Goal: Task Accomplishment & Management: Complete application form

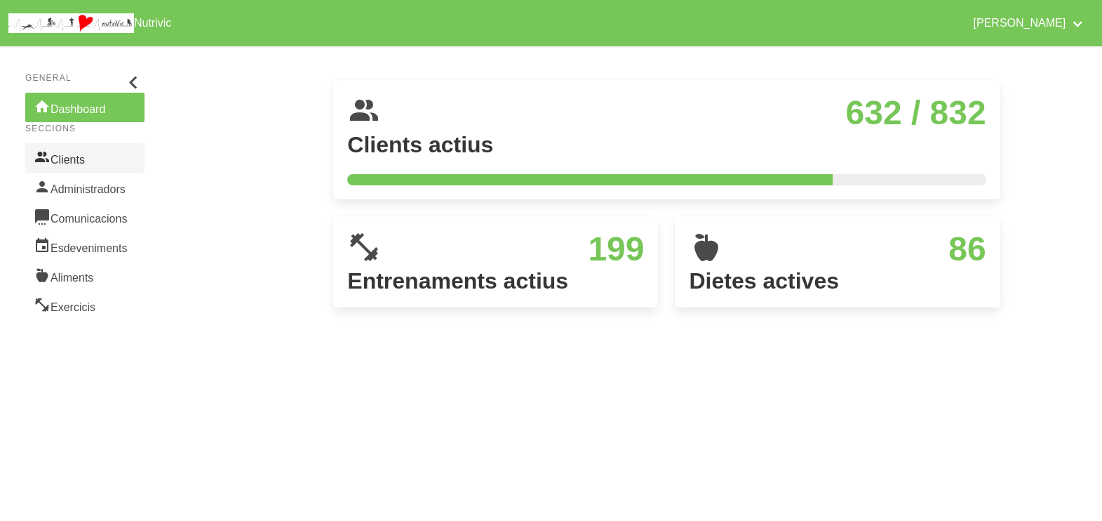
click at [89, 154] on link "Clients" at bounding box center [84, 157] width 119 height 29
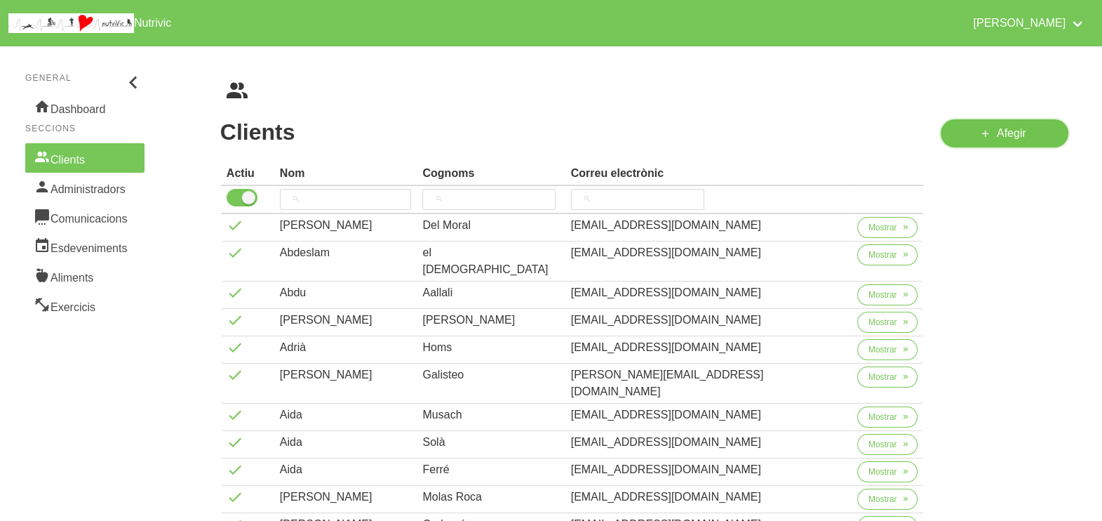
click at [986, 135] on icon at bounding box center [985, 134] width 11 height 18
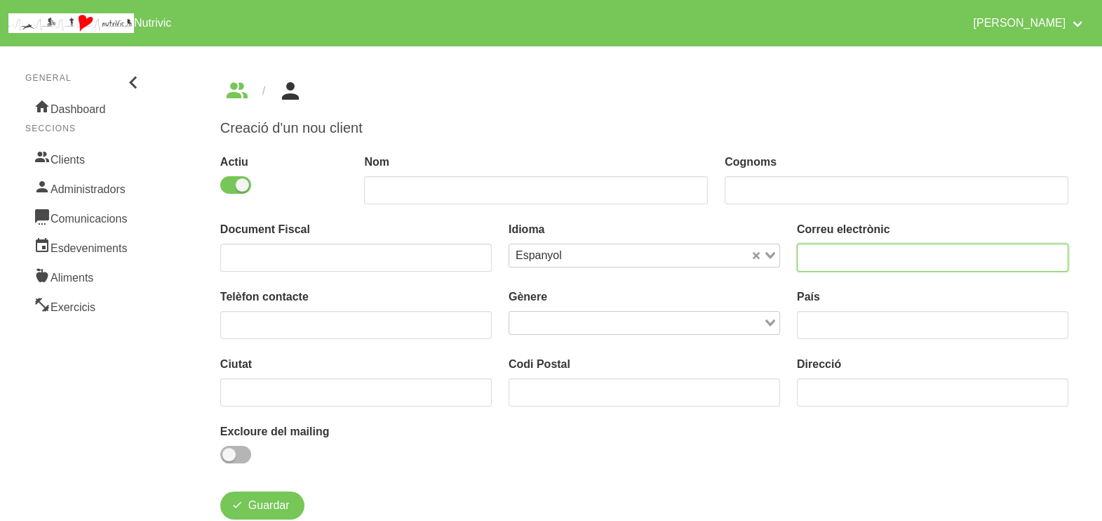
drag, startPoint x: 831, startPoint y: 250, endPoint x: 842, endPoint y: 153, distance: 98.1
click at [840, 234] on div "Correu electrònic" at bounding box center [933, 246] width 272 height 51
type input "J"
type input "[EMAIL_ADDRESS][DOMAIN_NAME]"
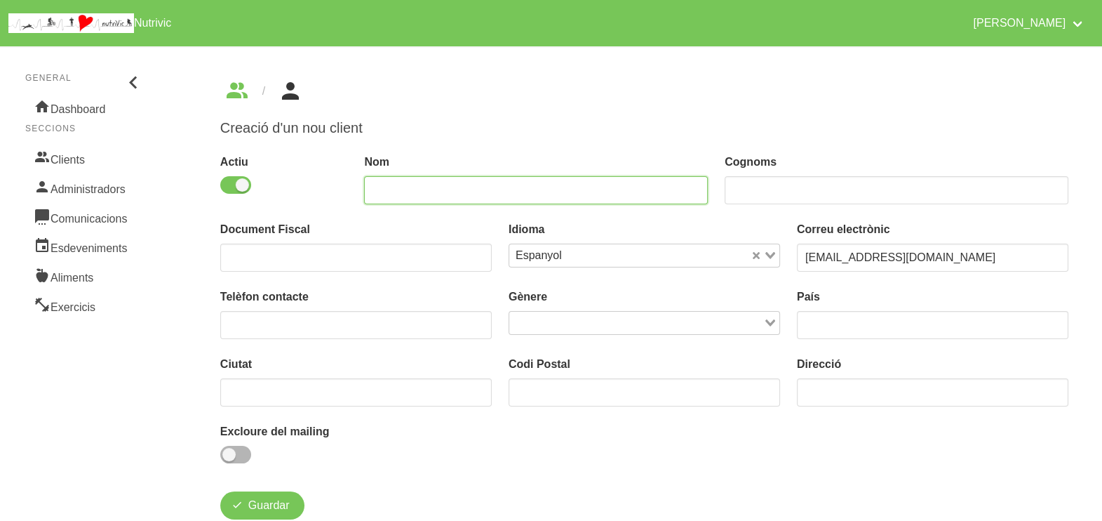
click at [432, 190] on input "text" at bounding box center [536, 190] width 344 height 28
type input "Jan"
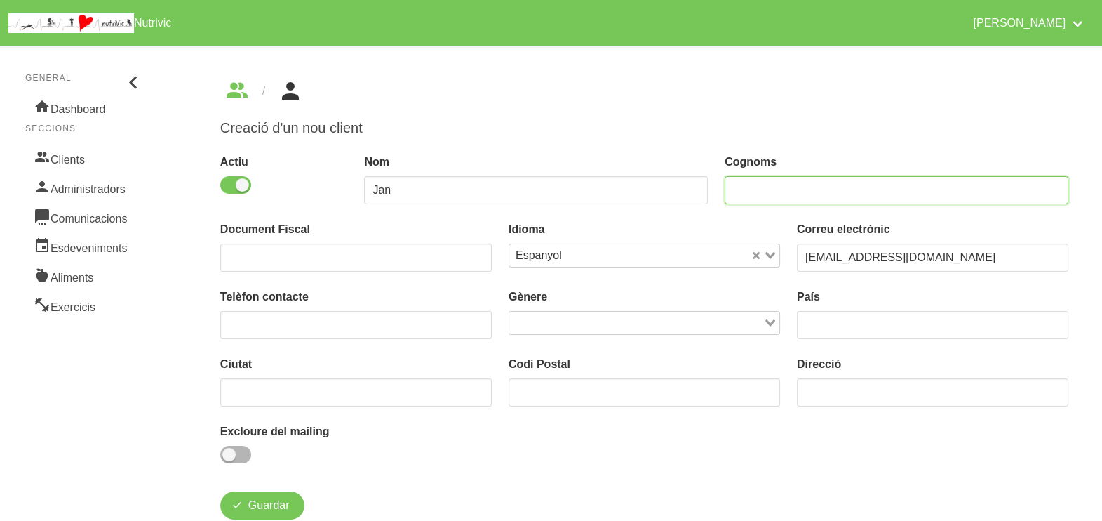
click at [782, 187] on input "text" at bounding box center [897, 190] width 344 height 28
type input "[PERSON_NAME]"
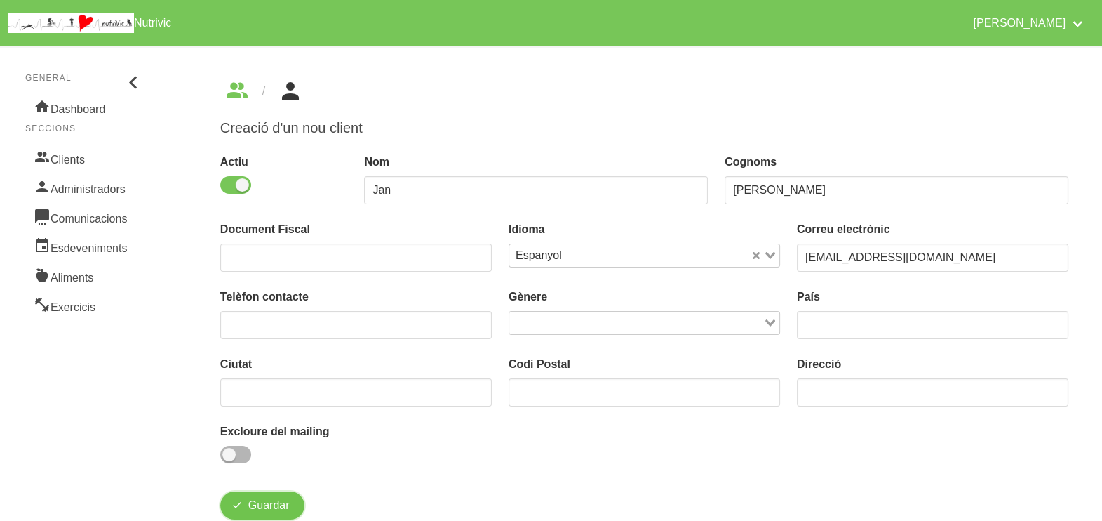
click at [267, 508] on span "Guardar" at bounding box center [268, 505] width 41 height 17
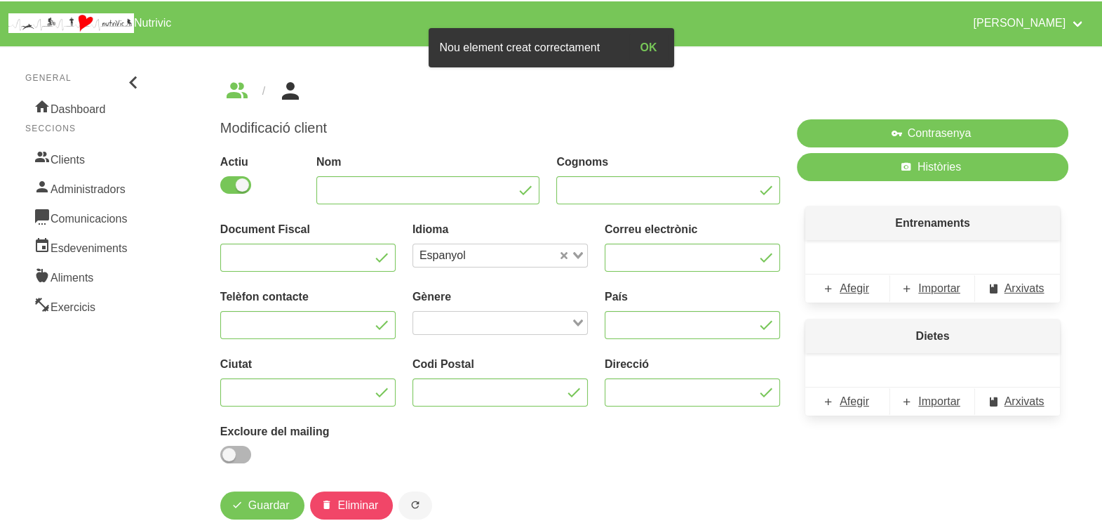
type input "Jan"
type input "[PERSON_NAME]"
type input "[EMAIL_ADDRESS][DOMAIN_NAME]"
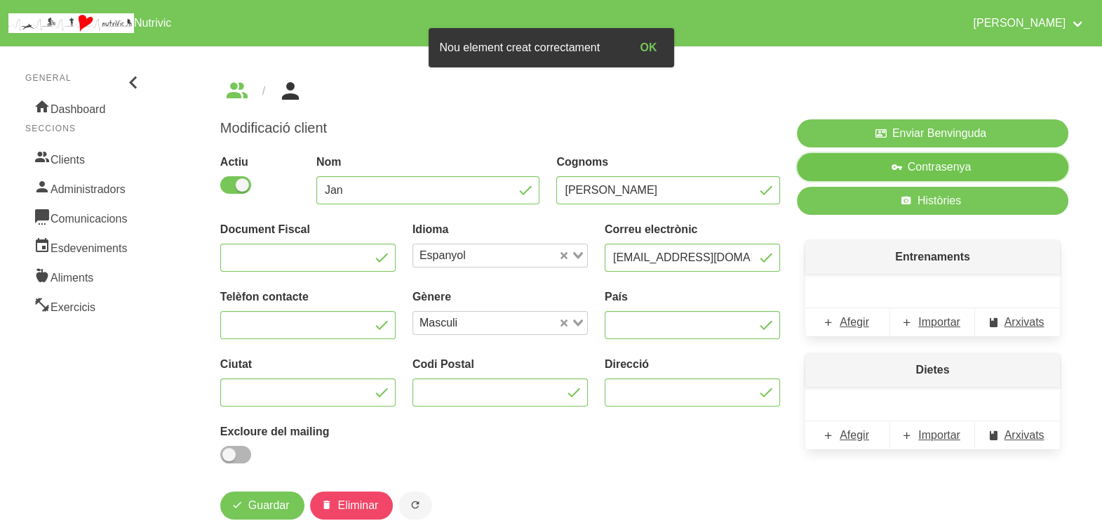
click at [919, 173] on span "Contrasenya" at bounding box center [940, 167] width 64 height 17
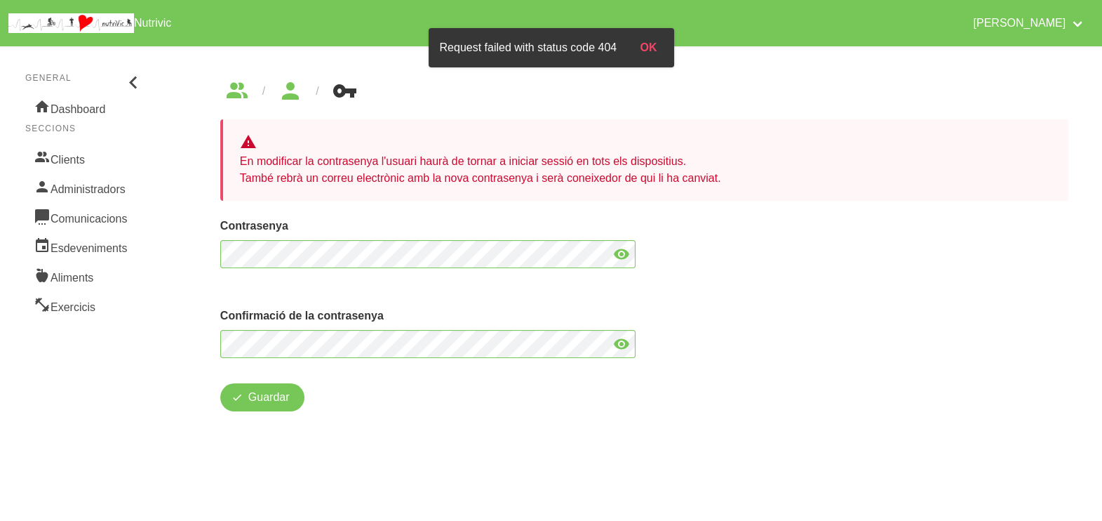
drag, startPoint x: 627, startPoint y: 257, endPoint x: 615, endPoint y: 256, distance: 11.9
click at [627, 257] on icon at bounding box center [621, 253] width 17 height 25
click at [620, 344] on icon at bounding box center [621, 343] width 17 height 25
click at [267, 404] on span "Guardar" at bounding box center [268, 397] width 41 height 17
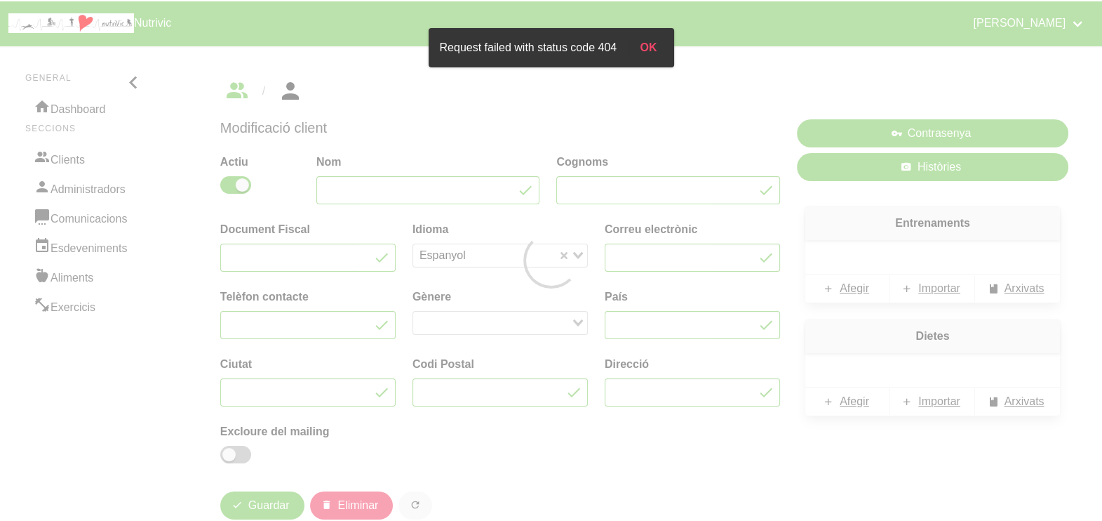
type input "Jan"
type input "[PERSON_NAME]"
type input "[EMAIL_ADDRESS][DOMAIN_NAME]"
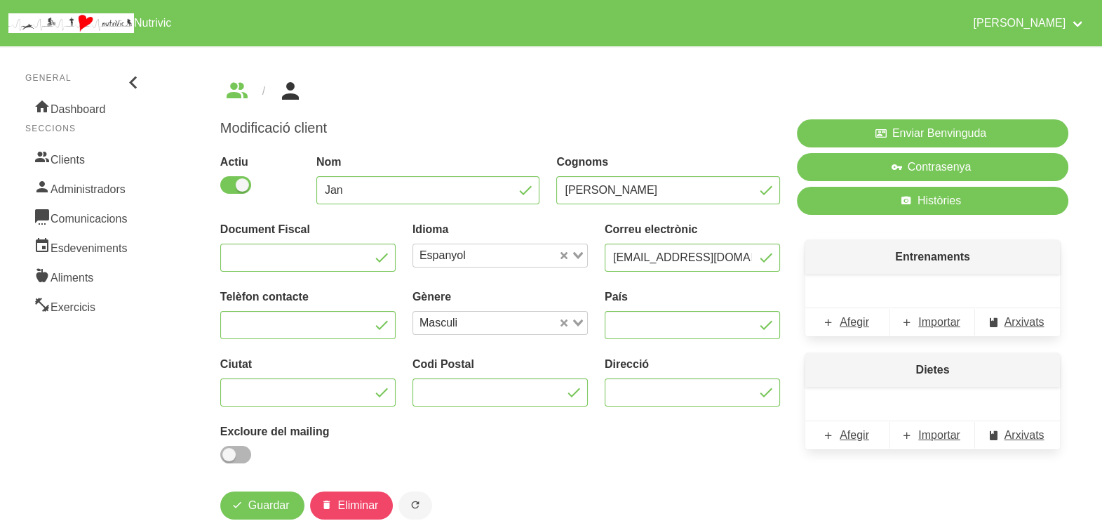
click at [497, 101] on ul "breadcrumbs" at bounding box center [644, 91] width 848 height 22
click at [934, 323] on span "Importar" at bounding box center [939, 322] width 42 height 17
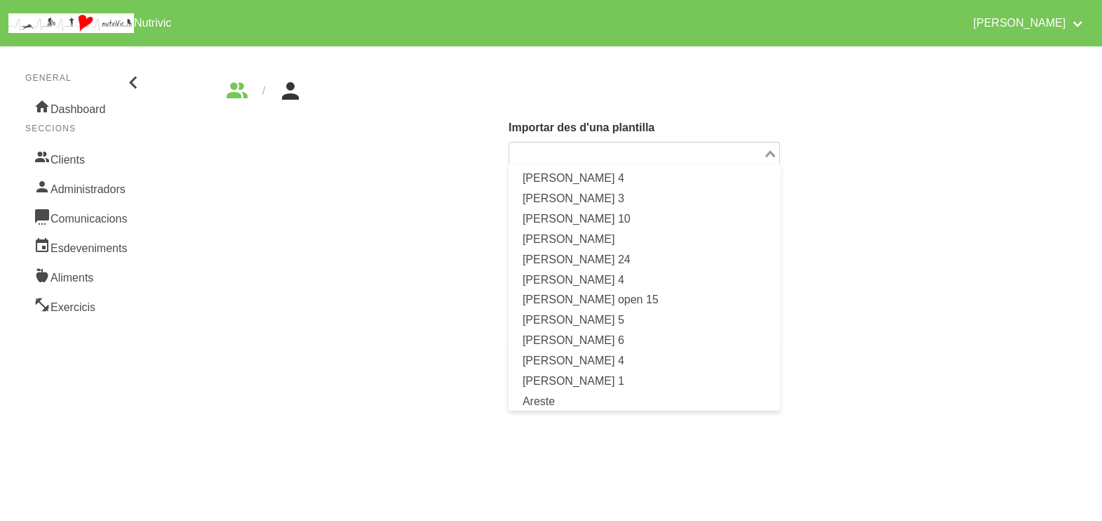
click at [767, 149] on div "Loading..." at bounding box center [771, 152] width 16 height 20
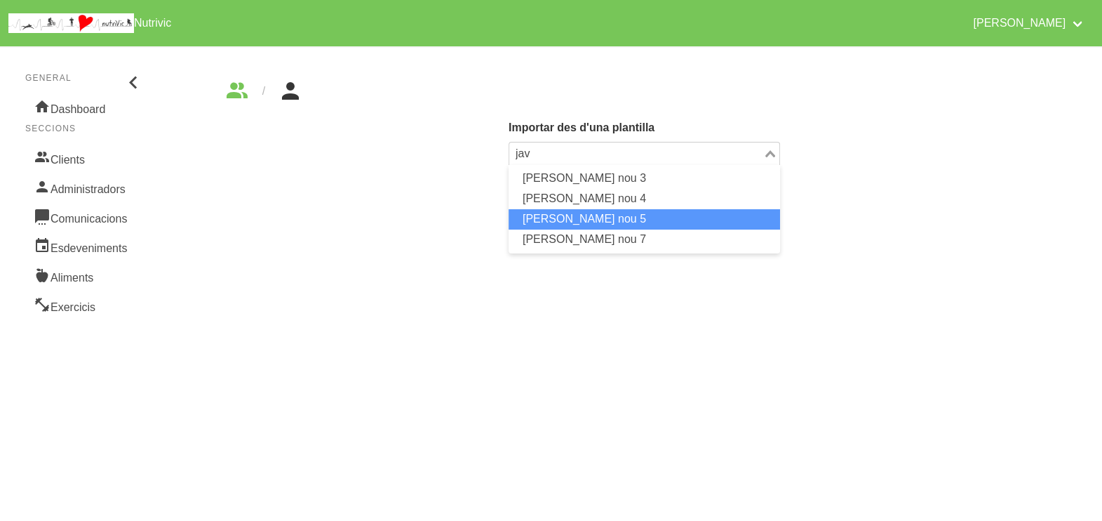
click at [617, 219] on li "[PERSON_NAME] nou 5" at bounding box center [645, 219] width 272 height 20
type input "jav"
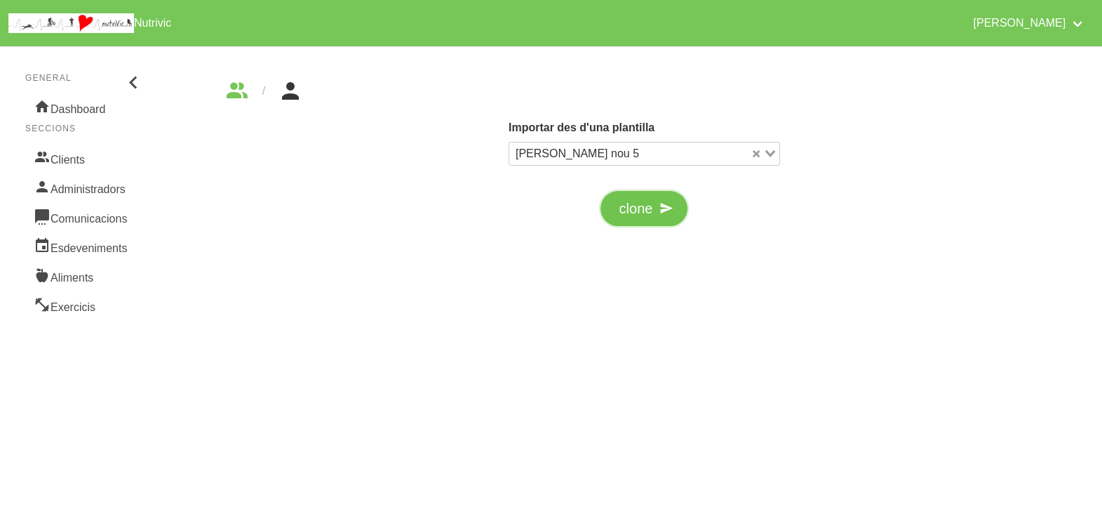
click at [633, 213] on span "clone" at bounding box center [636, 208] width 34 height 21
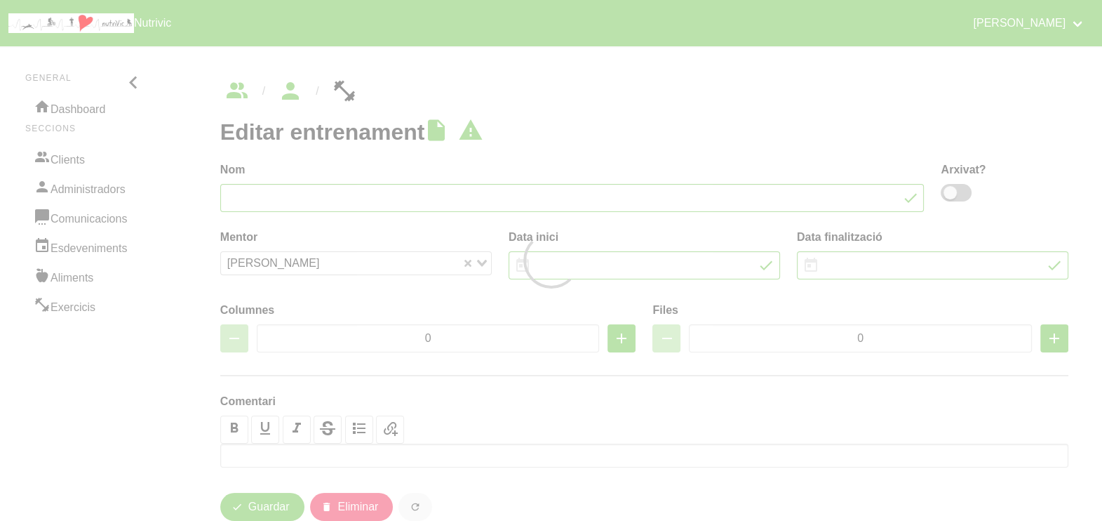
type input "[PERSON_NAME] nou 5"
type input "[DATE]"
type input "5"
type input "7"
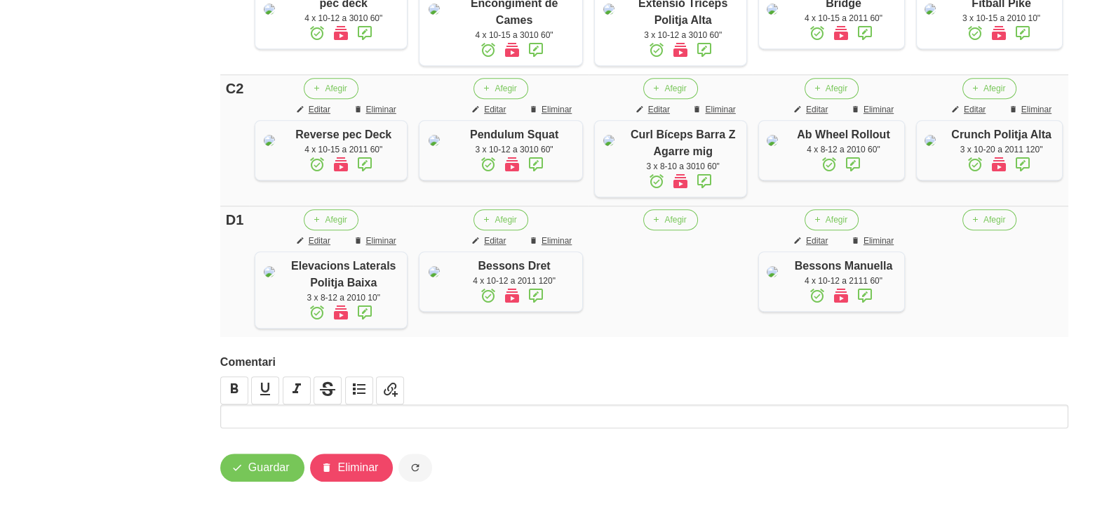
scroll to position [1151, 0]
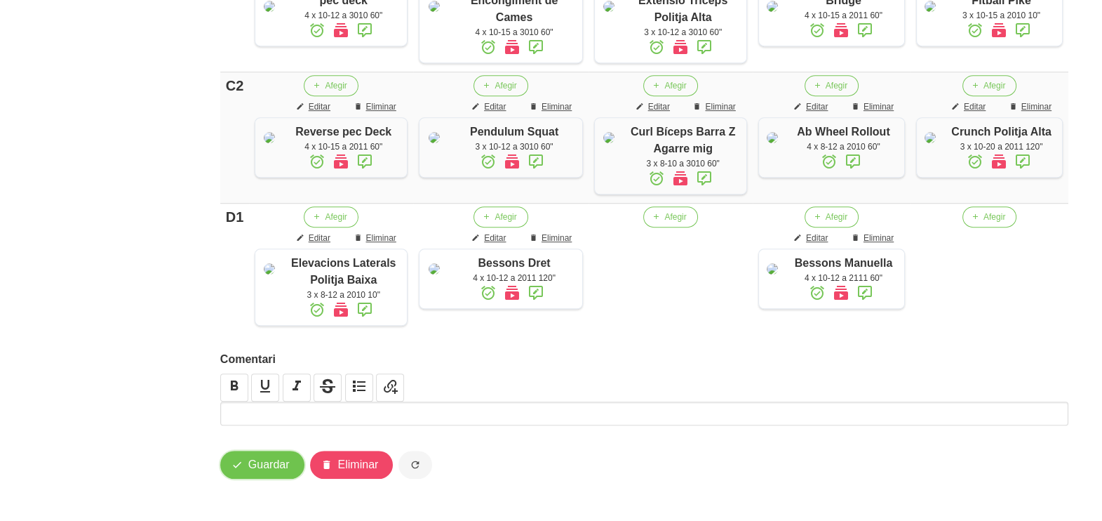
click at [268, 470] on span "Guardar" at bounding box center [268, 464] width 41 height 17
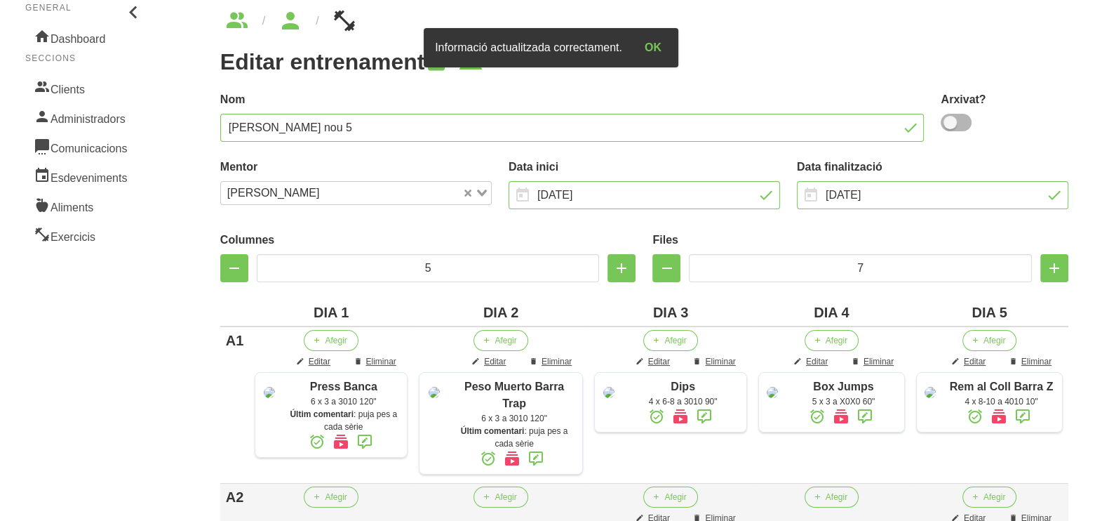
scroll to position [0, 0]
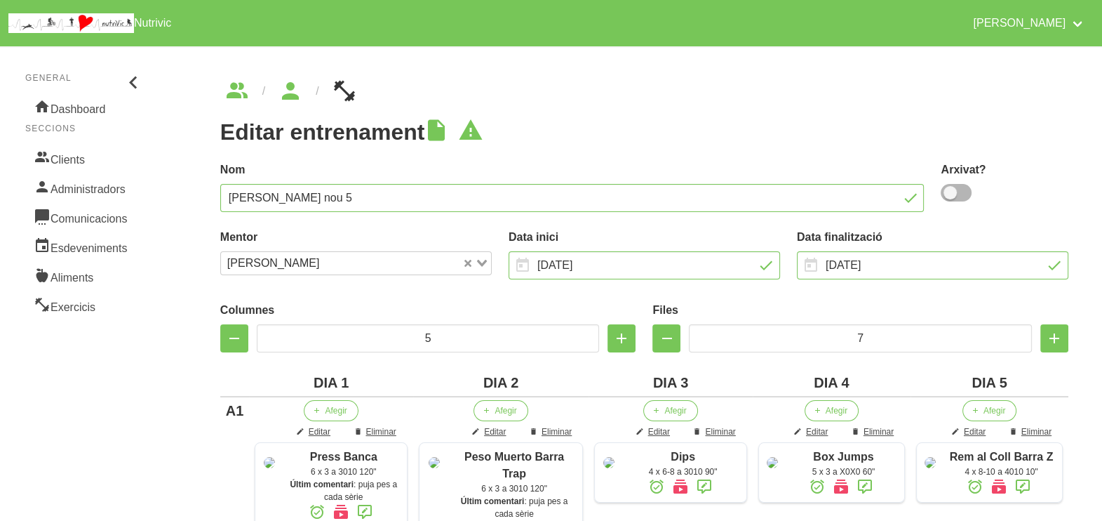
click at [624, 123] on h1 "Editar entrenament" at bounding box center [644, 131] width 848 height 25
click at [582, 123] on h1 "Editar entrenament" at bounding box center [644, 131] width 848 height 25
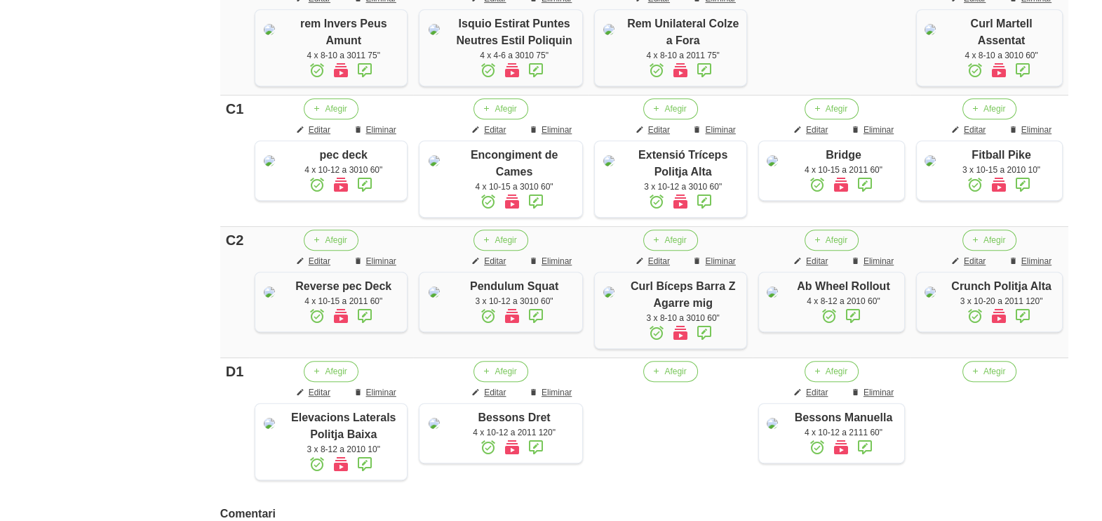
scroll to position [1151, 0]
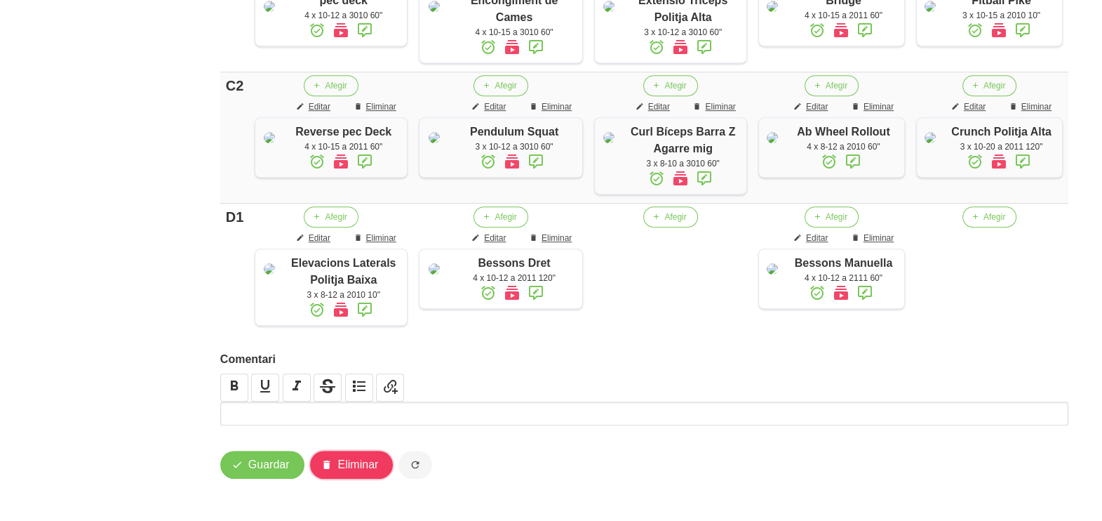
click at [355, 458] on span "Eliminar" at bounding box center [358, 464] width 41 height 17
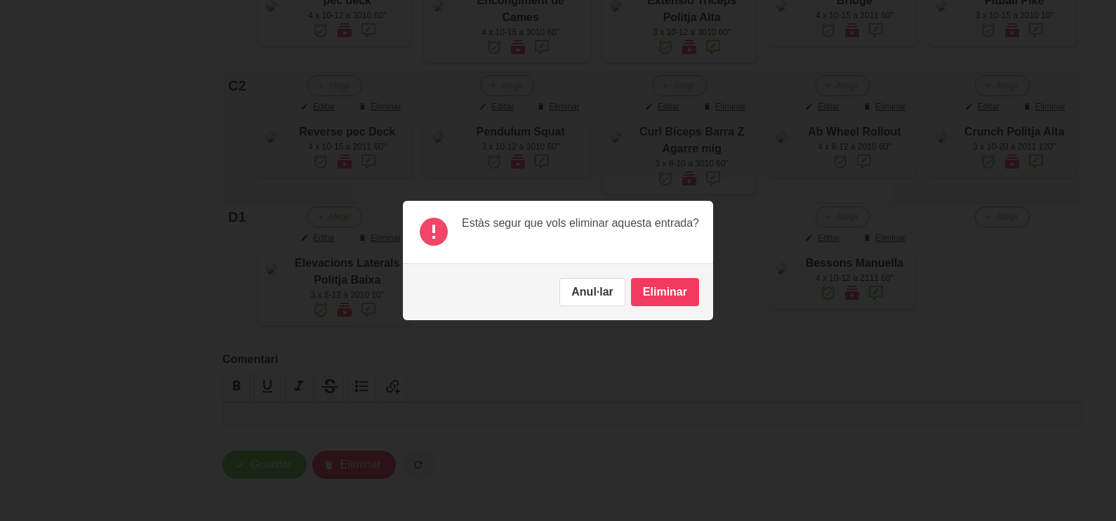
click at [659, 296] on button "Eliminar" at bounding box center [665, 292] width 68 height 28
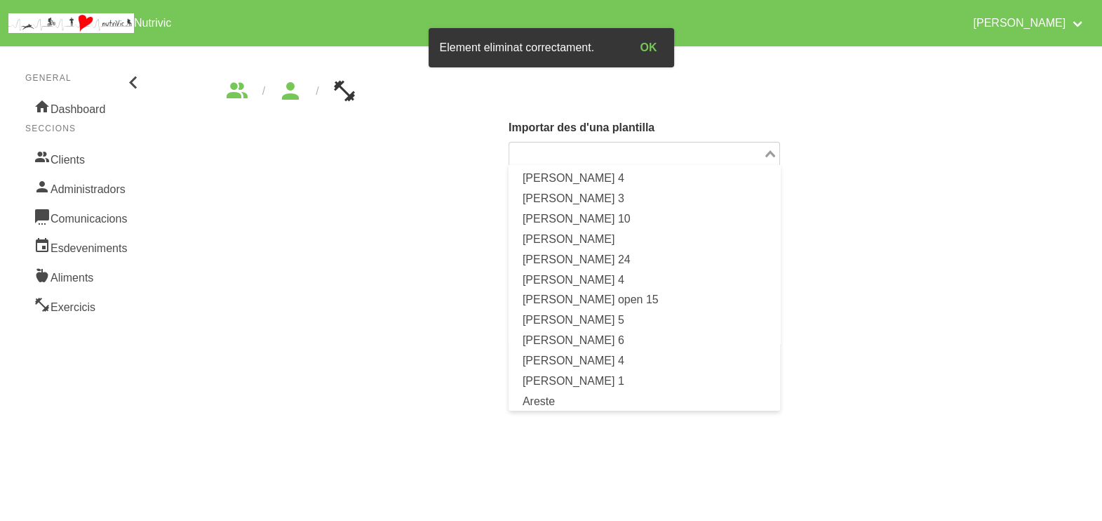
click at [754, 154] on input "Search for option" at bounding box center [636, 153] width 251 height 17
drag, startPoint x: 309, startPoint y: 151, endPoint x: 295, endPoint y: 99, distance: 54.0
click at [311, 152] on div "Importar des d'una plantilla Loading... [PERSON_NAME] 4 Alba Bordeira 3 [PERSON…" at bounding box center [644, 155] width 865 height 88
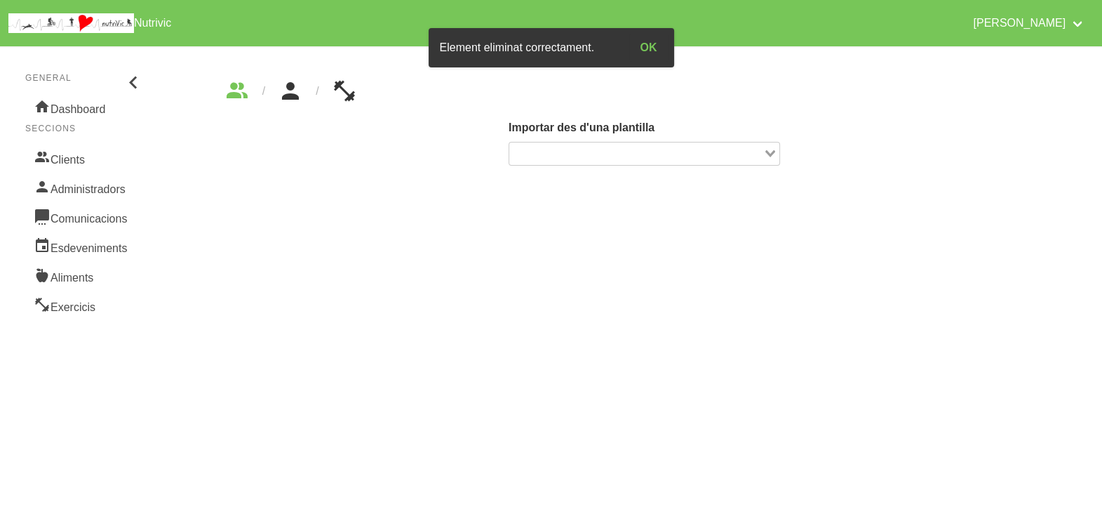
click at [288, 95] on icon "breadcrumbs" at bounding box center [290, 91] width 25 height 38
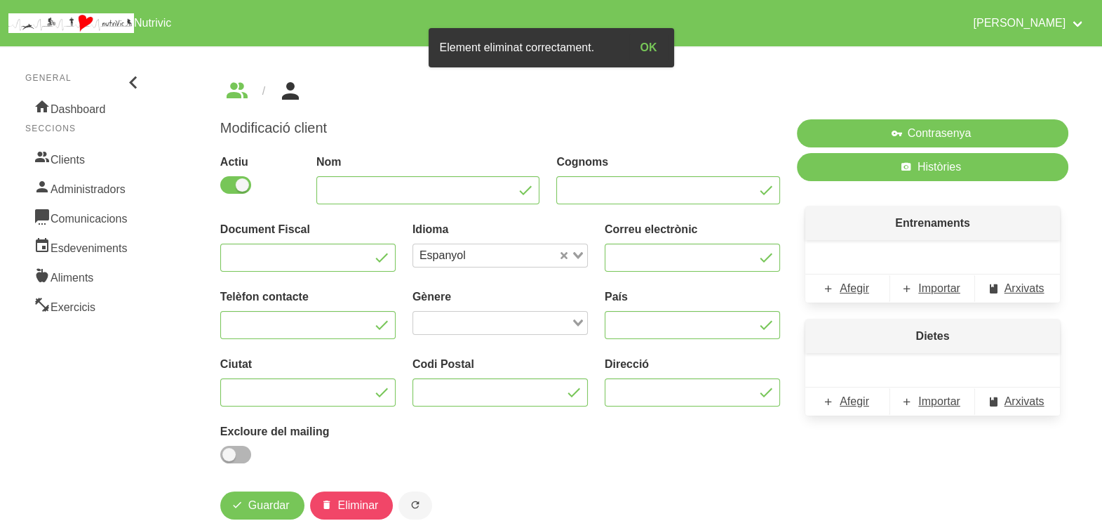
type input "Jan"
type input "[PERSON_NAME]"
type input "[EMAIL_ADDRESS][DOMAIN_NAME]"
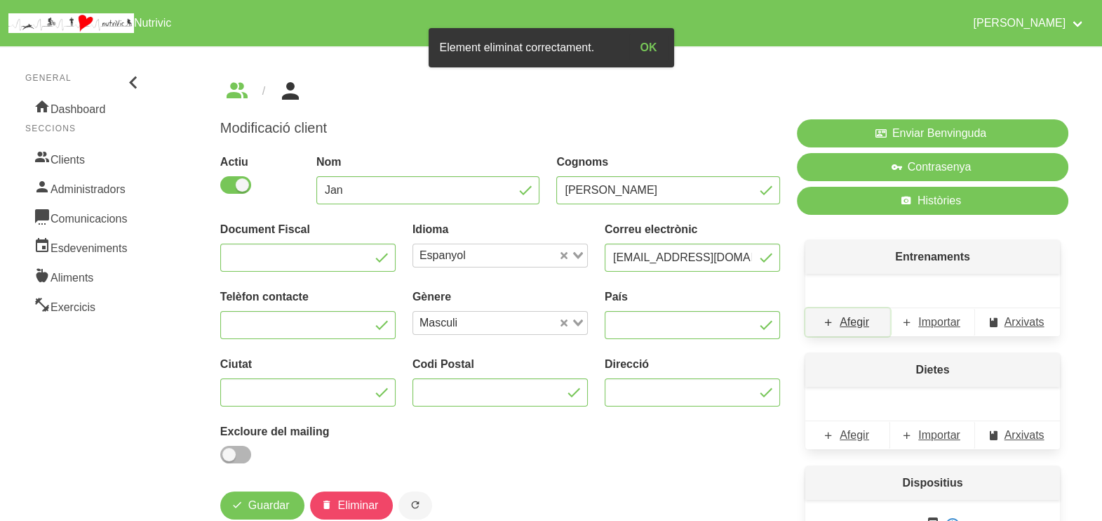
click at [843, 326] on span "Afegir" at bounding box center [854, 322] width 29 height 17
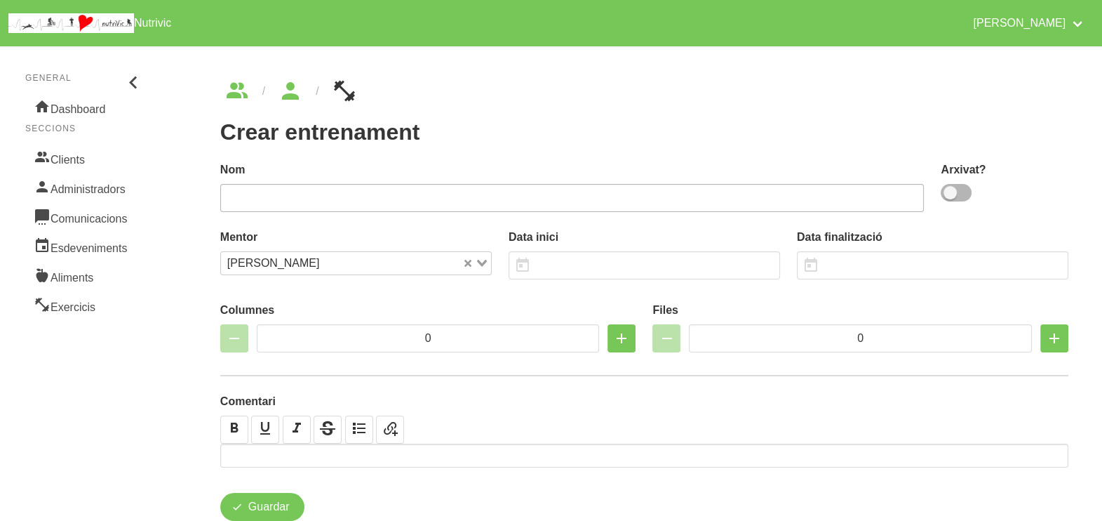
drag, startPoint x: 953, startPoint y: 194, endPoint x: 850, endPoint y: 196, distance: 102.5
click at [936, 196] on div "Arxivat?" at bounding box center [1004, 186] width 145 height 67
click at [801, 193] on input "text" at bounding box center [572, 198] width 704 height 28
drag, startPoint x: 200, startPoint y: 202, endPoint x: 192, endPoint y: 203, distance: 7.8
click at [191, 203] on div "Crear entrenament 452e0faa-2cb9-4346-a0c3-2f437d335d3b Nom ja Iglesias 1 Arxiva…" at bounding box center [645, 300] width 916 height 508
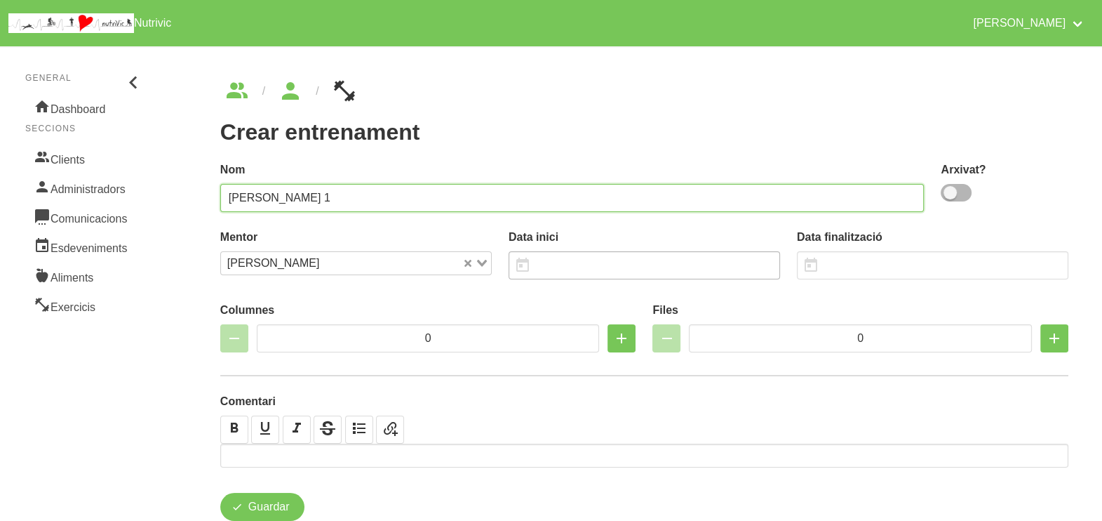
type input "[PERSON_NAME] 1"
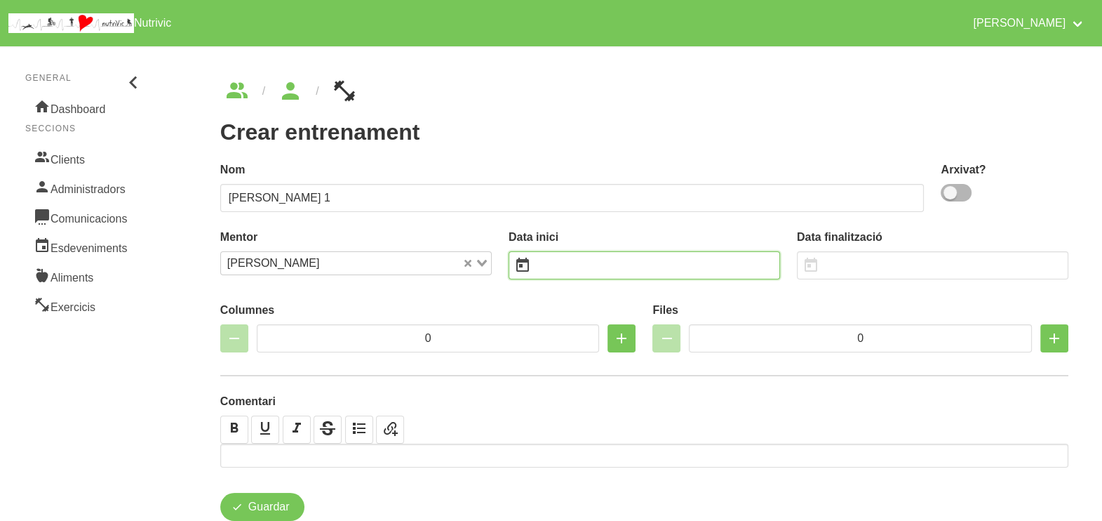
click at [562, 263] on input "text" at bounding box center [645, 265] width 272 height 28
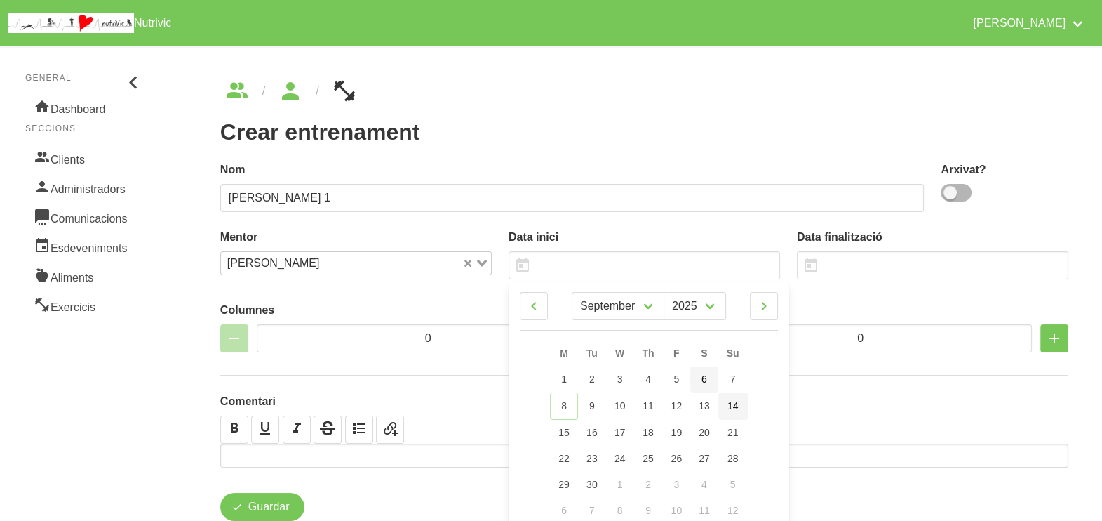
drag, startPoint x: 737, startPoint y: 401, endPoint x: 714, endPoint y: 373, distance: 36.4
click at [736, 401] on span "14" at bounding box center [733, 405] width 11 height 11
type input "[DATE]"
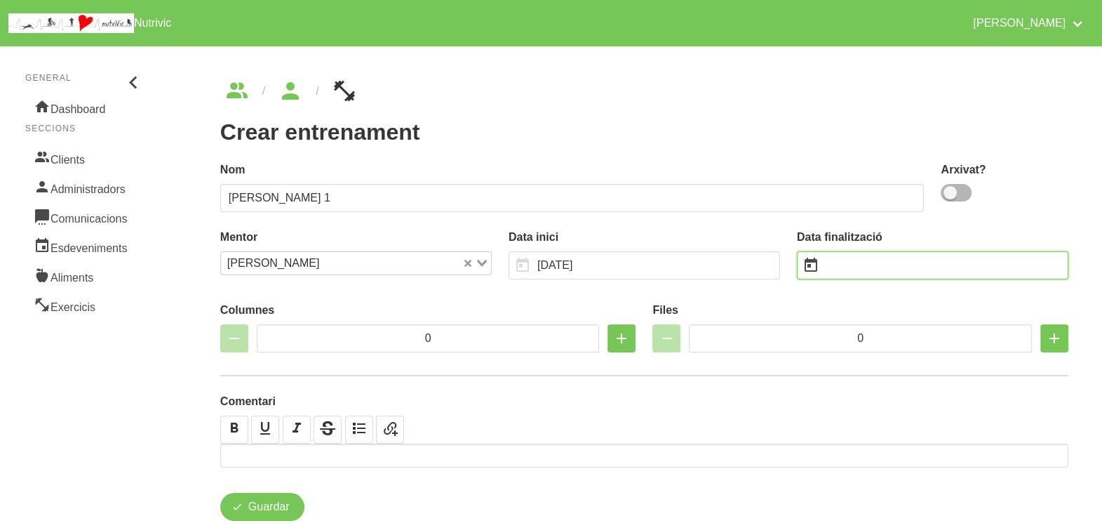
click at [849, 267] on input "text" at bounding box center [933, 265] width 272 height 28
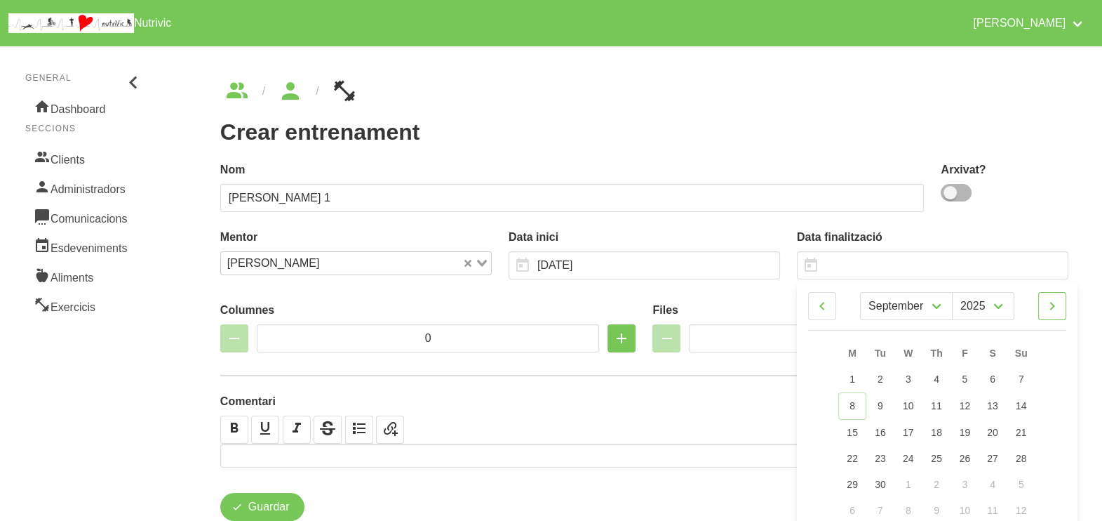
click at [1059, 309] on icon at bounding box center [1052, 305] width 17 height 25
select select "9"
drag, startPoint x: 1024, startPoint y: 457, endPoint x: 1016, endPoint y: 446, distance: 13.5
click at [1024, 457] on span "26" at bounding box center [1021, 456] width 11 height 11
type input "[DATE]"
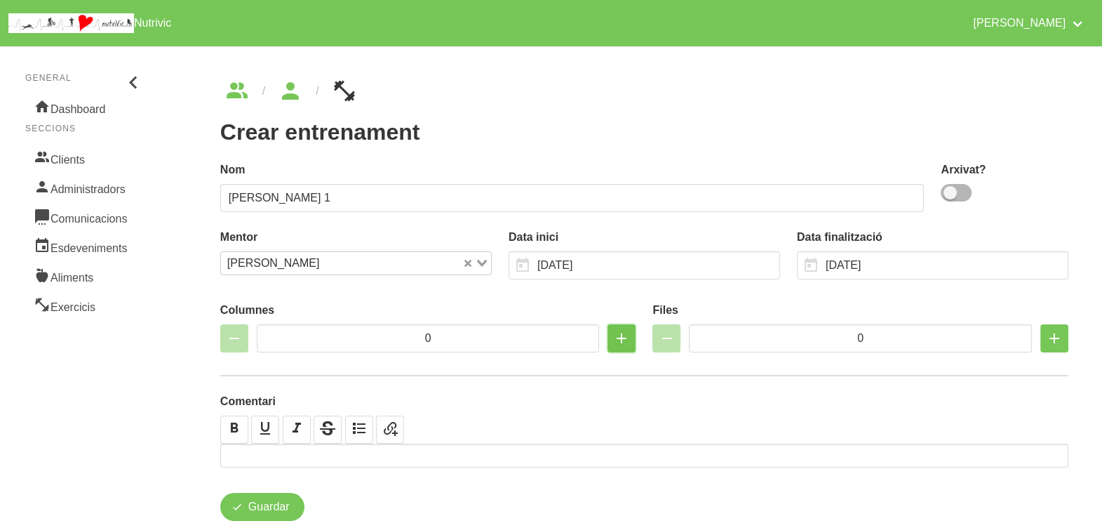
click at [621, 339] on icon "button" at bounding box center [621, 338] width 17 height 25
type input "2"
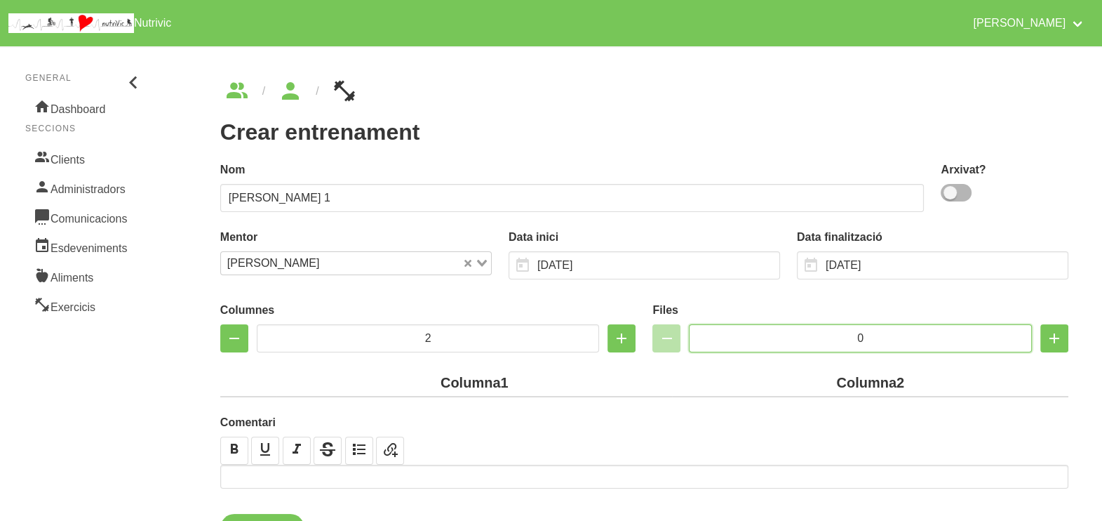
drag, startPoint x: 878, startPoint y: 336, endPoint x: 802, endPoint y: 336, distance: 75.8
click at [802, 336] on input "0" at bounding box center [860, 338] width 343 height 28
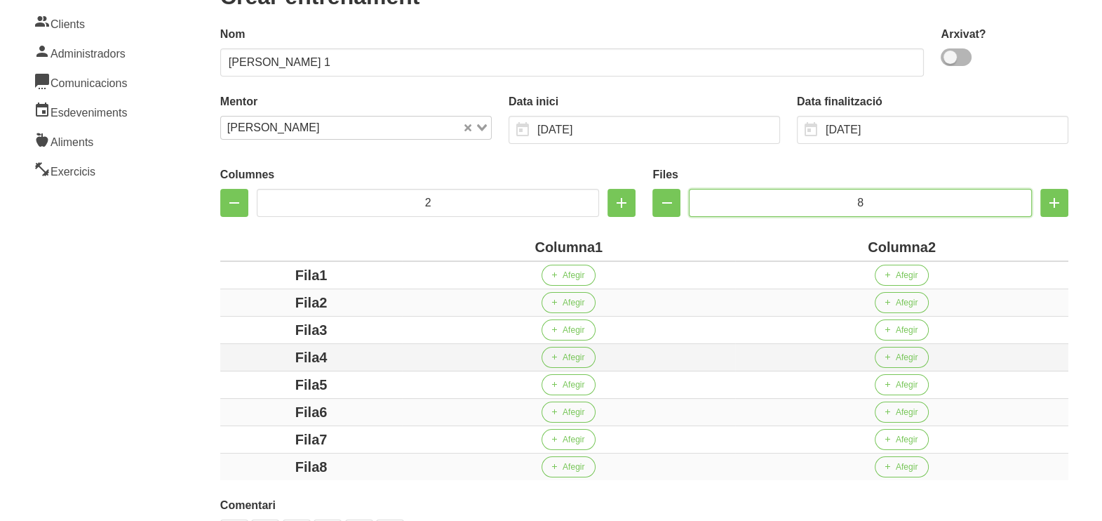
scroll to position [263, 0]
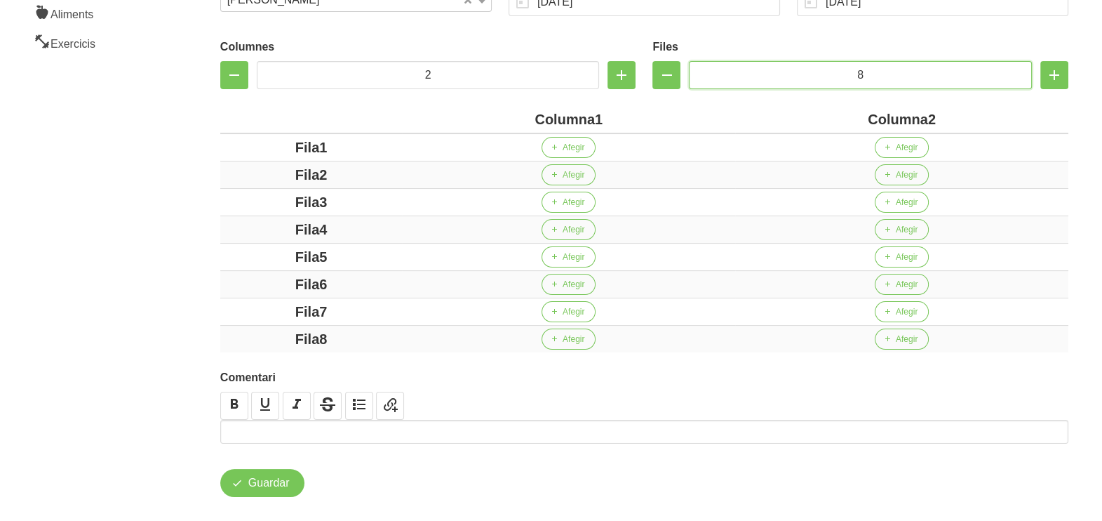
type input "8"
drag, startPoint x: 593, startPoint y: 117, endPoint x: 407, endPoint y: 117, distance: 185.9
click at [408, 117] on div "Columna1" at bounding box center [569, 119] width 322 height 21
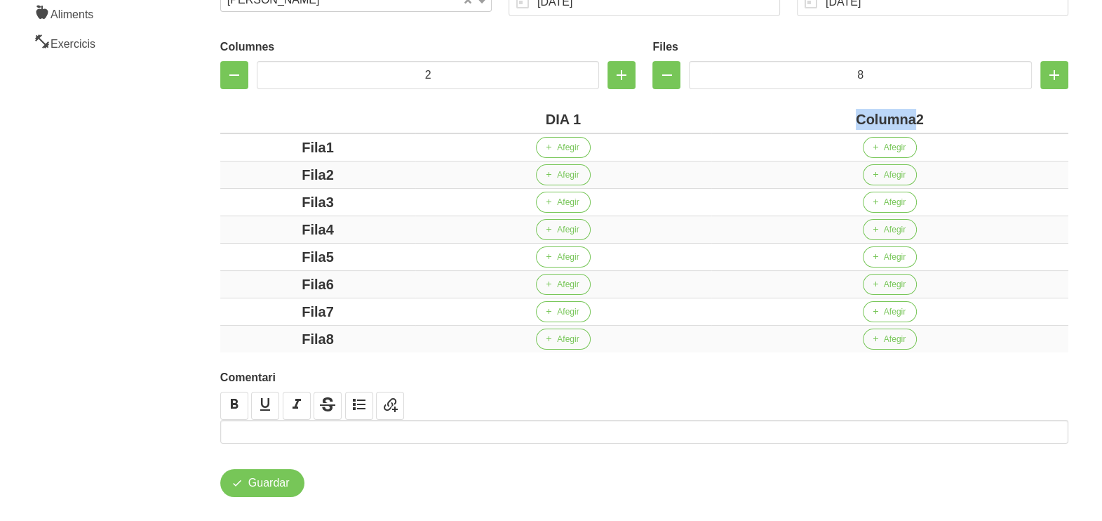
drag, startPoint x: 913, startPoint y: 116, endPoint x: 803, endPoint y: 105, distance: 110.7
click at [806, 109] on div "Columna2" at bounding box center [890, 119] width 346 height 21
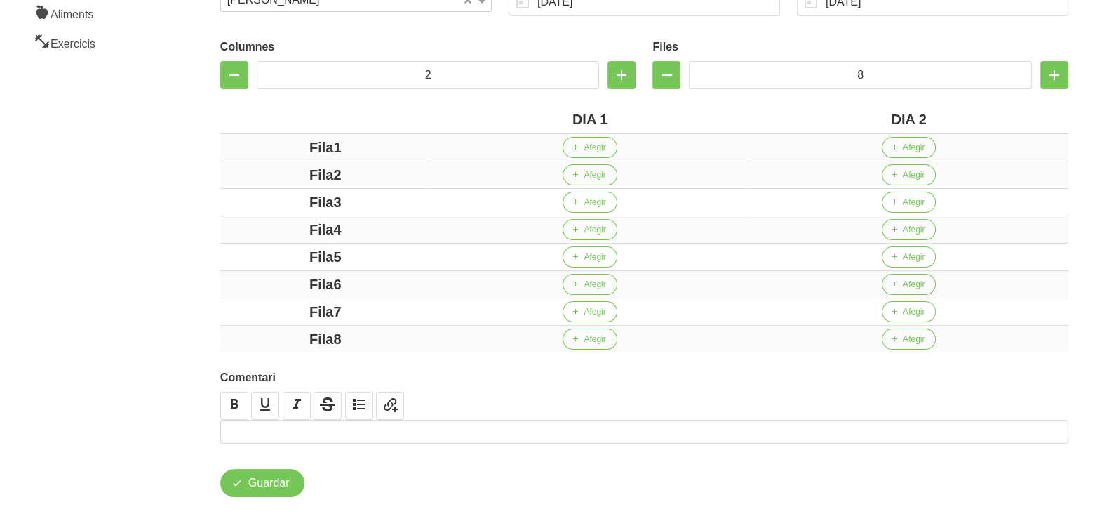
drag, startPoint x: 362, startPoint y: 144, endPoint x: 263, endPoint y: 145, distance: 98.9
click at [263, 144] on div "Fila1" at bounding box center [325, 147] width 199 height 21
drag, startPoint x: 368, startPoint y: 175, endPoint x: 267, endPoint y: 175, distance: 101.0
click at [267, 175] on div "Fila2" at bounding box center [325, 174] width 199 height 21
drag, startPoint x: 363, startPoint y: 199, endPoint x: 255, endPoint y: 189, distance: 108.4
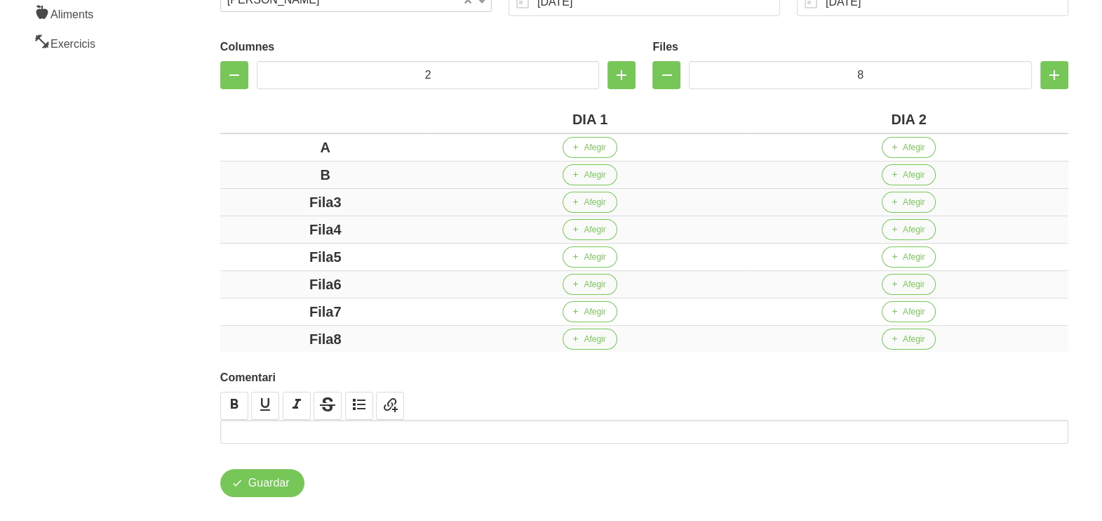
click at [255, 189] on td "Fila3" at bounding box center [325, 202] width 210 height 27
drag, startPoint x: 323, startPoint y: 233, endPoint x: 239, endPoint y: 236, distance: 84.2
click at [239, 235] on div "Fila4" at bounding box center [325, 229] width 199 height 21
drag, startPoint x: 347, startPoint y: 258, endPoint x: 273, endPoint y: 257, distance: 74.4
click at [273, 257] on div "Fila5" at bounding box center [325, 256] width 199 height 21
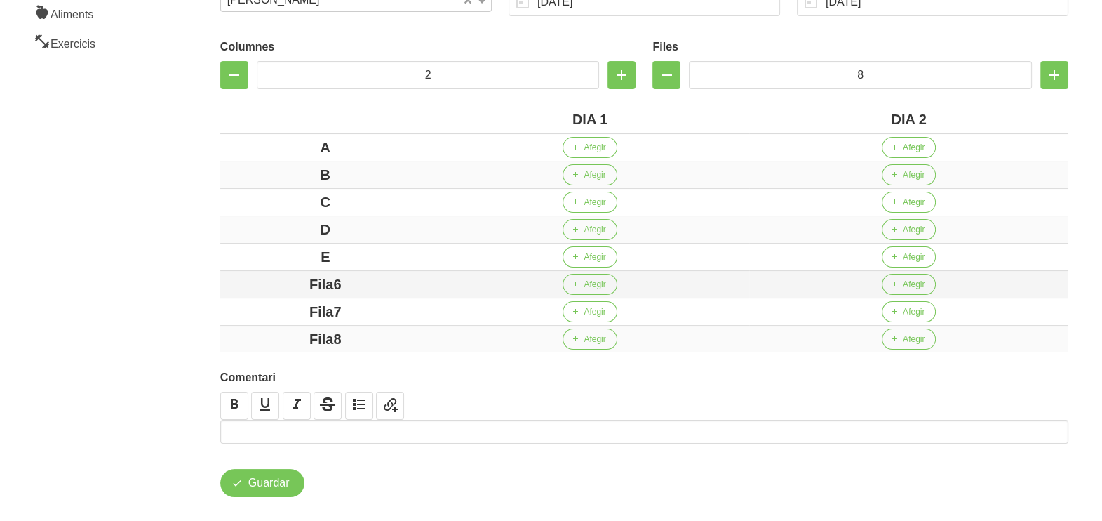
drag, startPoint x: 363, startPoint y: 287, endPoint x: 246, endPoint y: 286, distance: 117.2
click at [243, 286] on div "Fila6" at bounding box center [325, 284] width 199 height 21
drag, startPoint x: 361, startPoint y: 312, endPoint x: 286, endPoint y: 311, distance: 75.8
click at [286, 311] on div "Fila7" at bounding box center [325, 311] width 199 height 21
drag, startPoint x: 356, startPoint y: 340, endPoint x: 282, endPoint y: 340, distance: 73.7
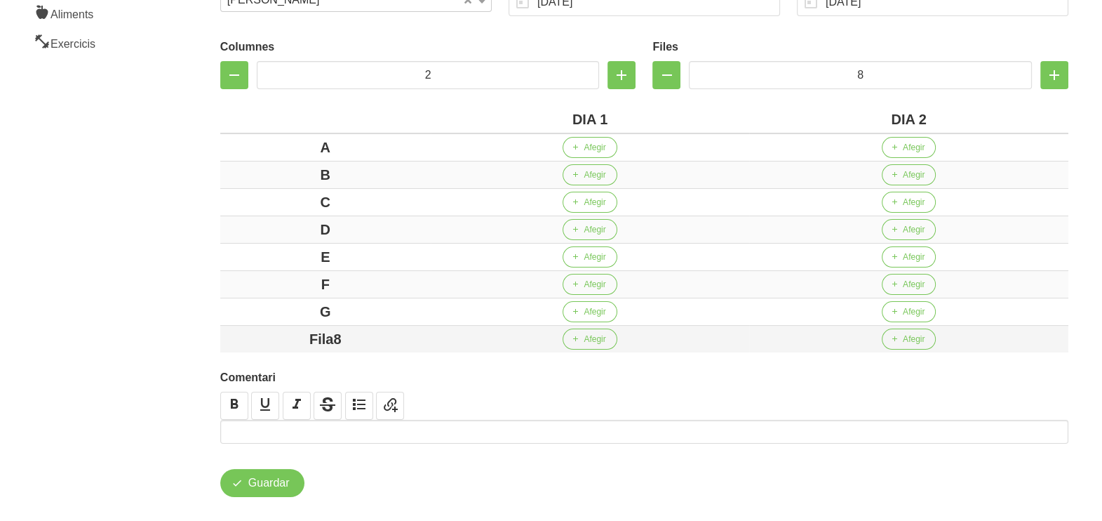
click at [282, 340] on div "Fila8" at bounding box center [325, 338] width 199 height 21
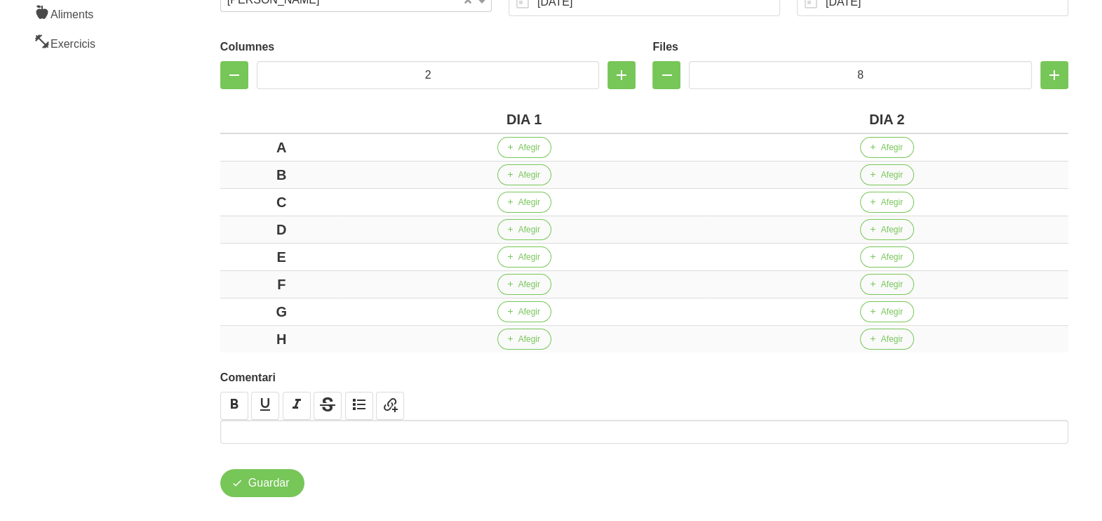
drag, startPoint x: 177, startPoint y: 286, endPoint x: 177, endPoint y: 275, distance: 11.2
click at [175, 280] on aside "General Dashboard Seccions Clients Administradors Comunicacions Esdeveniments A…" at bounding box center [85, 157] width 187 height 764
click at [528, 158] on td "Afegir" at bounding box center [524, 147] width 363 height 28
click at [535, 152] on span "Afegir" at bounding box center [529, 147] width 22 height 13
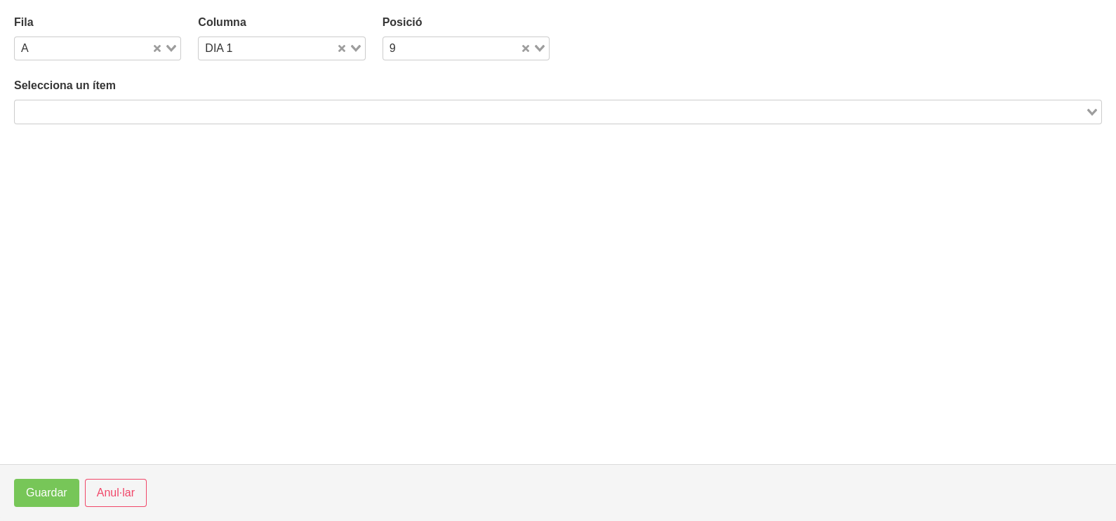
click at [159, 114] on input "Search for option" at bounding box center [549, 111] width 1067 height 17
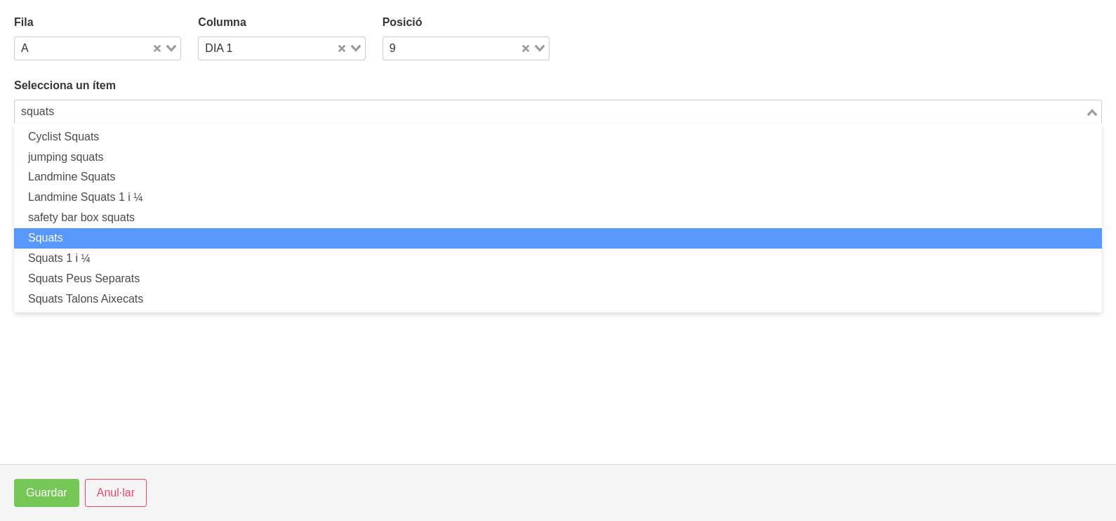
click at [137, 242] on li "Squats" at bounding box center [557, 238] width 1087 height 20
type input "squats"
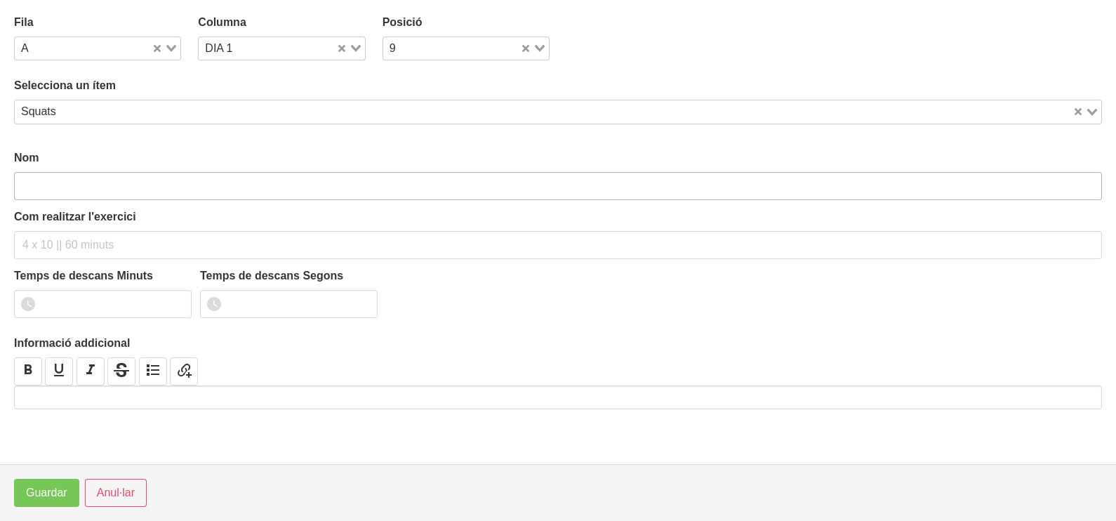
type input "Squats"
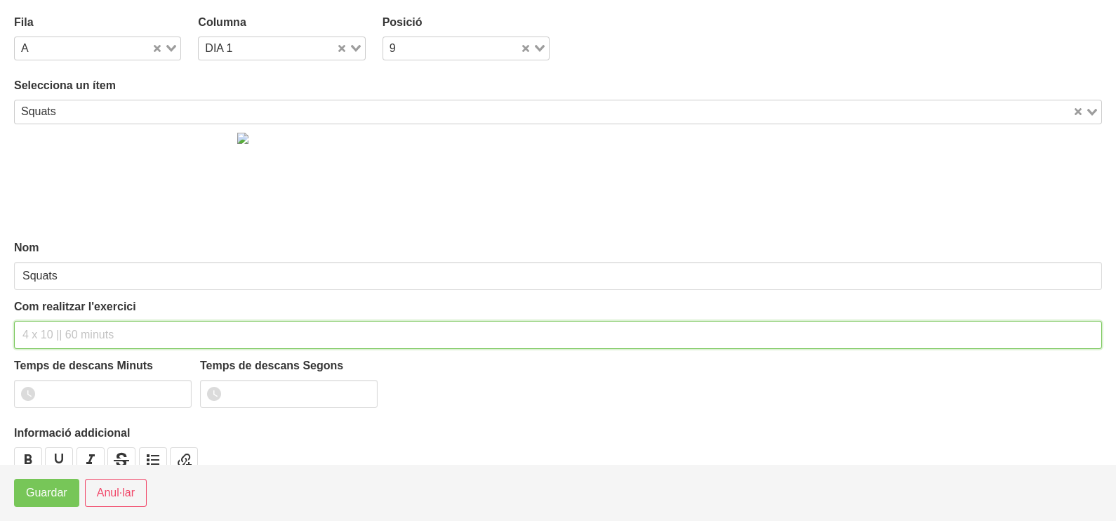
click at [75, 310] on div "Com realitzar l'exercici" at bounding box center [557, 323] width 1087 height 51
type input "3 x 4 (RIR 2) 150""
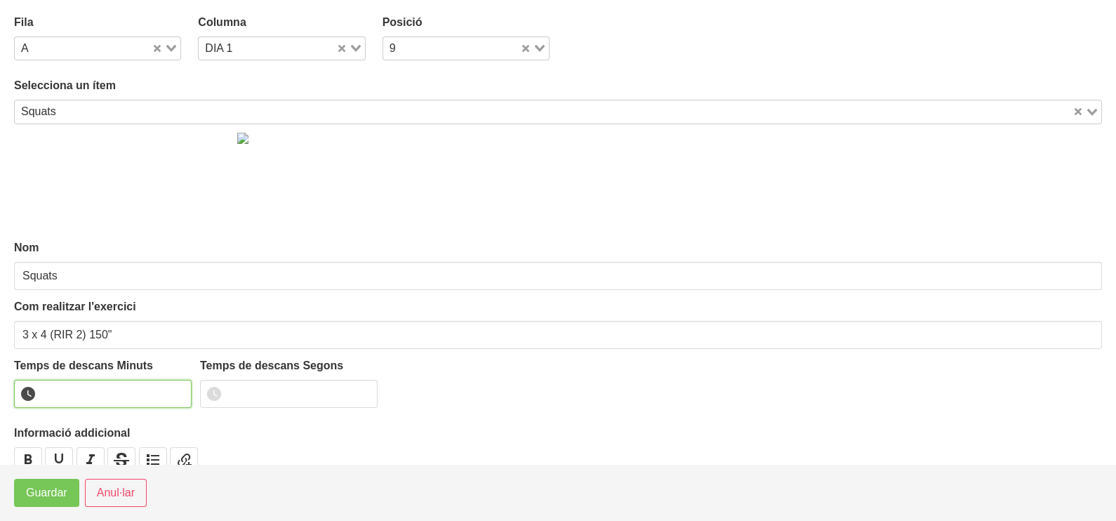
click at [92, 395] on input "number" at bounding box center [102, 394] width 177 height 28
type input "2"
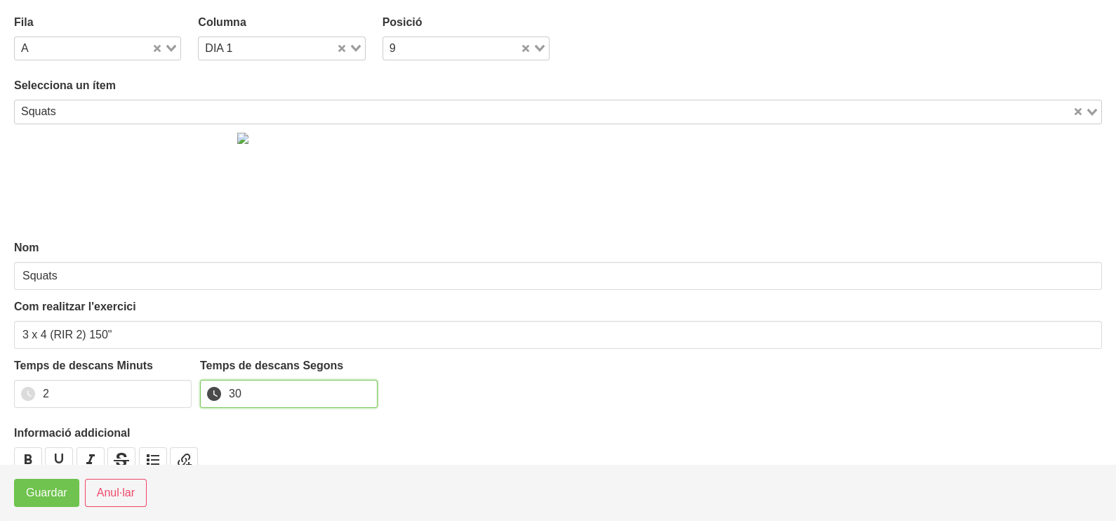
type input "30"
drag, startPoint x: 46, startPoint y: 495, endPoint x: 119, endPoint y: 410, distance: 111.9
click at [46, 495] on span "Guardar" at bounding box center [46, 492] width 41 height 17
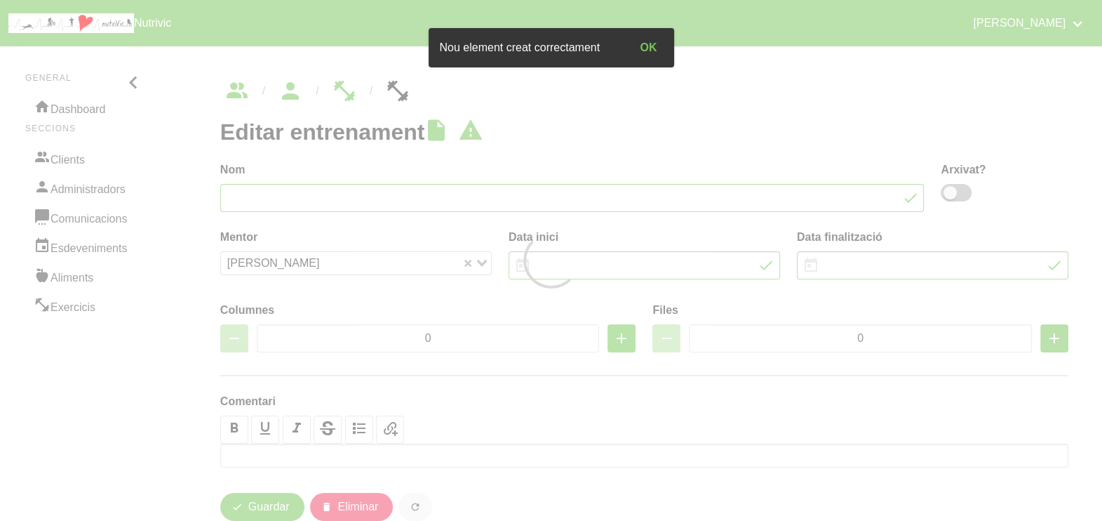
type input "[PERSON_NAME] 1"
type input "[DATE]"
type input "2"
type input "8"
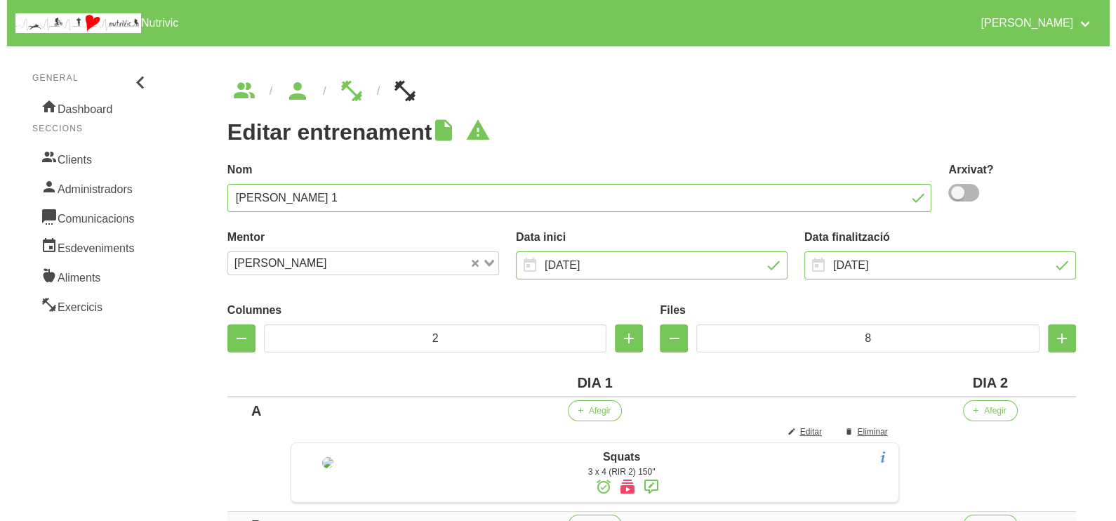
scroll to position [263, 0]
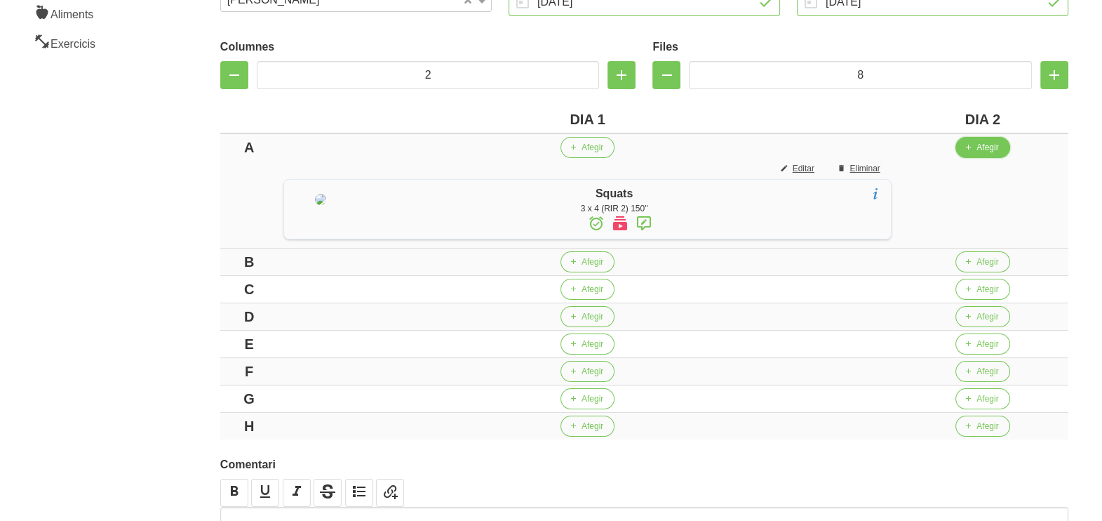
click at [992, 149] on span "Afegir" at bounding box center [988, 147] width 22 height 13
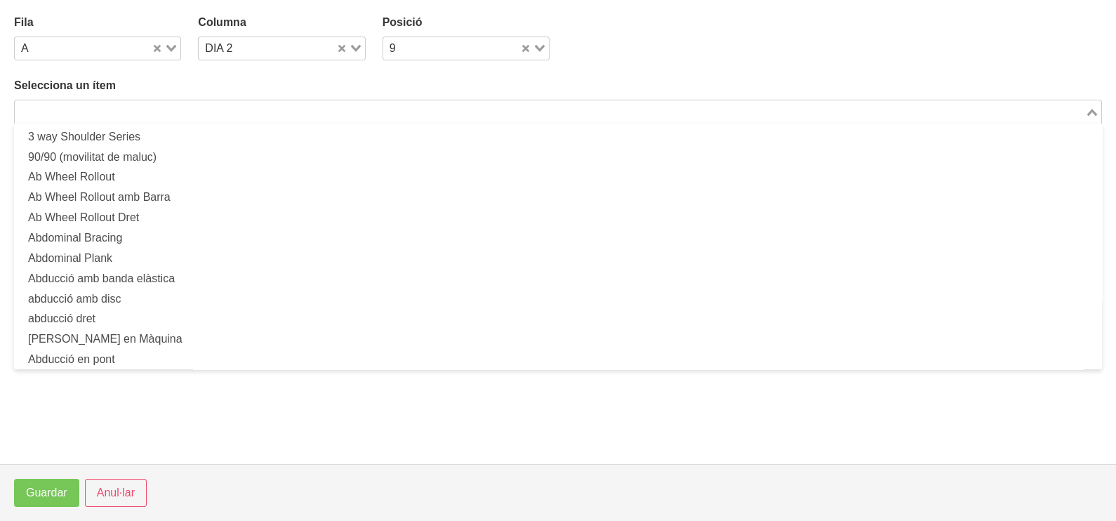
click at [246, 116] on input "Search for option" at bounding box center [549, 111] width 1067 height 17
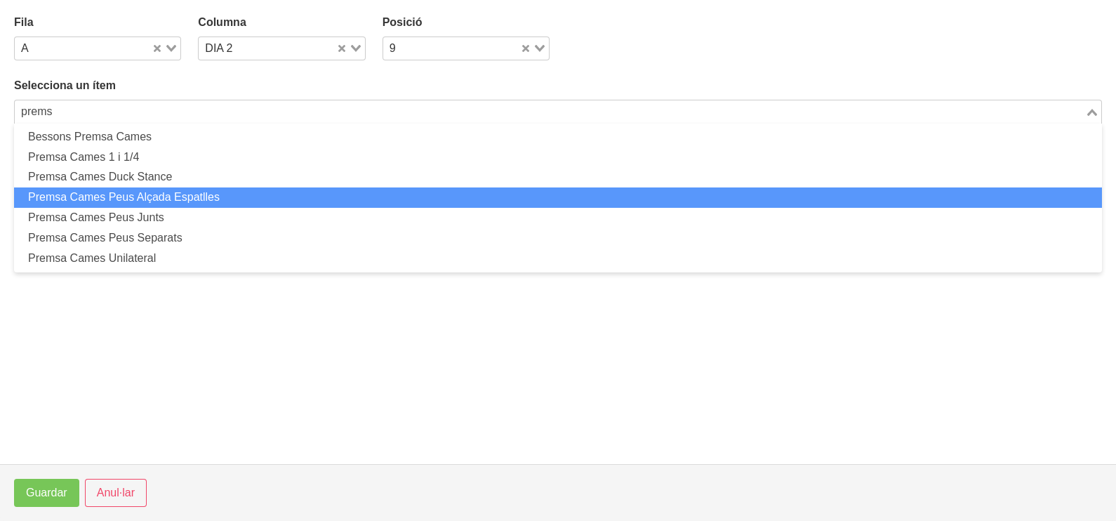
click at [203, 200] on li "Premsa Cames Peus Alçada Espatlles" at bounding box center [557, 197] width 1087 height 20
type input "prems"
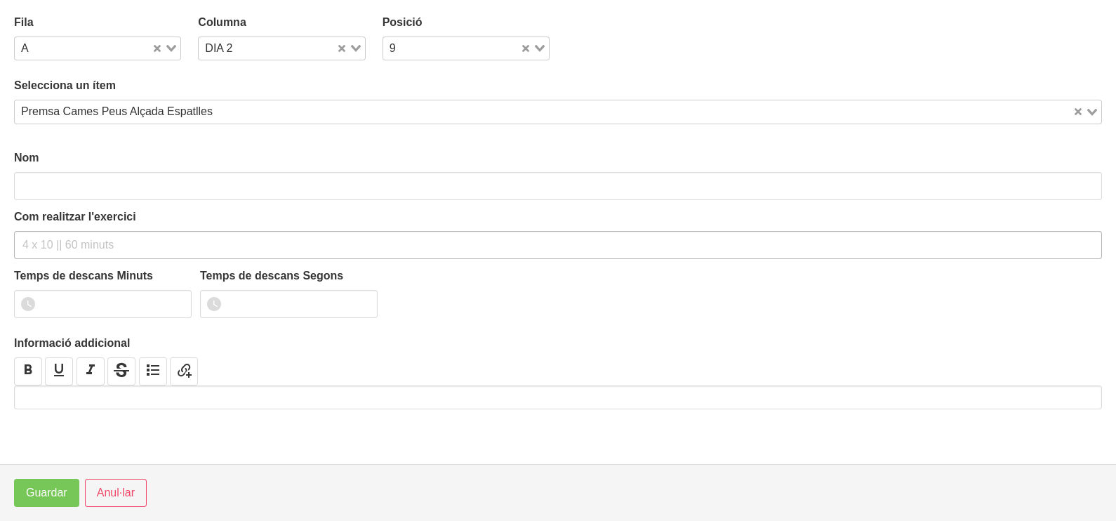
type input "Premsa Cames Peus Alçada Espatlles"
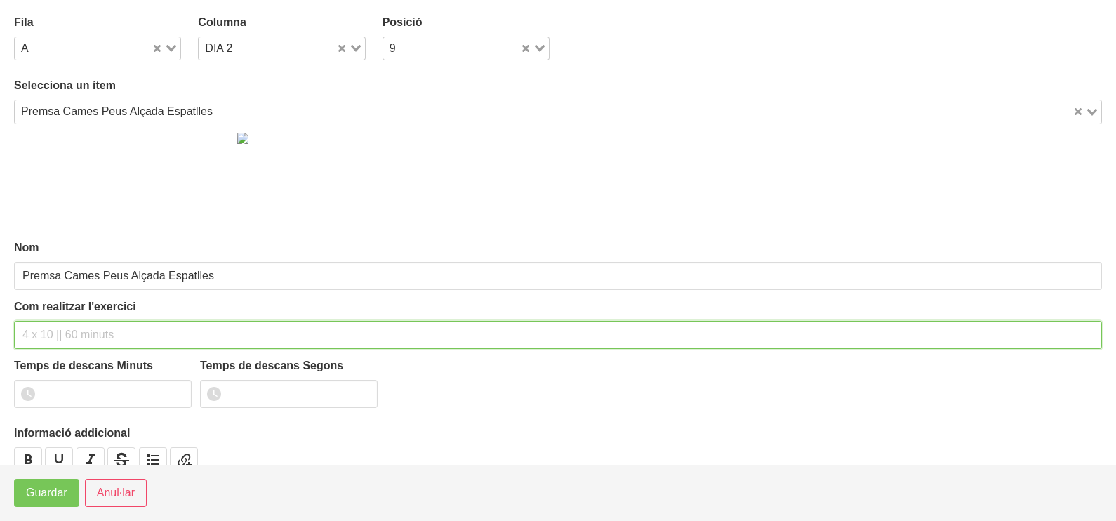
click at [50, 333] on input "text" at bounding box center [557, 335] width 1087 height 28
click at [64, 331] on input "3 x 5 (RIr 2)" at bounding box center [557, 335] width 1087 height 28
click at [67, 331] on input "3 x 5 (RIr 2)" at bounding box center [557, 335] width 1087 height 28
drag, startPoint x: 123, startPoint y: 326, endPoint x: 131, endPoint y: 325, distance: 8.4
click at [125, 326] on input "3 x 5 (RIR 2)" at bounding box center [557, 335] width 1087 height 28
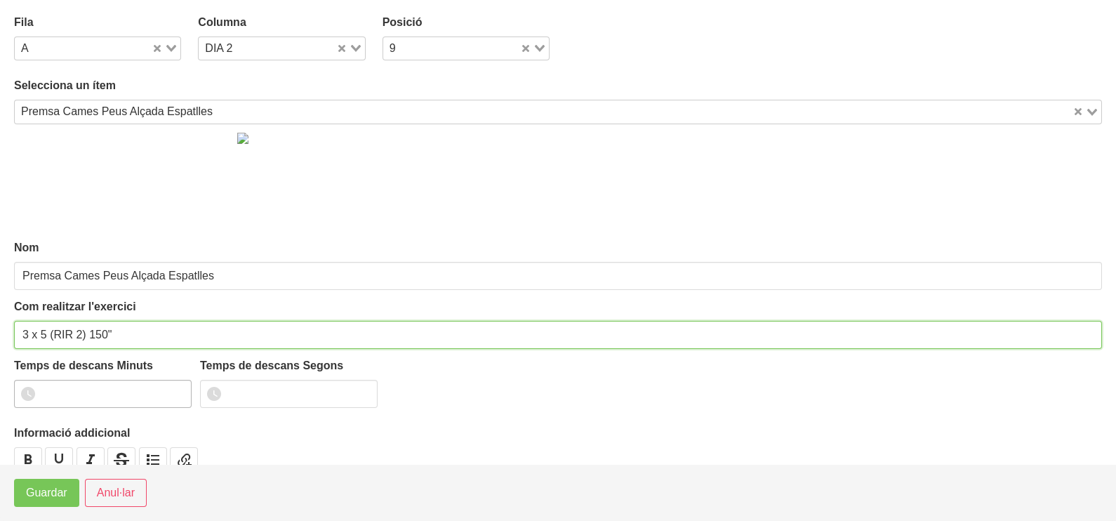
type input "3 x 5 (RIR 2) 150""
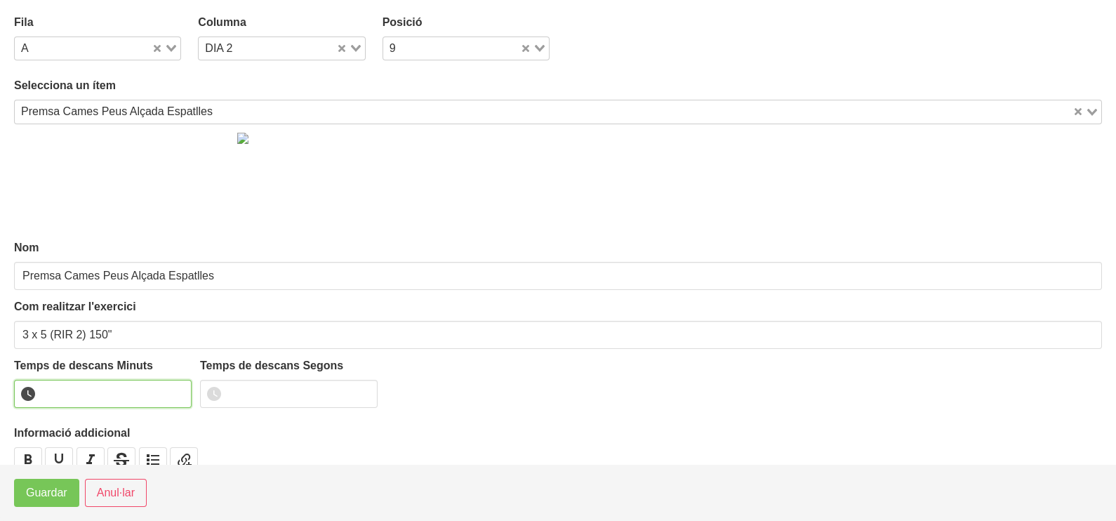
click at [112, 382] on input "number" at bounding box center [102, 394] width 177 height 28
type input "2"
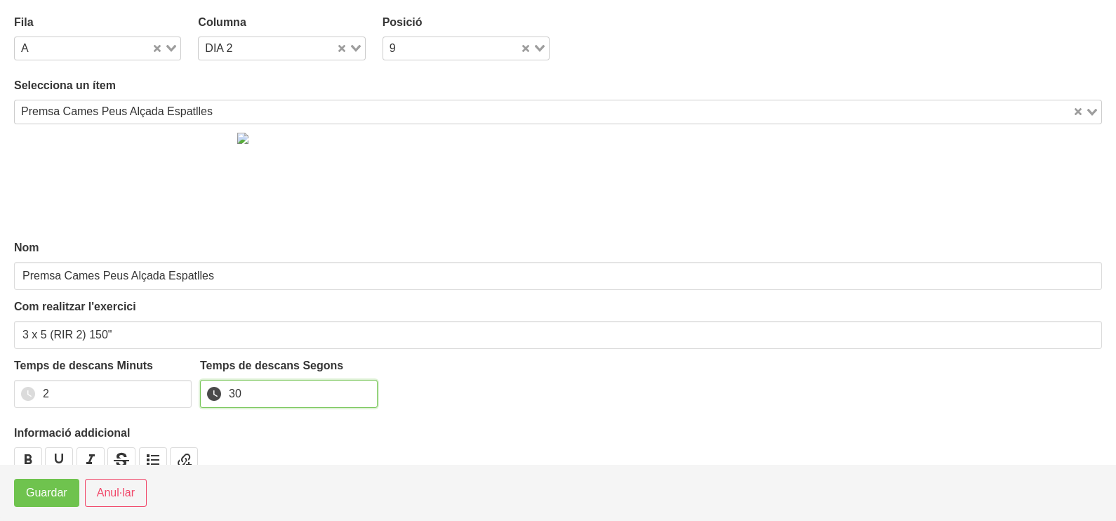
type input "30"
click at [39, 505] on button "Guardar" at bounding box center [46, 492] width 65 height 28
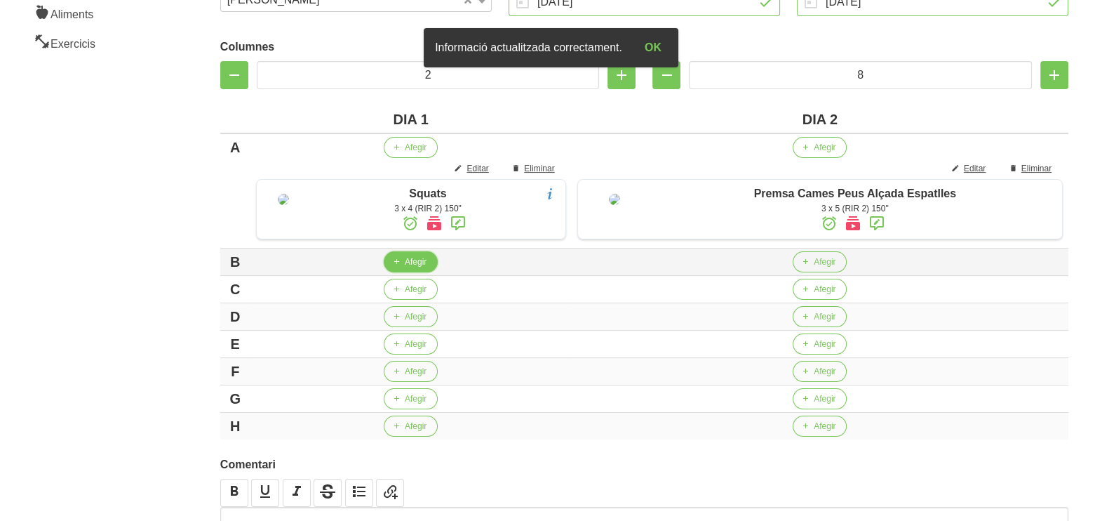
click at [414, 268] on span "Afegir" at bounding box center [416, 261] width 22 height 13
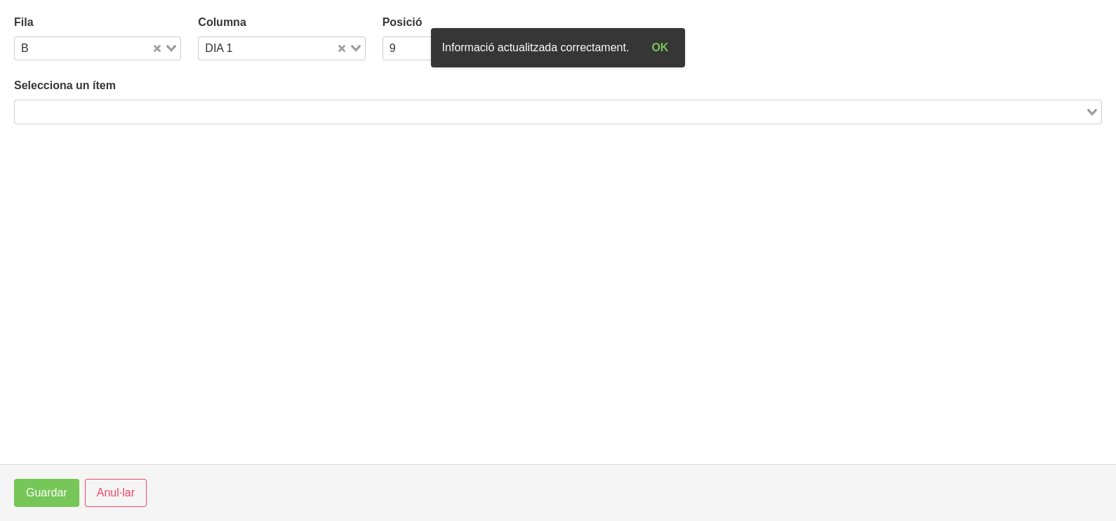
click at [175, 115] on input "Search for option" at bounding box center [549, 111] width 1067 height 17
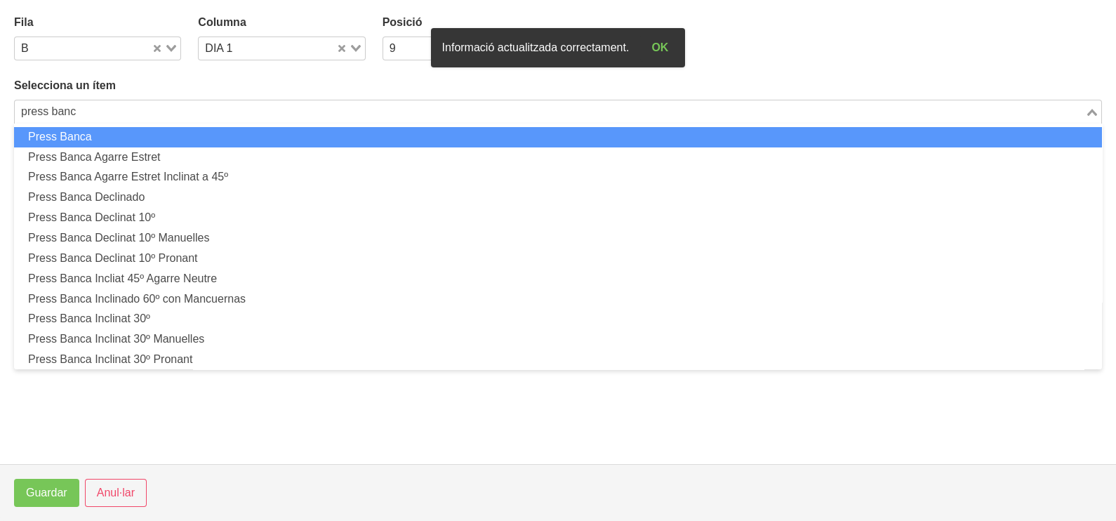
click at [232, 137] on li "Press Banca" at bounding box center [557, 137] width 1087 height 20
type input "press banc"
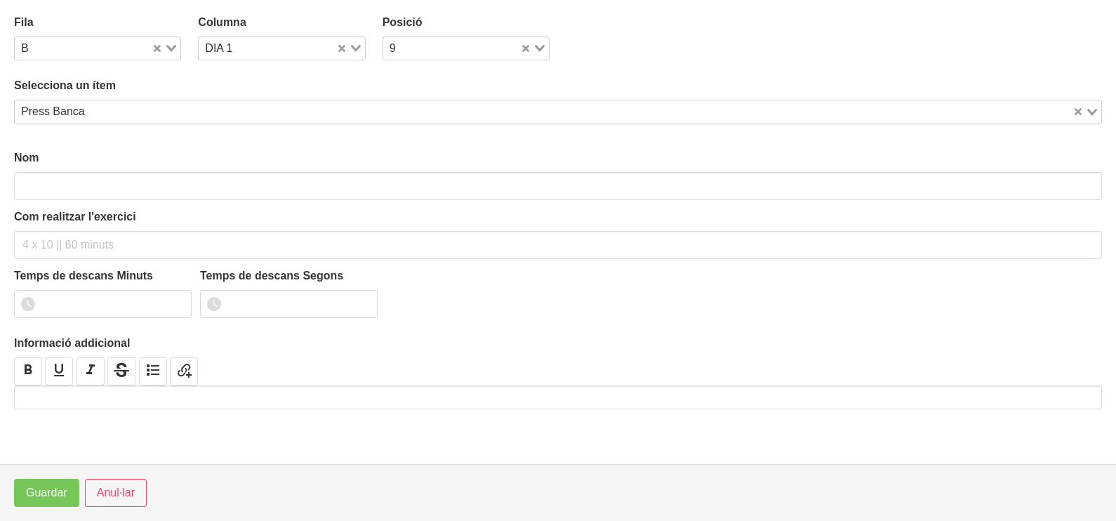
type input "Press Banca"
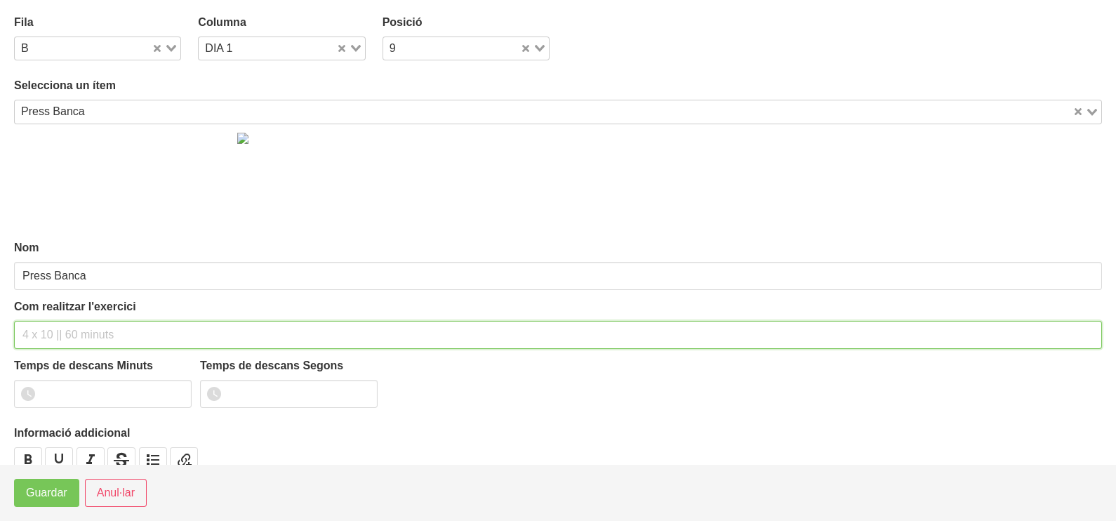
drag, startPoint x: 54, startPoint y: 328, endPoint x: 88, endPoint y: 271, distance: 66.7
click at [57, 326] on input "text" at bounding box center [557, 335] width 1087 height 28
type input "3 x 4 (RIR 2) 150""
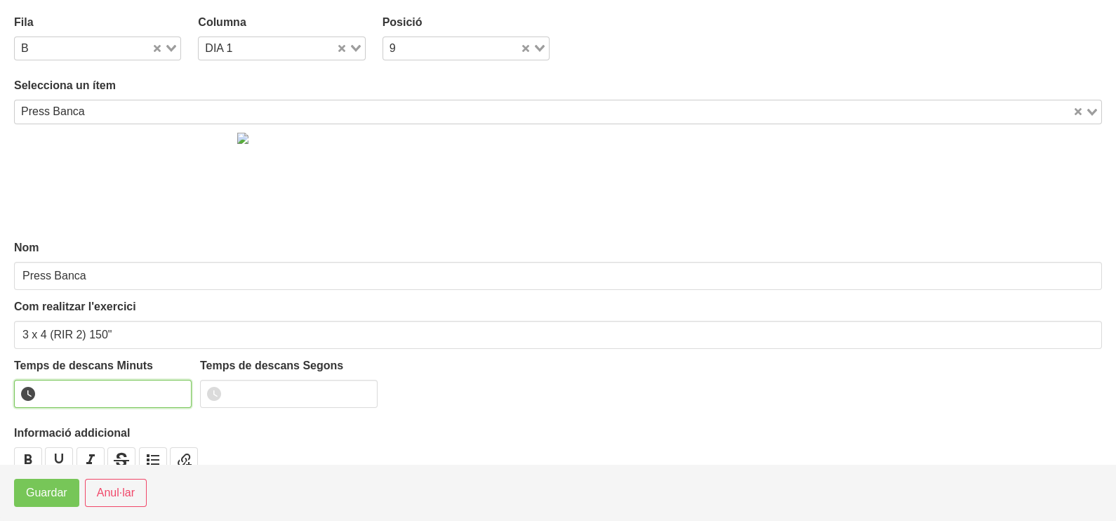
click at [95, 384] on input "number" at bounding box center [102, 394] width 177 height 28
type input "2"
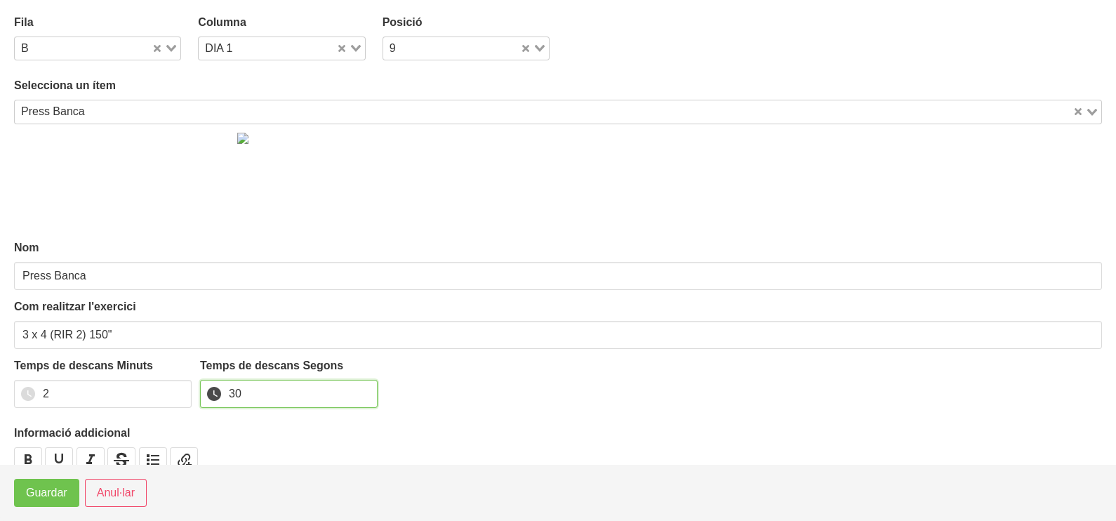
type input "30"
click at [55, 485] on span "Guardar" at bounding box center [46, 492] width 41 height 17
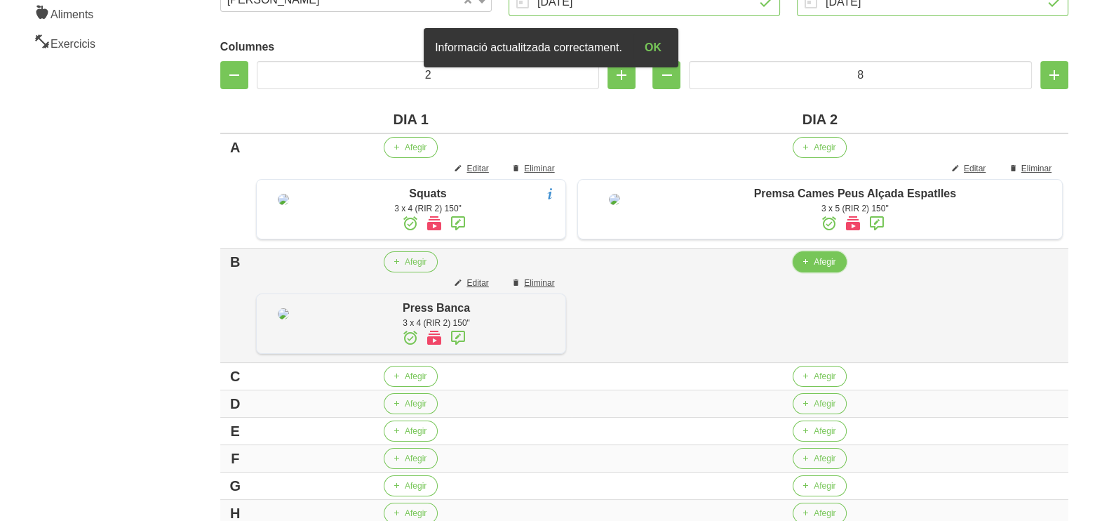
click at [828, 272] on button "Afegir" at bounding box center [820, 261] width 54 height 21
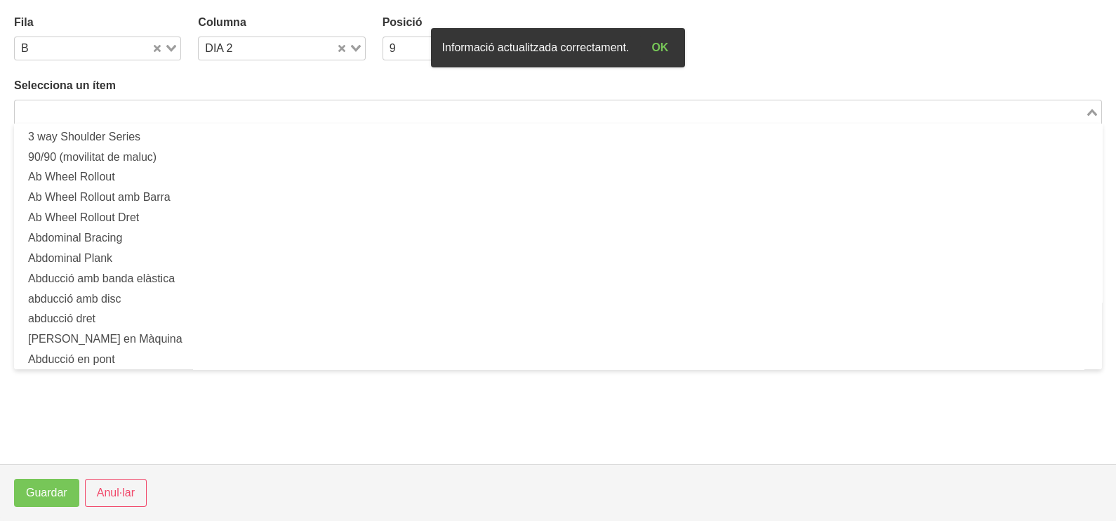
click at [190, 112] on input "Search for option" at bounding box center [549, 111] width 1067 height 17
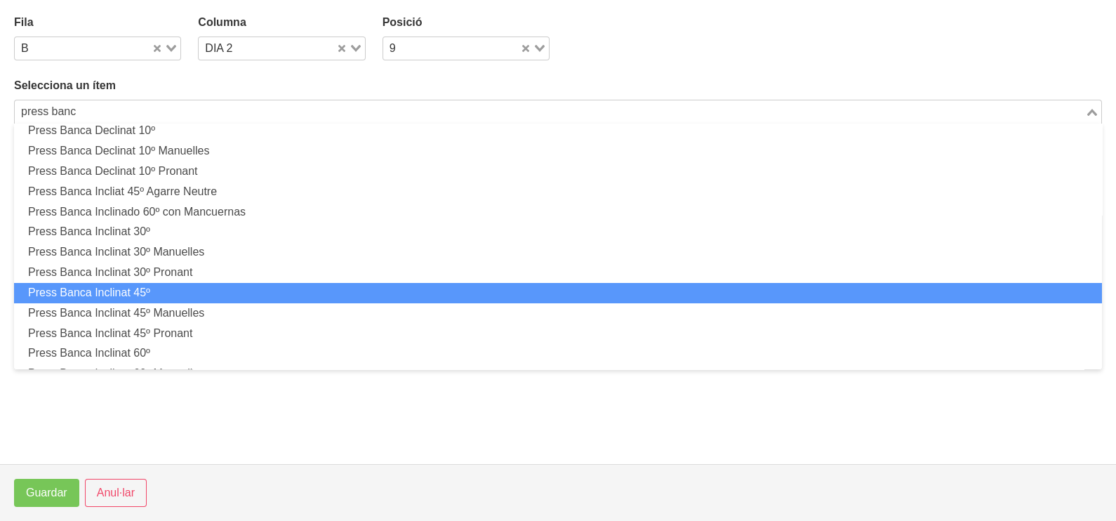
click at [198, 286] on li "Press Banca Inclinat 45º" at bounding box center [557, 293] width 1087 height 20
type input "press banc"
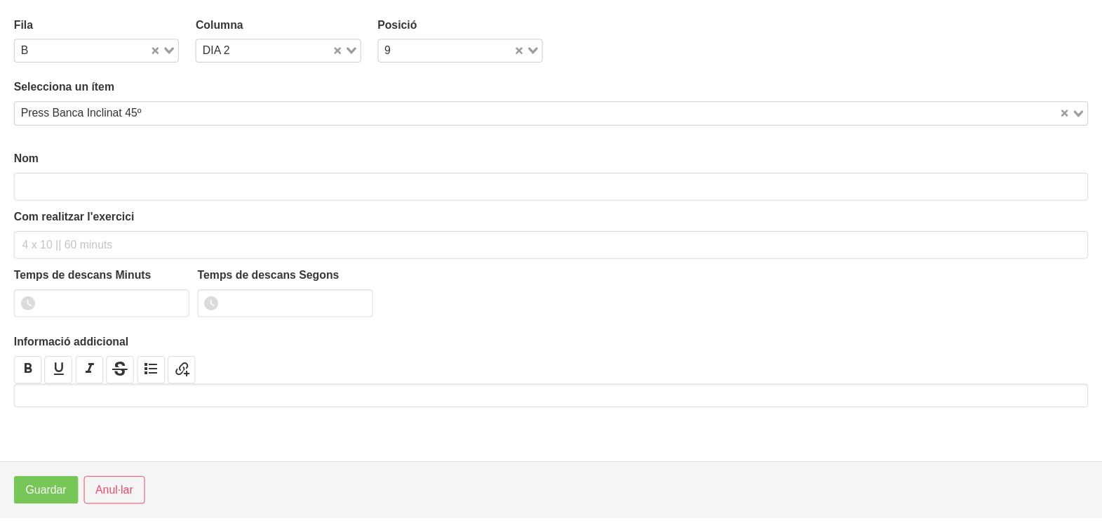
scroll to position [4, 0]
type input "Press Banca Inclinat 45º"
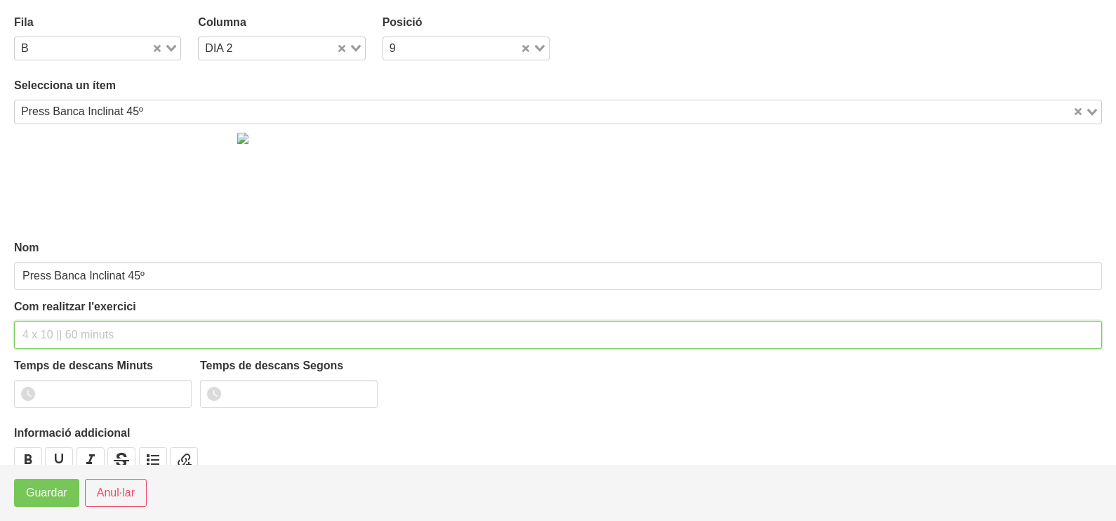
click at [67, 327] on input "text" at bounding box center [557, 335] width 1087 height 28
type input "3 x 4 (RIR 2) 150""
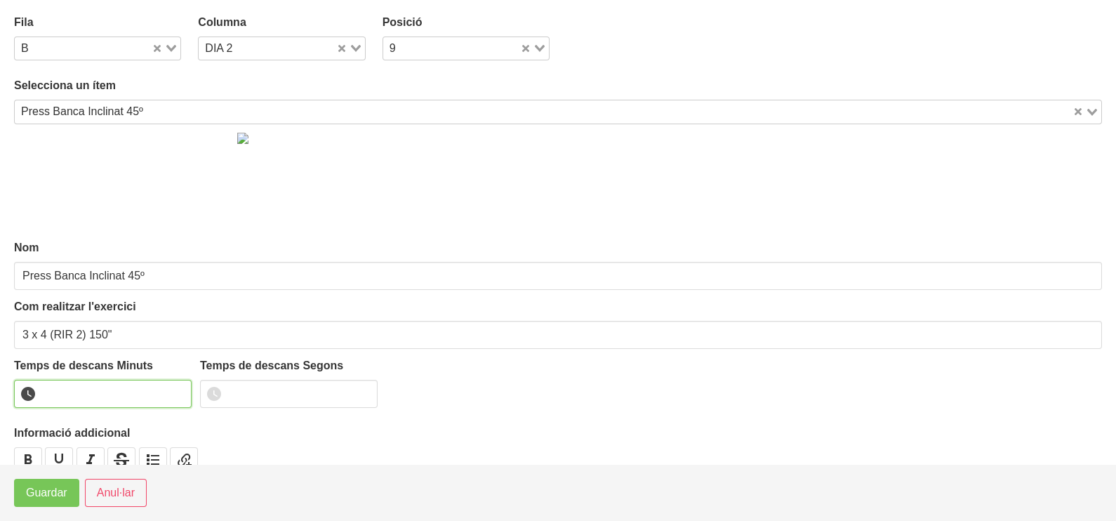
click at [94, 386] on input "number" at bounding box center [102, 394] width 177 height 28
type input "2"
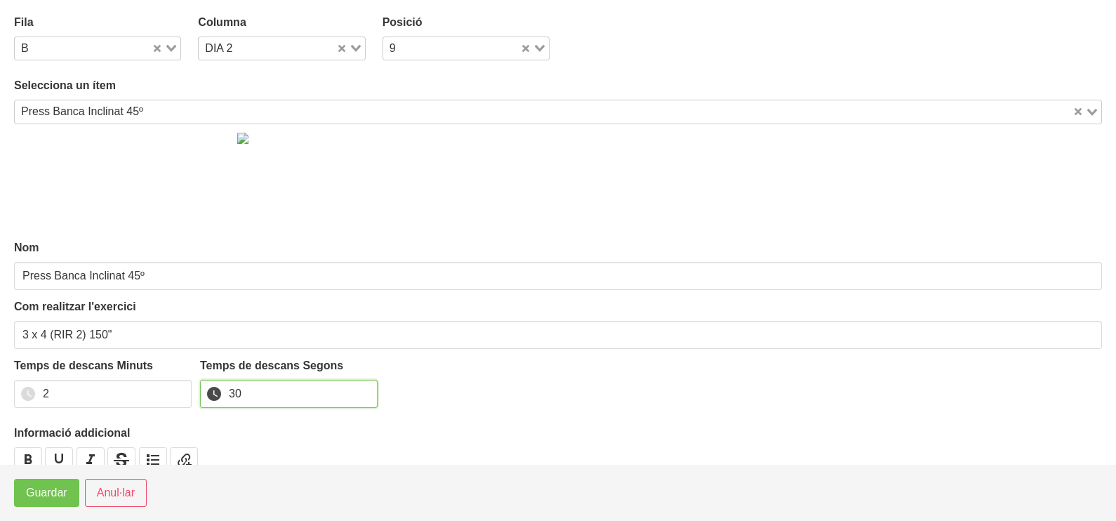
type input "30"
click at [54, 489] on span "Guardar" at bounding box center [46, 492] width 41 height 17
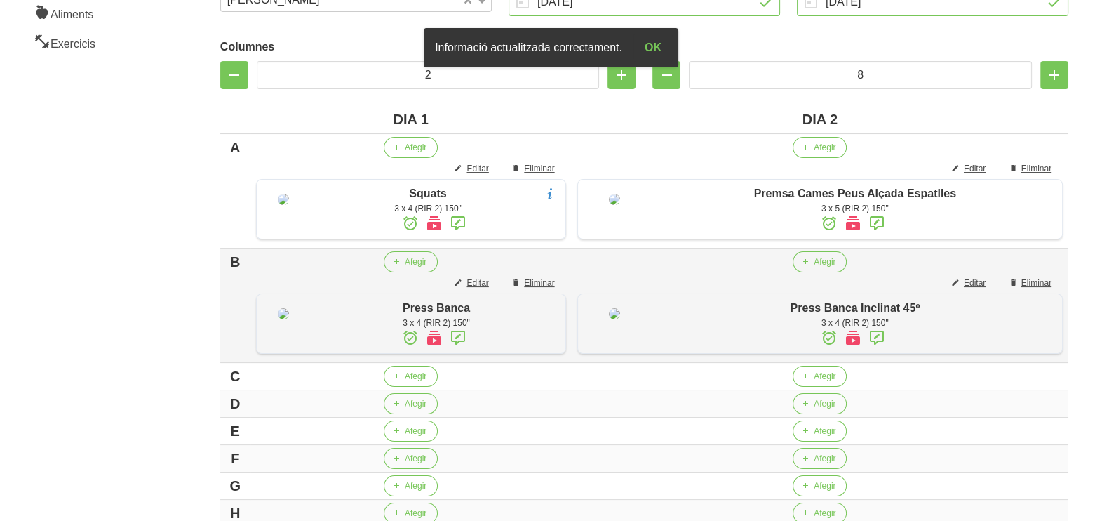
scroll to position [438, 0]
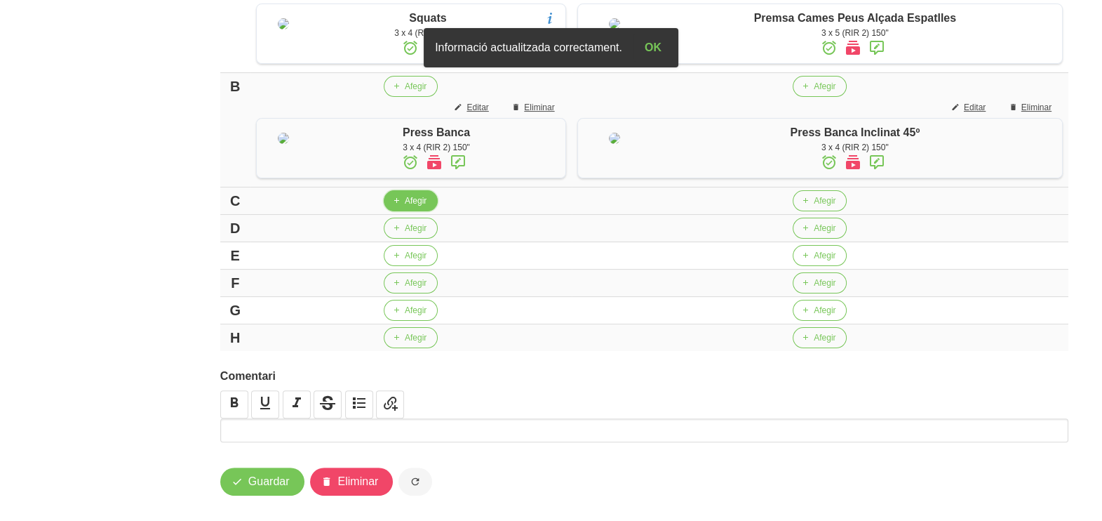
click at [417, 207] on span "Afegir" at bounding box center [416, 200] width 22 height 13
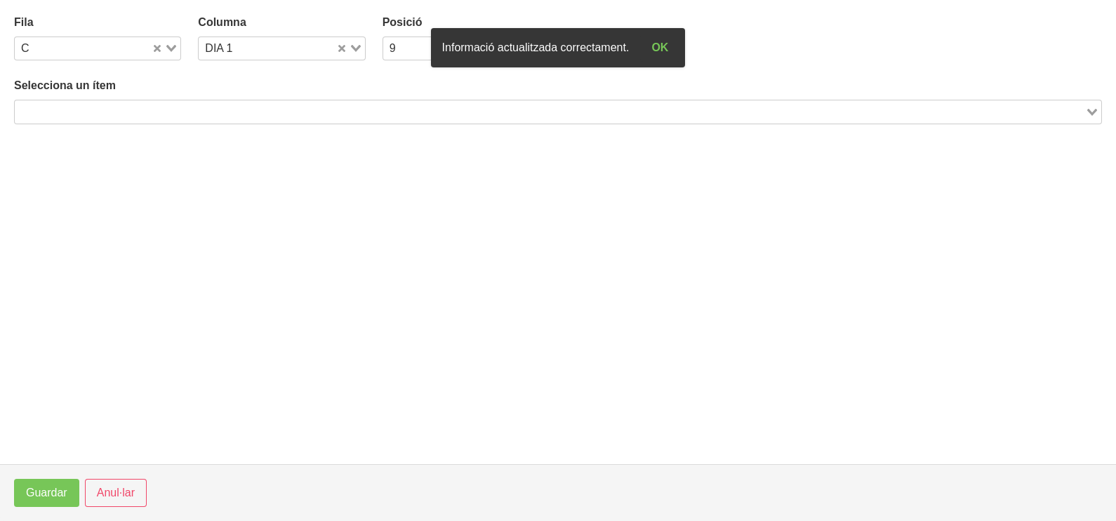
click at [149, 110] on input "Search for option" at bounding box center [549, 111] width 1067 height 17
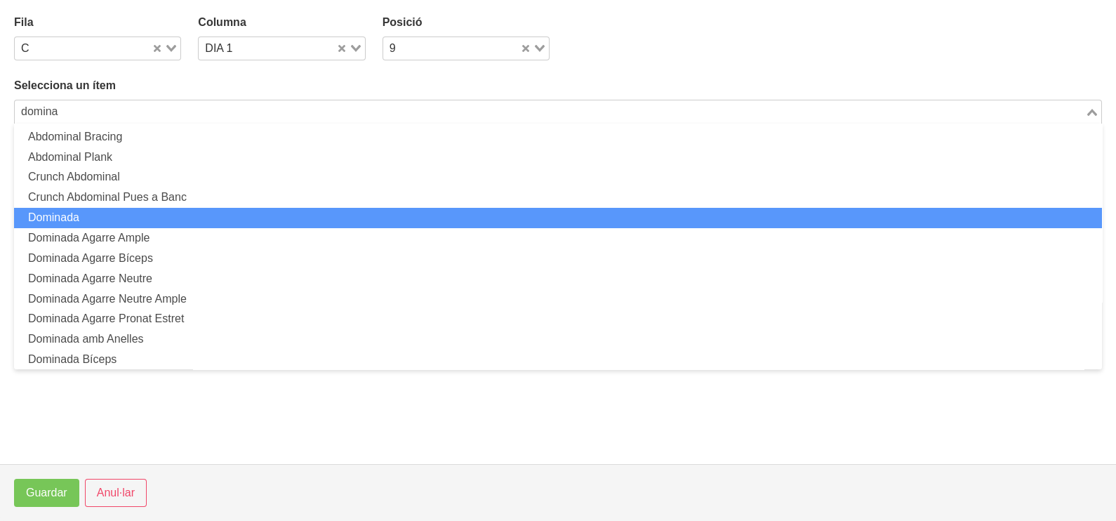
click at [102, 218] on li "Dominada" at bounding box center [557, 218] width 1087 height 20
type input "domina"
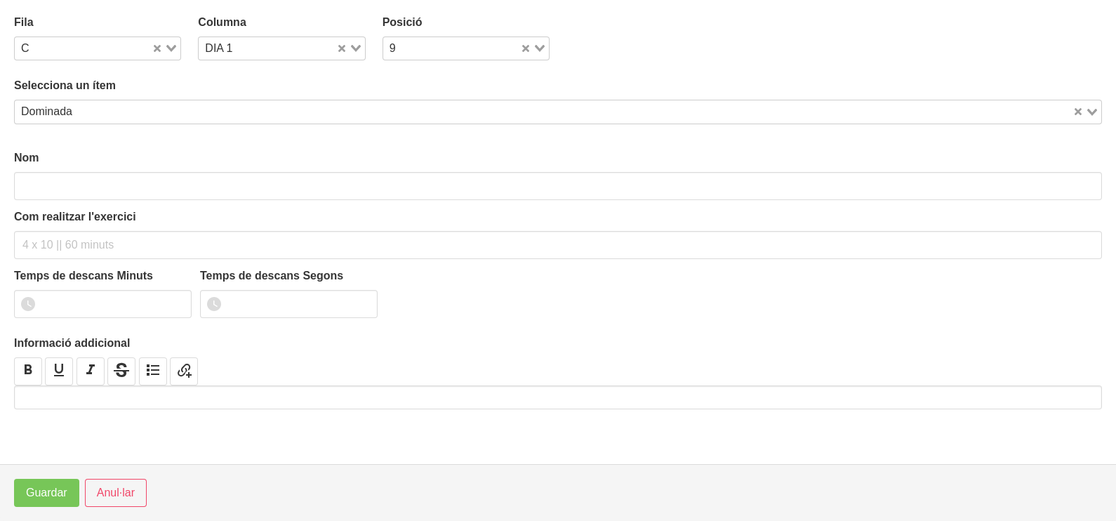
type input "Dominada"
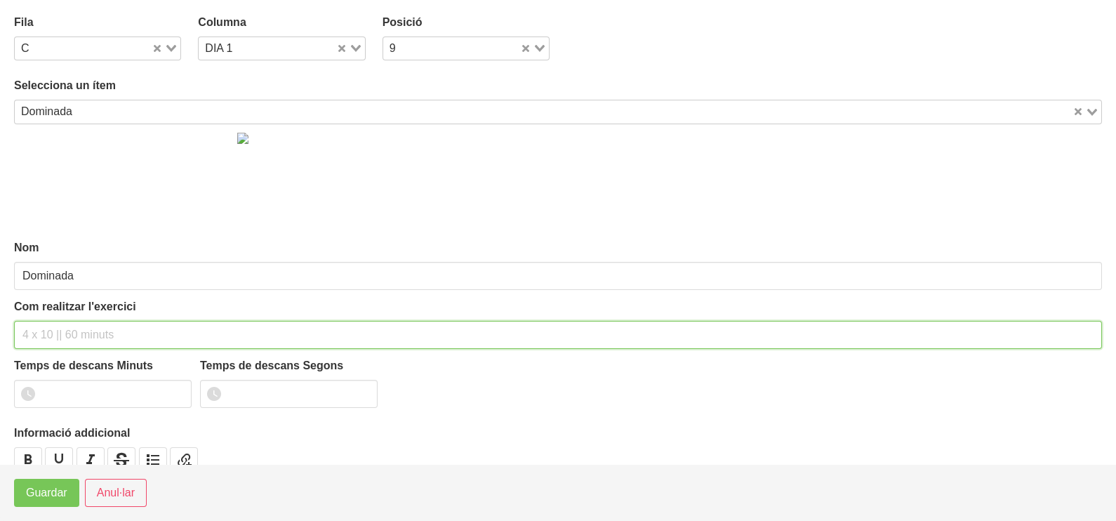
click at [51, 334] on input "text" at bounding box center [557, 335] width 1087 height 28
type input "3 x 4 (RIR 2) 150""
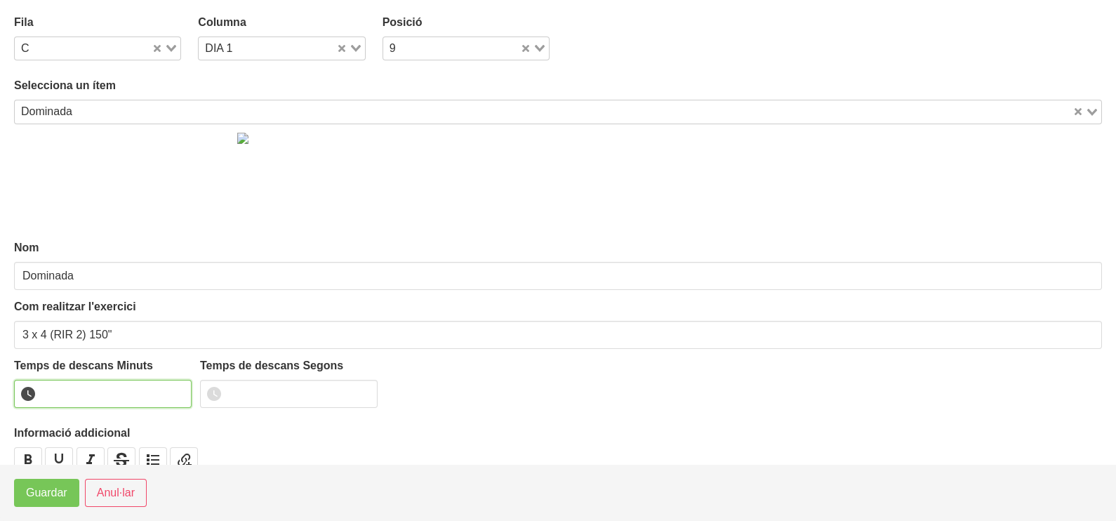
click at [88, 387] on input "number" at bounding box center [102, 394] width 177 height 28
type input "2"
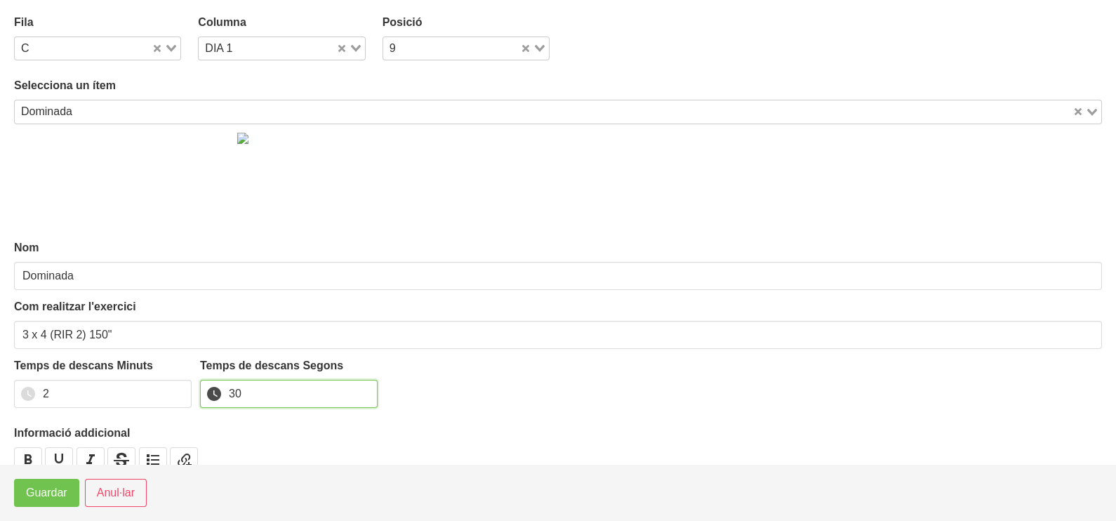
type input "30"
click at [59, 495] on span "Guardar" at bounding box center [46, 492] width 41 height 17
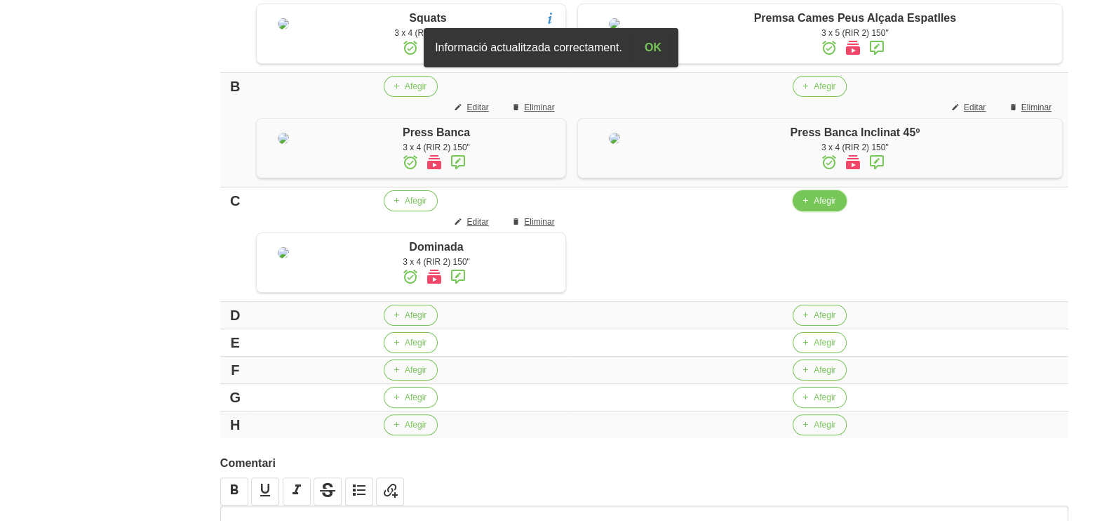
click at [819, 207] on span "Afegir" at bounding box center [825, 200] width 22 height 13
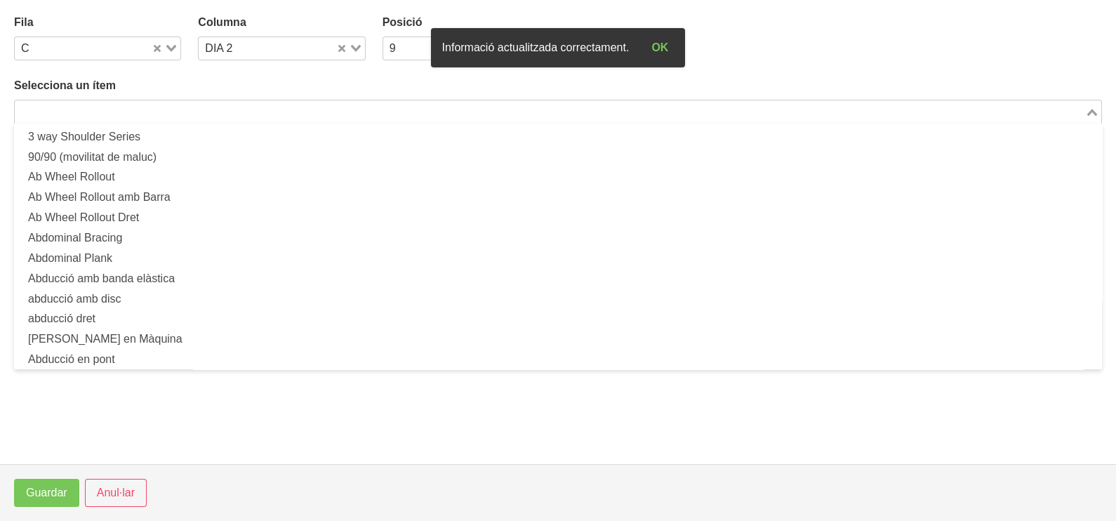
click at [287, 112] on input "Search for option" at bounding box center [549, 111] width 1067 height 17
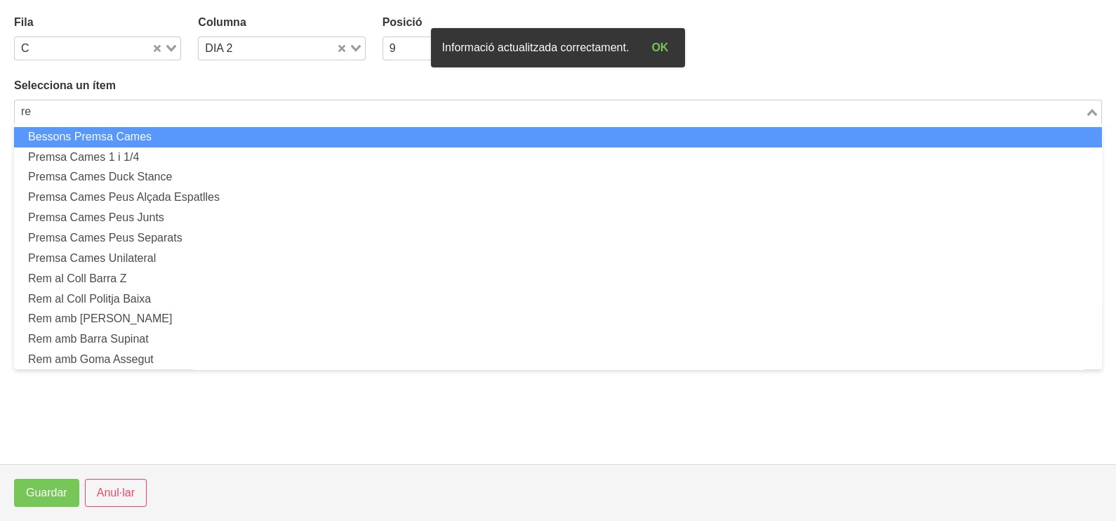
type input "r"
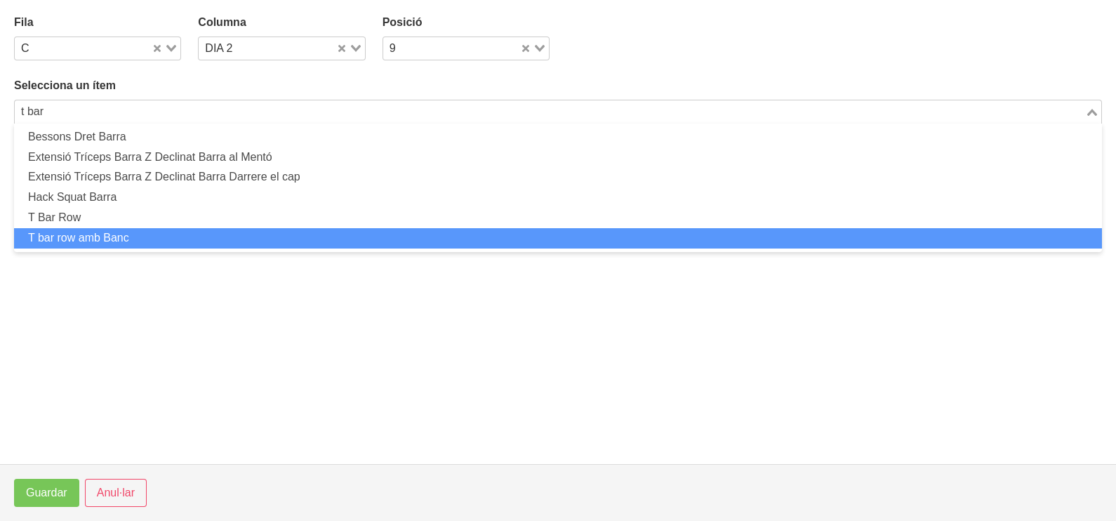
click at [154, 232] on li "T bar row amb Banc" at bounding box center [557, 238] width 1087 height 20
type input "t bar"
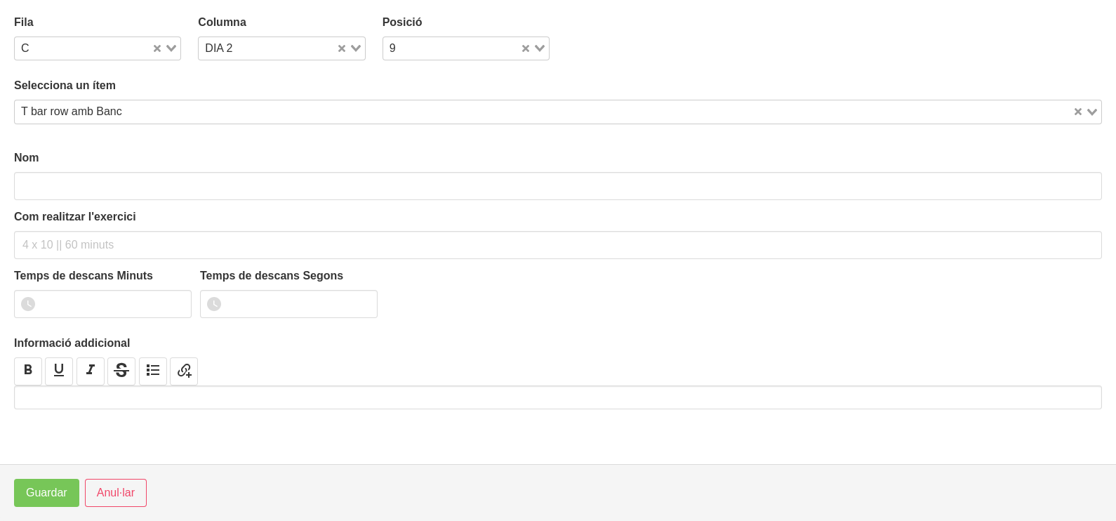
type input "T bar row amb Banc"
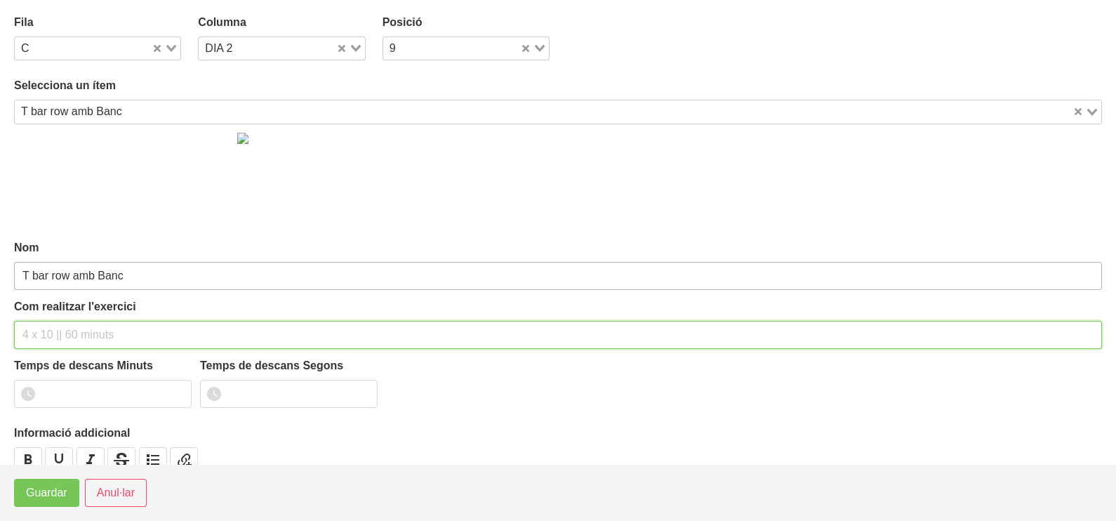
drag, startPoint x: 72, startPoint y: 327, endPoint x: 86, endPoint y: 269, distance: 59.2
click at [78, 300] on div "Com realitzar l'exercici" at bounding box center [557, 323] width 1087 height 51
type input "3 x 5 (RIR 2) 150""
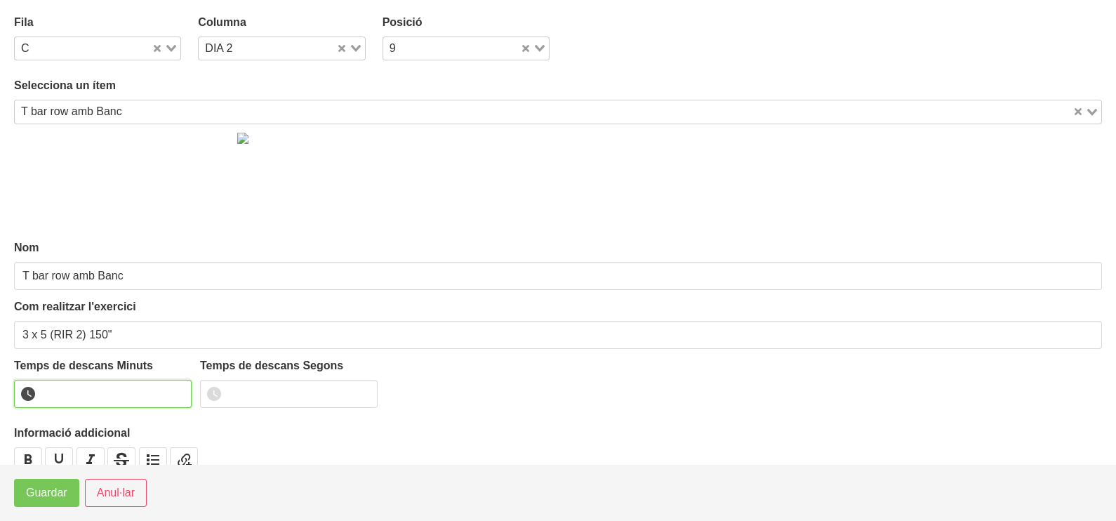
click at [77, 388] on input "number" at bounding box center [102, 394] width 177 height 28
type input "2"
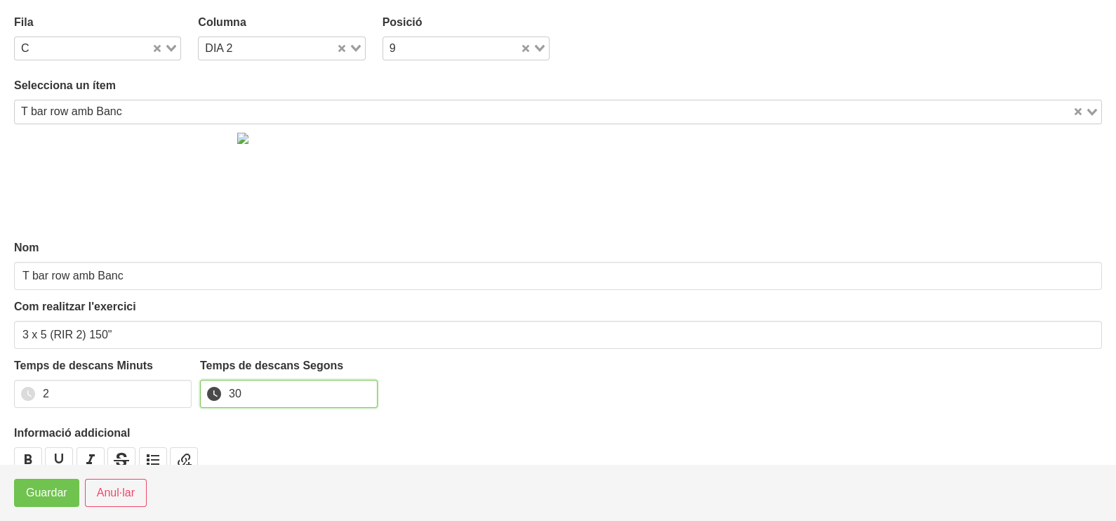
type input "30"
click at [50, 486] on span "Guardar" at bounding box center [46, 492] width 41 height 17
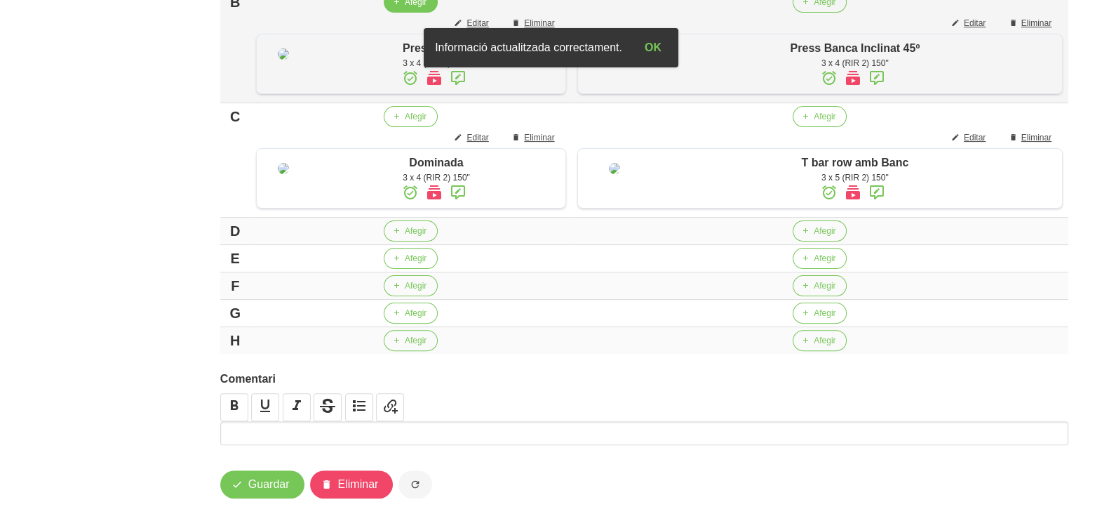
scroll to position [613, 0]
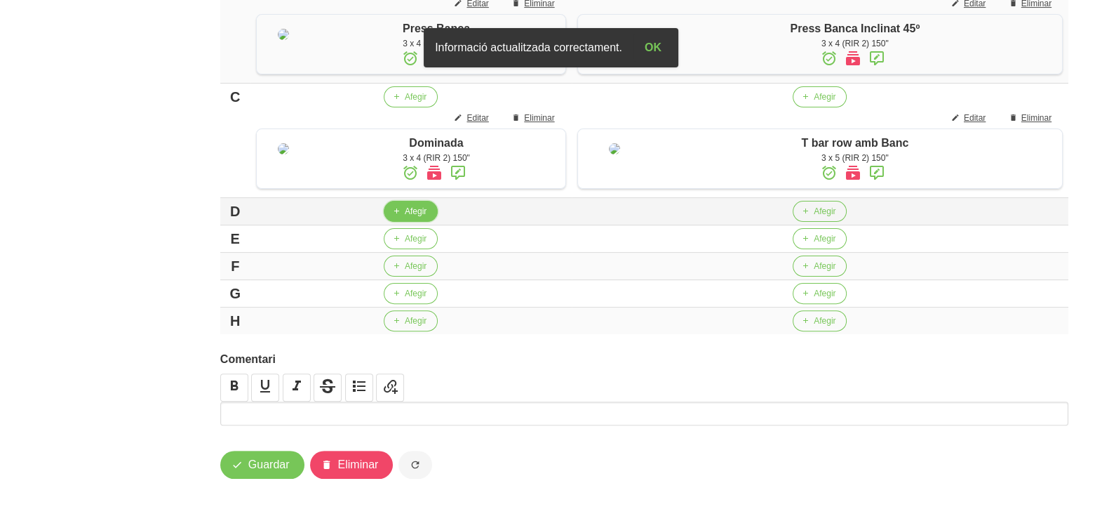
click at [400, 217] on icon "button" at bounding box center [396, 211] width 8 height 13
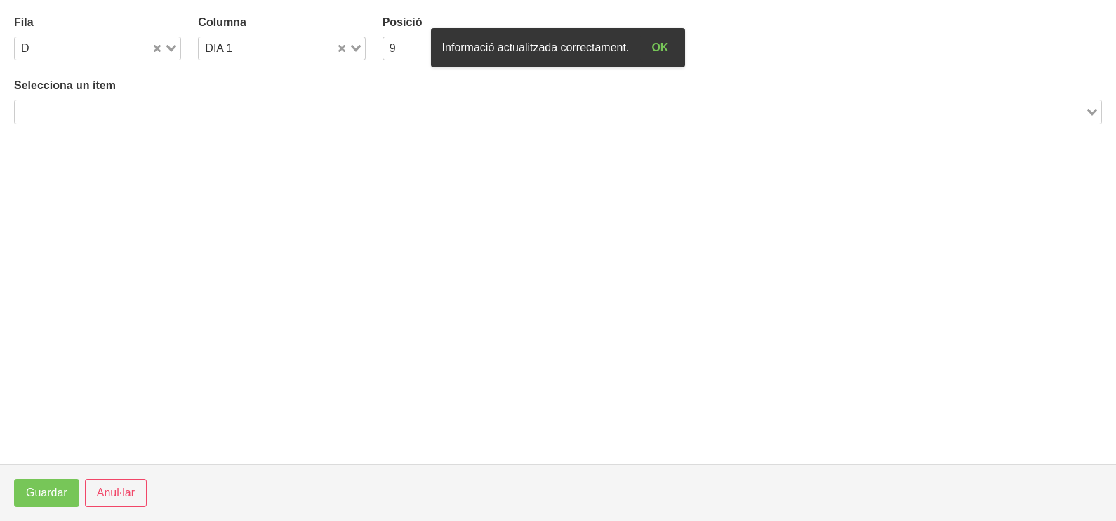
click at [217, 109] on input "Search for option" at bounding box center [549, 111] width 1067 height 17
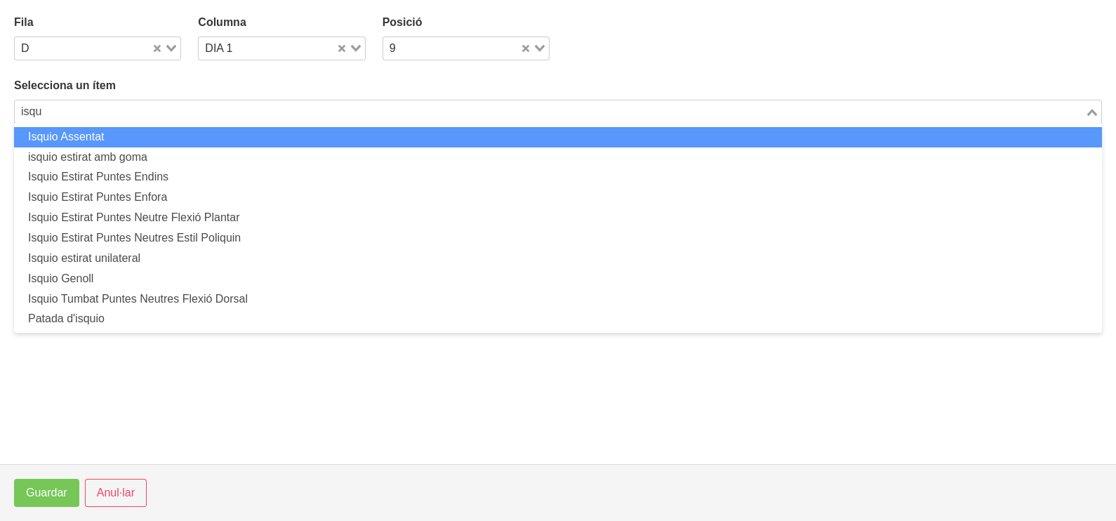
click at [167, 143] on li "Isquio Assentat" at bounding box center [557, 137] width 1087 height 20
type input "isqu"
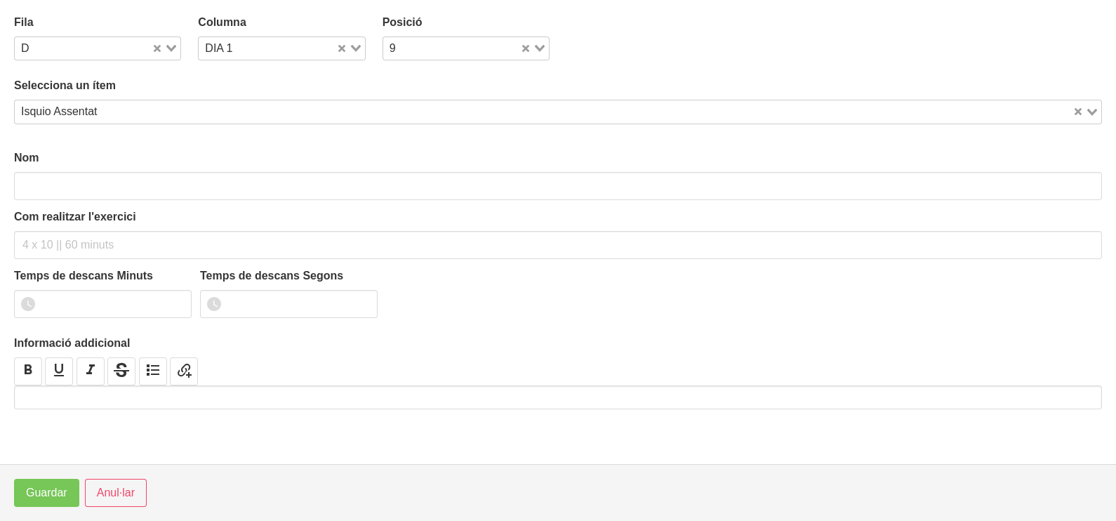
type input "Isquio Assentat"
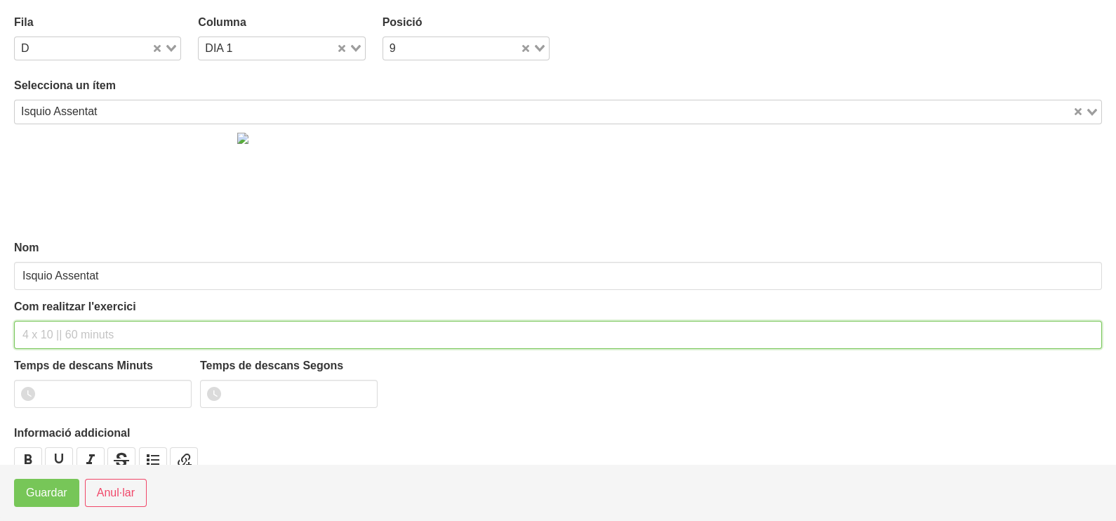
click at [53, 331] on input "text" at bounding box center [557, 335] width 1087 height 28
drag, startPoint x: 26, startPoint y: 330, endPoint x: 0, endPoint y: 337, distance: 27.1
type input "2 x 6-8 a 3010 120""
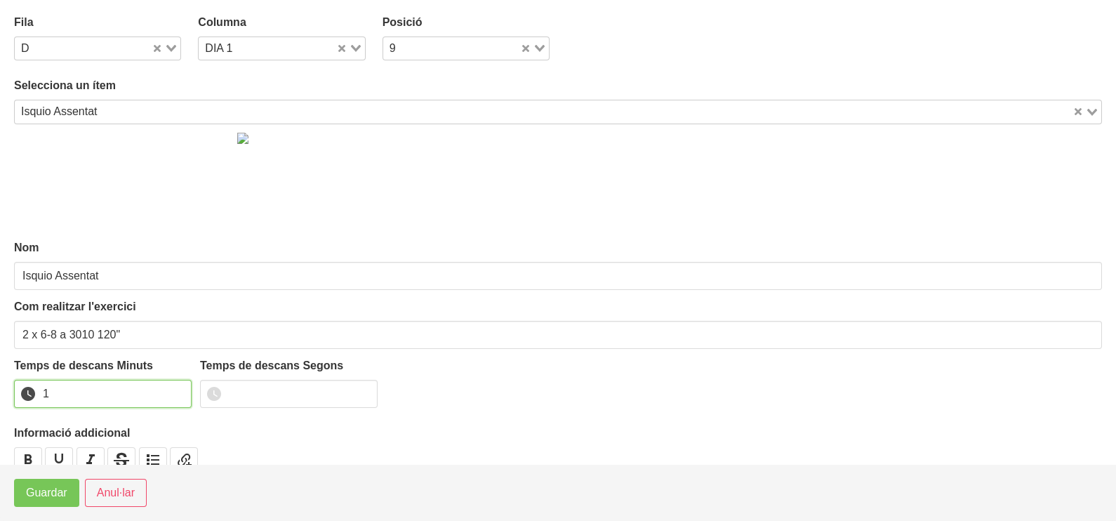
click at [179, 389] on input "1" at bounding box center [102, 394] width 177 height 28
drag, startPoint x: 179, startPoint y: 389, endPoint x: 81, endPoint y: 469, distance: 126.1
type input "2"
click at [173, 389] on input "2" at bounding box center [102, 394] width 177 height 28
click at [60, 499] on span "Guardar" at bounding box center [46, 492] width 41 height 17
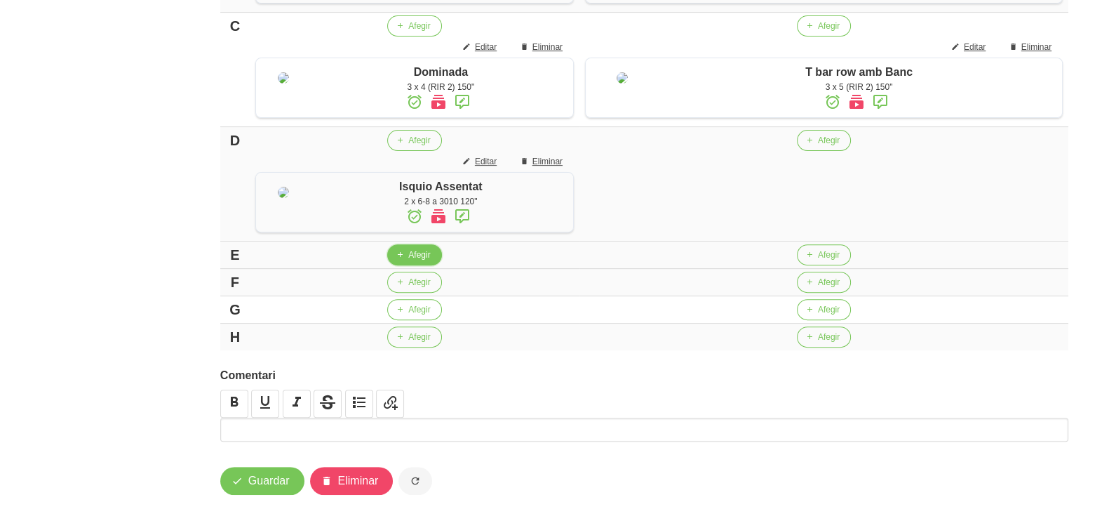
click at [406, 261] on span "button" at bounding box center [400, 254] width 13 height 13
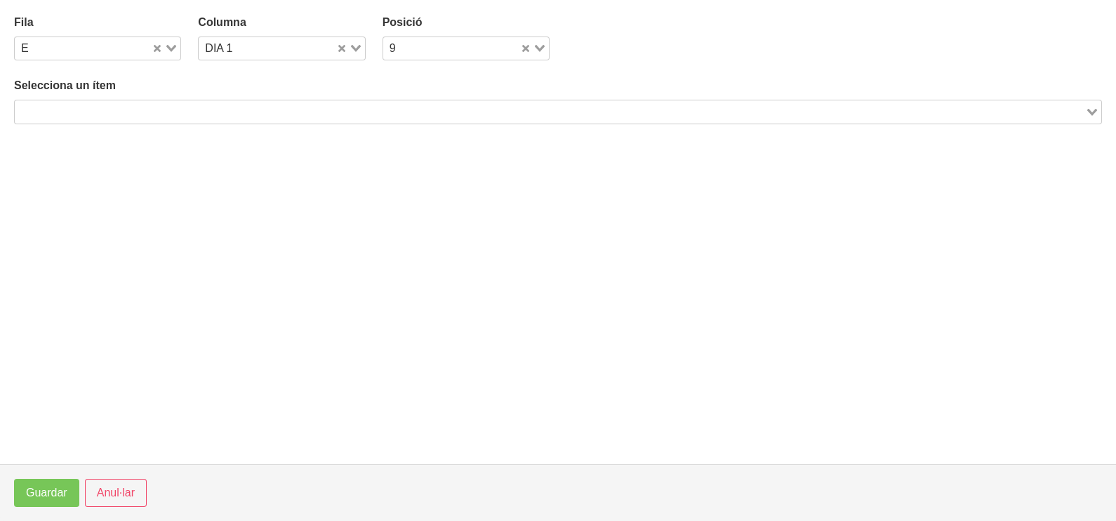
click at [130, 109] on input "Search for option" at bounding box center [549, 111] width 1067 height 17
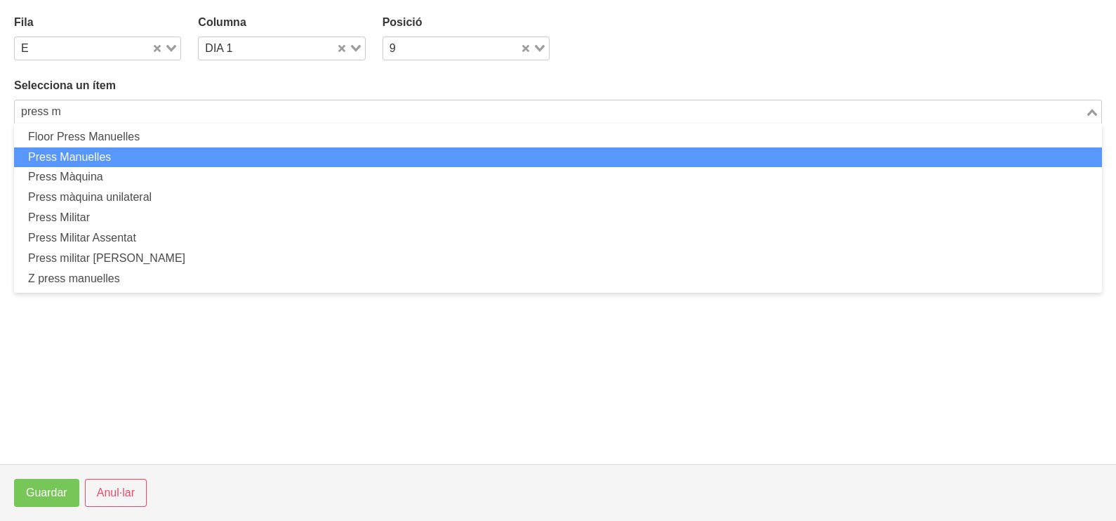
click at [95, 167] on li "Press Màquina" at bounding box center [557, 177] width 1087 height 20
type input "press m"
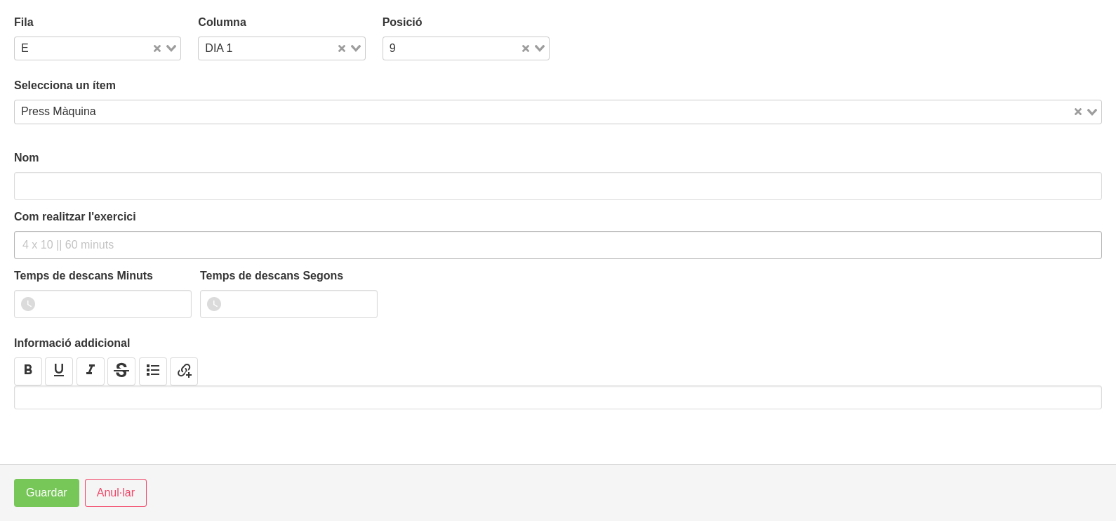
type input "Press Màquina"
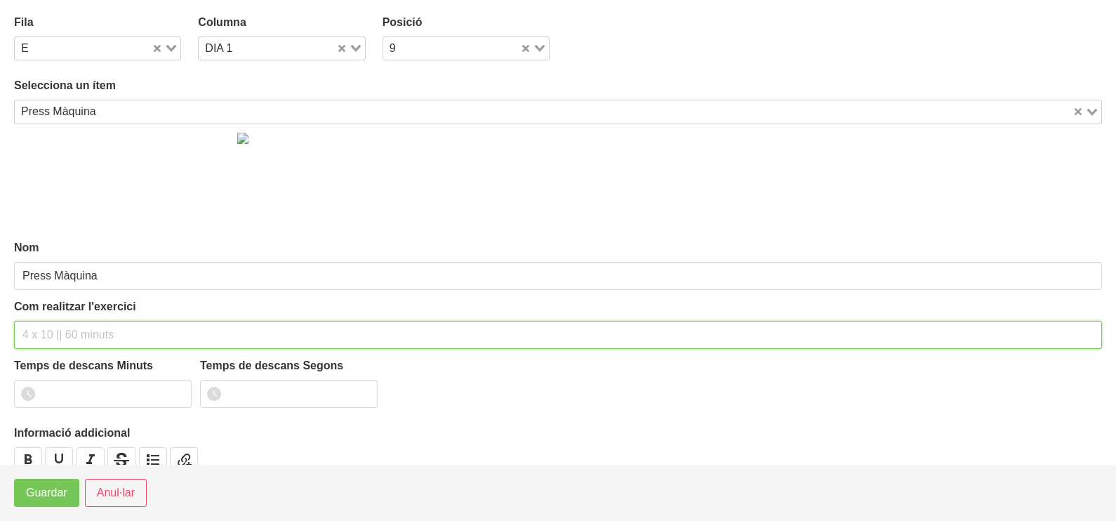
click at [57, 330] on input "text" at bounding box center [557, 335] width 1087 height 28
type input "1 x 6-8 a 3010 120""
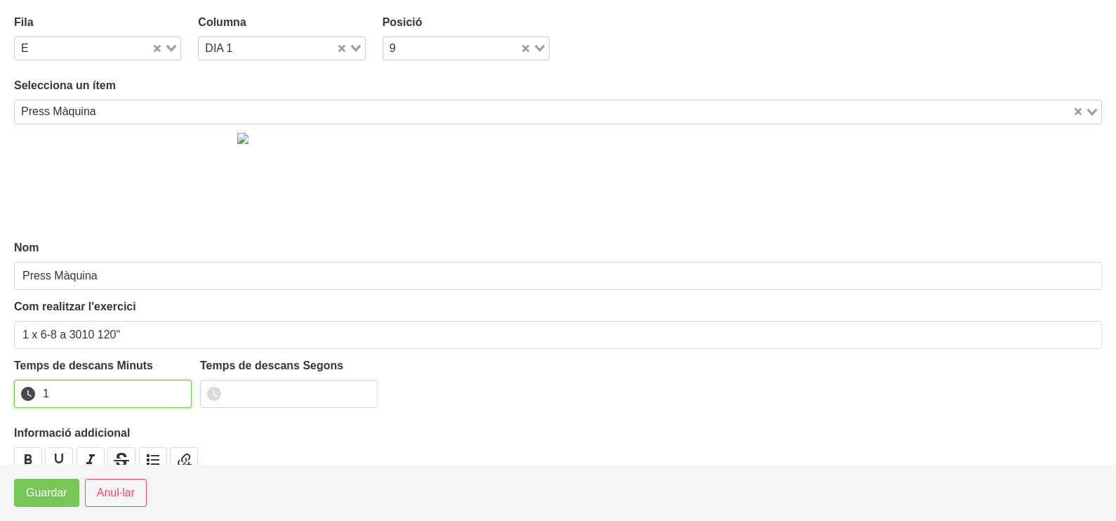
click at [179, 389] on input "1" at bounding box center [102, 394] width 177 height 28
drag, startPoint x: 179, startPoint y: 389, endPoint x: 97, endPoint y: 454, distance: 104.4
type input "2"
click at [172, 391] on input "2" at bounding box center [102, 394] width 177 height 28
click at [56, 494] on span "Guardar" at bounding box center [46, 492] width 41 height 17
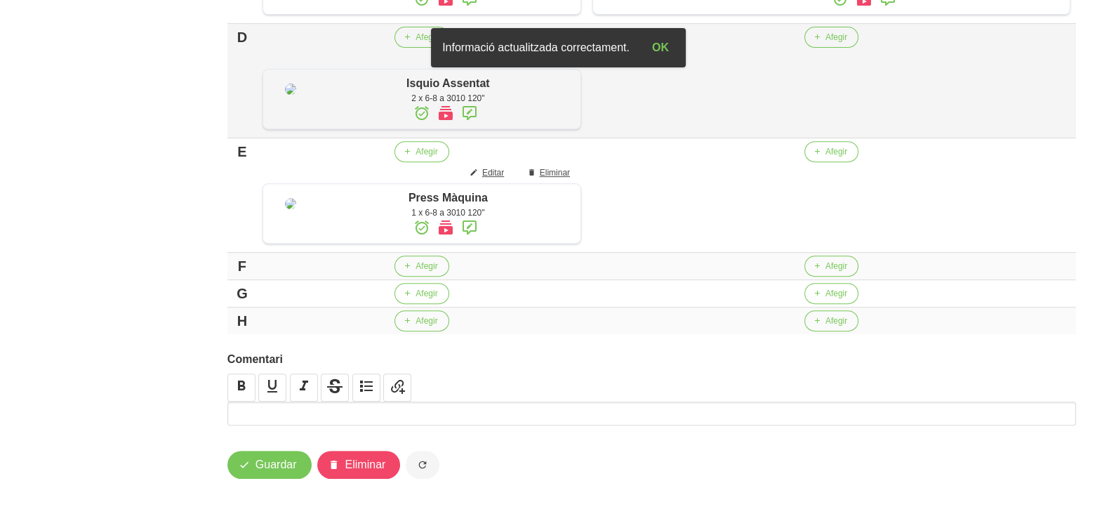
scroll to position [838, 0]
click at [406, 274] on button "Afegir" at bounding box center [414, 265] width 54 height 21
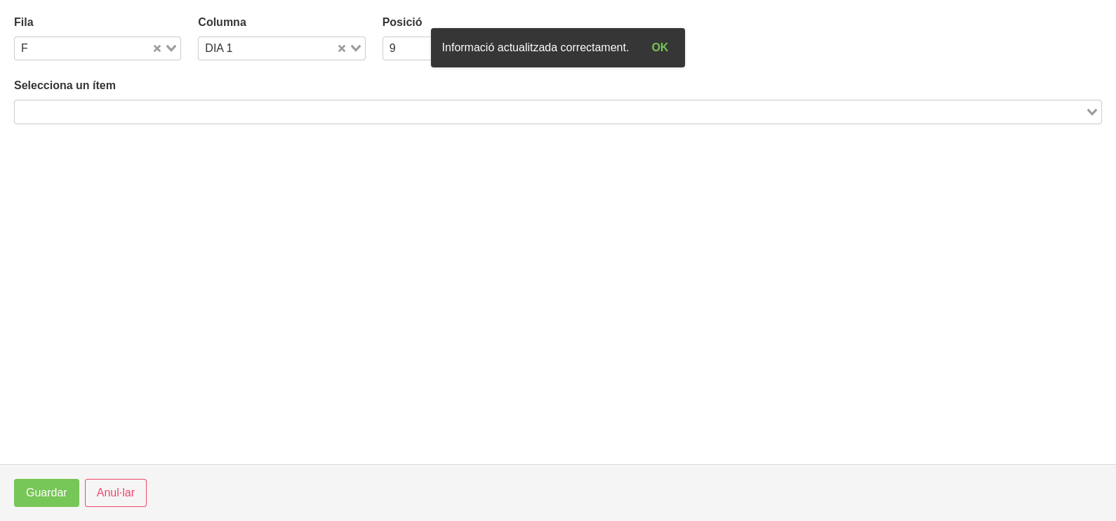
click at [198, 105] on input "Search for option" at bounding box center [549, 111] width 1067 height 17
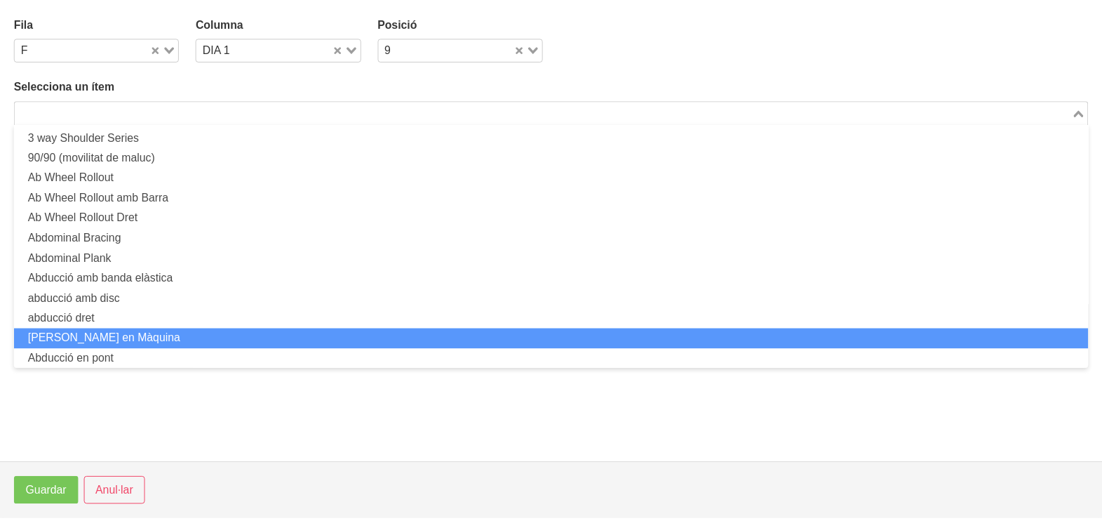
scroll to position [0, 0]
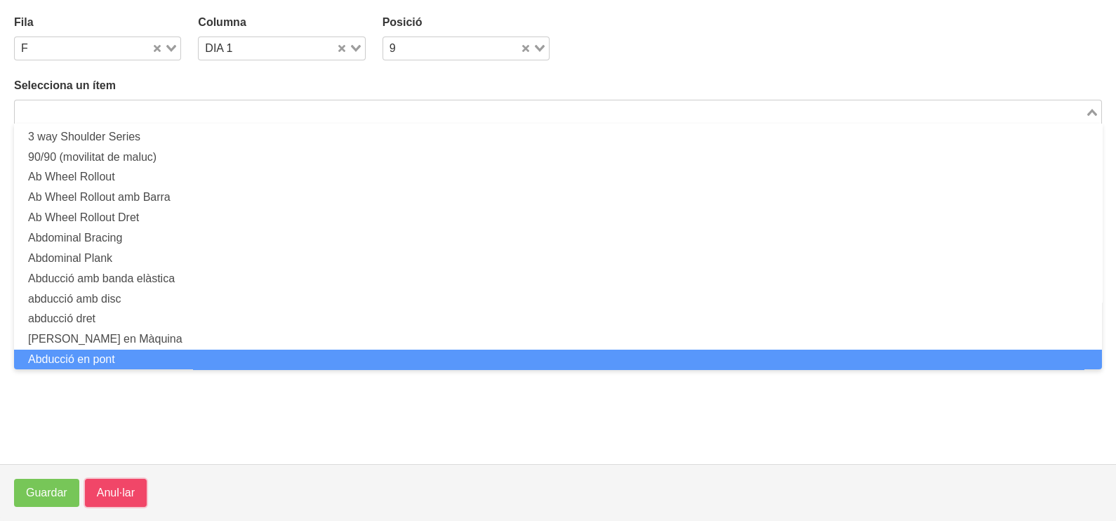
click at [130, 492] on span "Anul·lar" at bounding box center [116, 492] width 38 height 17
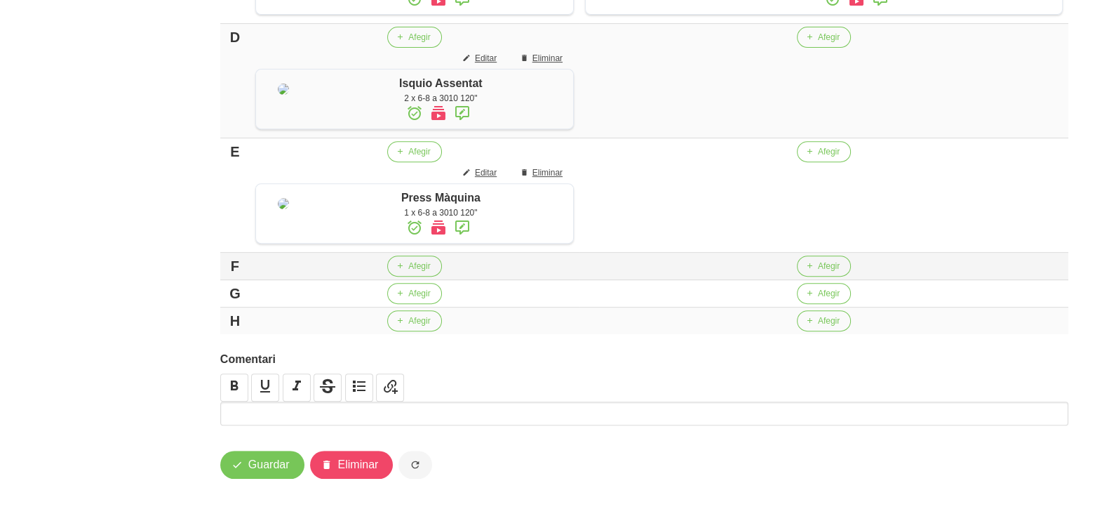
scroll to position [575, 0]
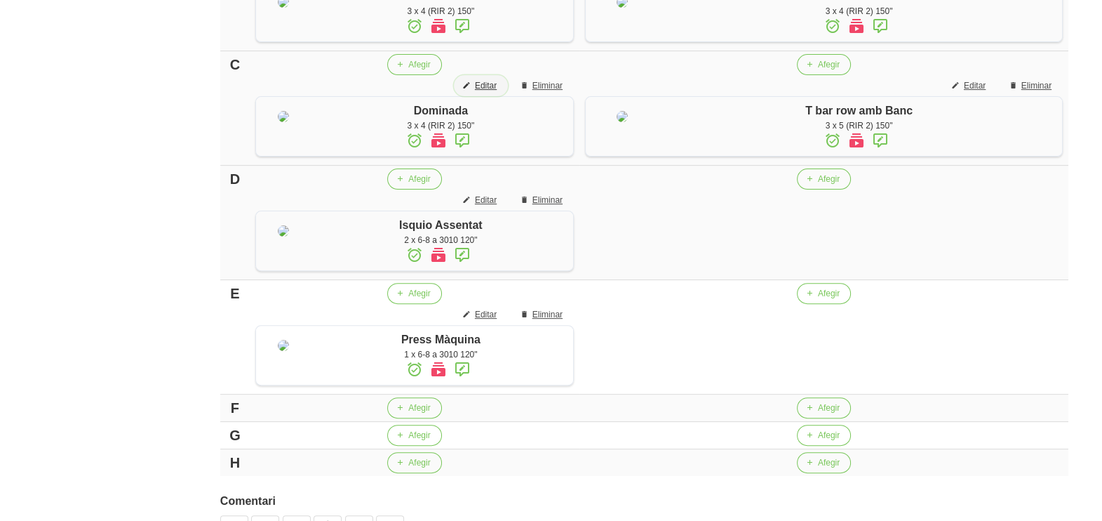
click at [488, 92] on span "Editar" at bounding box center [486, 85] width 22 height 13
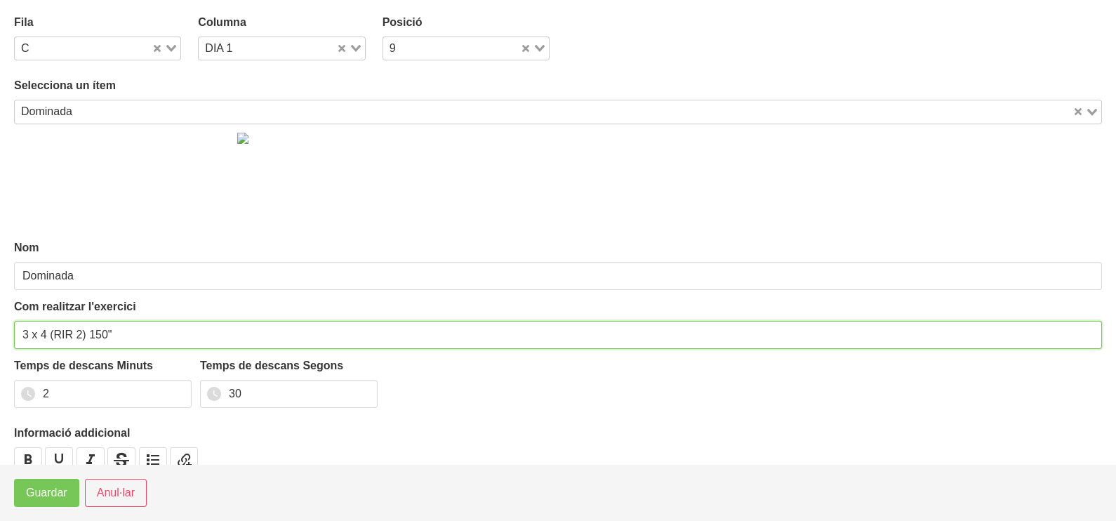
drag, startPoint x: 28, startPoint y: 330, endPoint x: 15, endPoint y: 332, distance: 12.8
click at [14, 330] on input "3 x 4 (RIR 2) 150"" at bounding box center [557, 335] width 1087 height 28
type input "2 x 4 (RIR 2) 150""
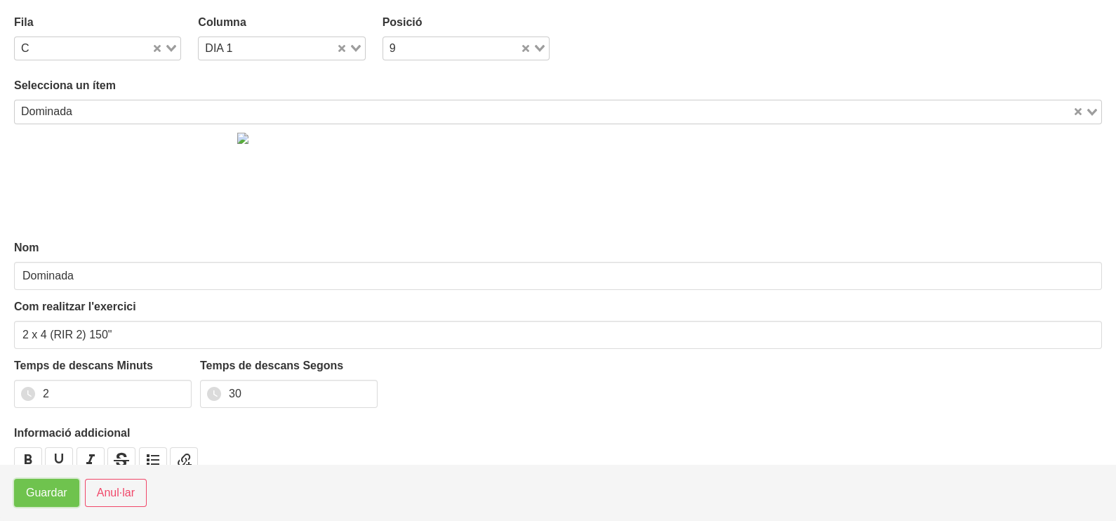
click at [39, 497] on span "Guardar" at bounding box center [46, 492] width 41 height 17
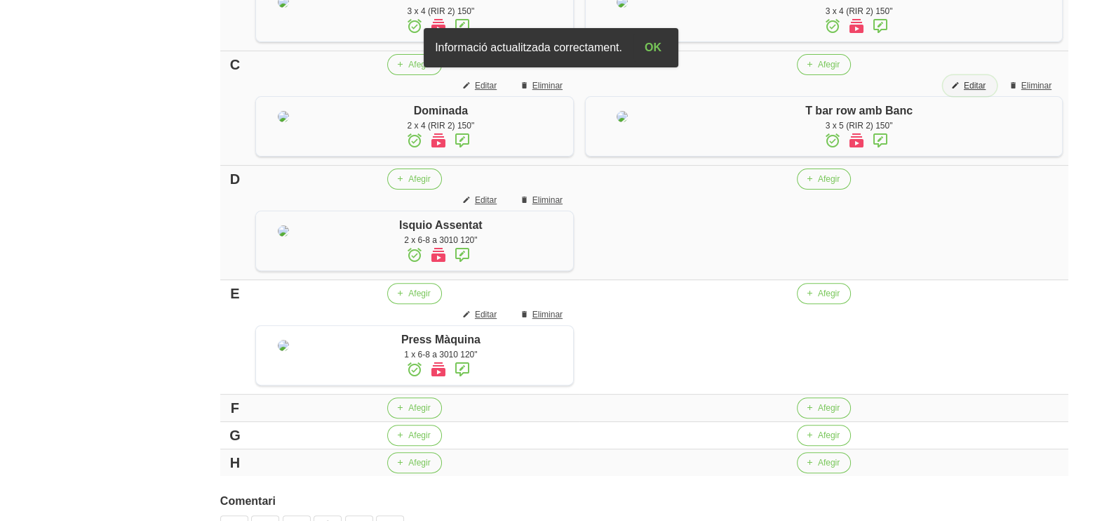
click at [970, 92] on span "Editar" at bounding box center [975, 85] width 22 height 13
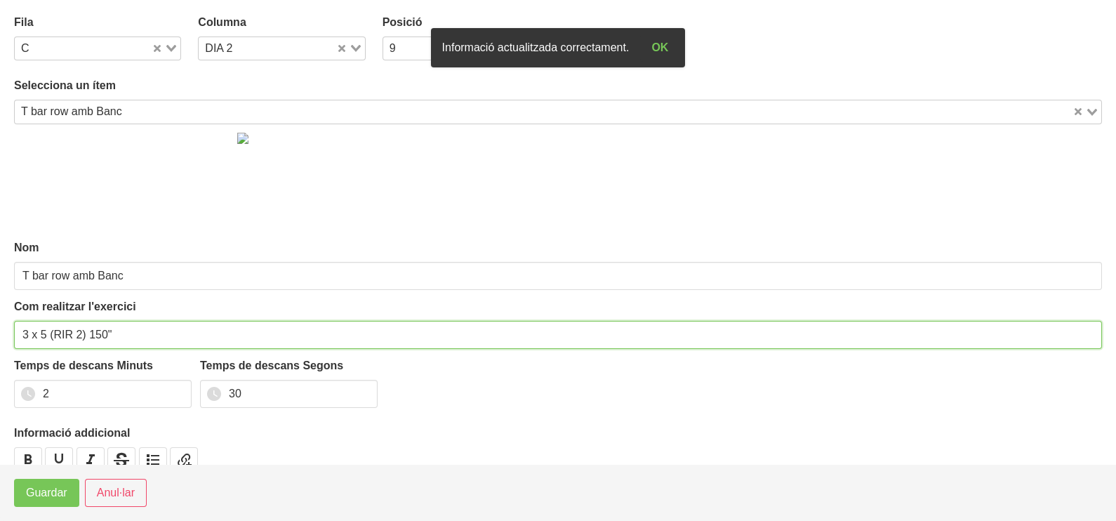
drag, startPoint x: 26, startPoint y: 333, endPoint x: -4, endPoint y: 344, distance: 31.3
click at [0, 344] on html "Nutrivic [PERSON_NAME] General Dashboard Seccions Clients Administradors Comuni…" at bounding box center [558, 47] width 1116 height 1245
type input "2 x 5 (RIR 2) 150""
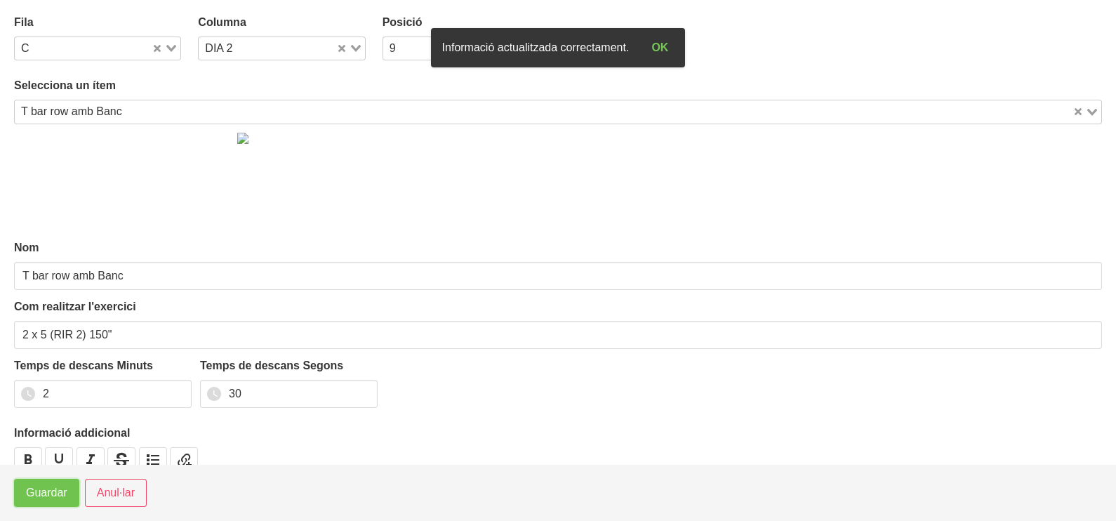
click at [33, 502] on button "Guardar" at bounding box center [46, 492] width 65 height 28
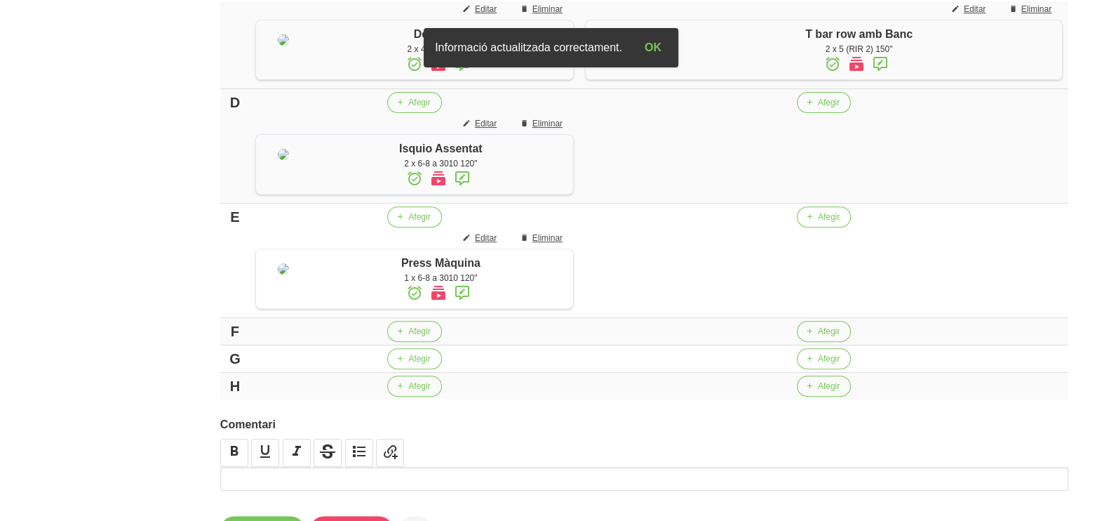
scroll to position [750, 0]
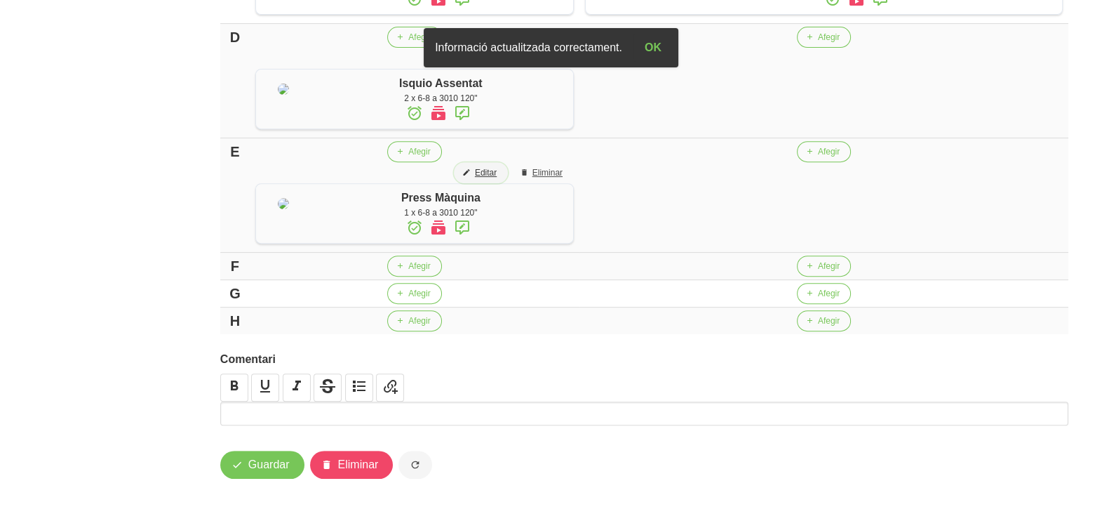
click at [497, 179] on span "Editar" at bounding box center [486, 172] width 22 height 13
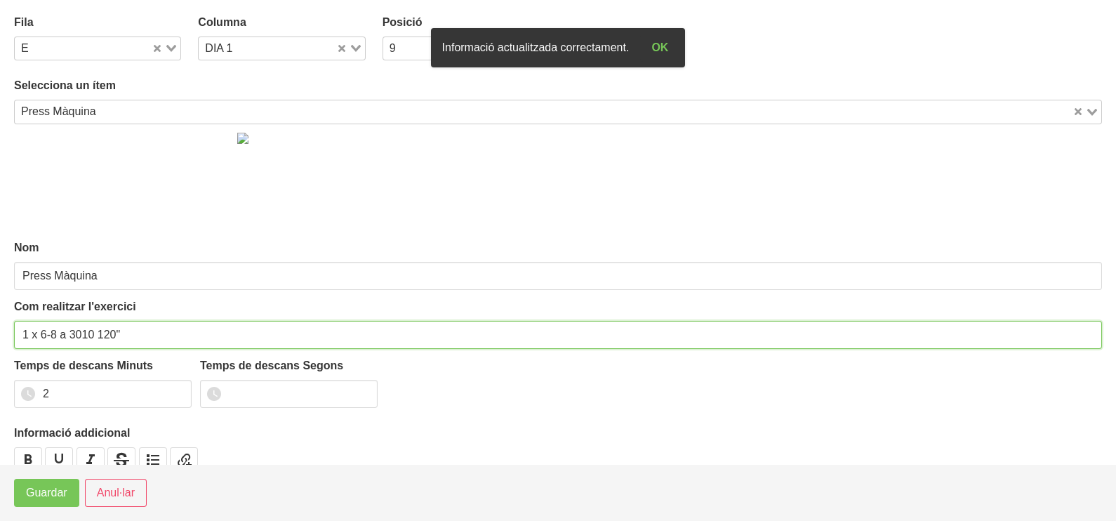
drag, startPoint x: 28, startPoint y: 333, endPoint x: 1, endPoint y: 340, distance: 27.8
click at [1, 338] on section "Fila E Loading... Columna DIA 1 Loading... Posició 9 Loading... Selecciona un í…" at bounding box center [558, 232] width 1116 height 464
type input "2 x 6-8 a 3010 120""
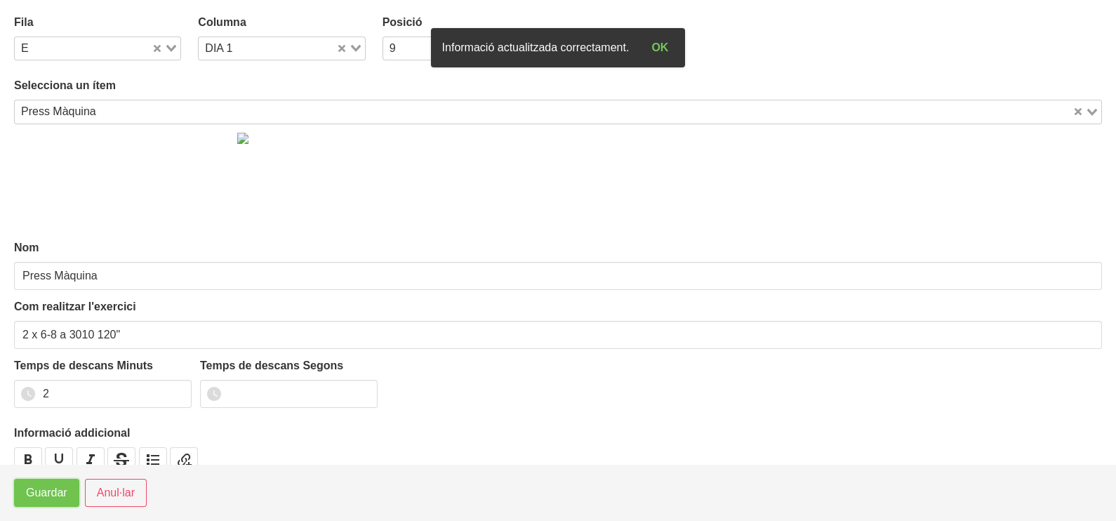
click at [41, 500] on span "Guardar" at bounding box center [46, 492] width 41 height 17
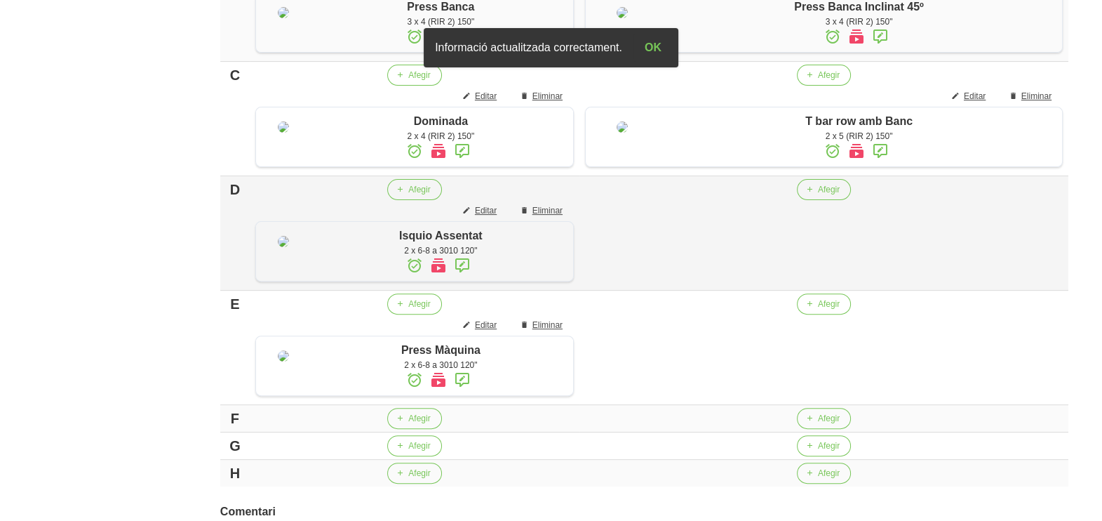
scroll to position [662, 0]
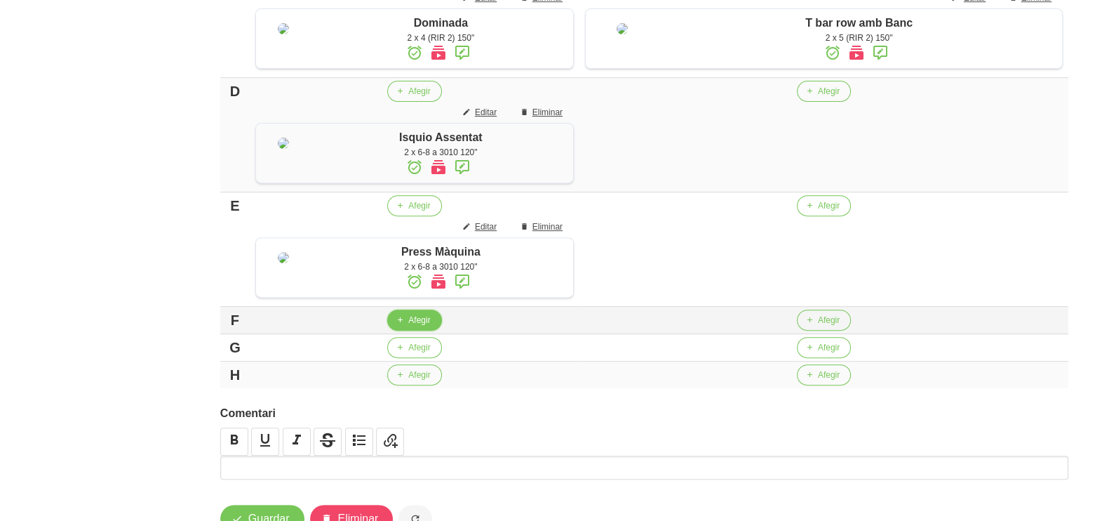
click at [414, 326] on span "Afegir" at bounding box center [419, 320] width 22 height 13
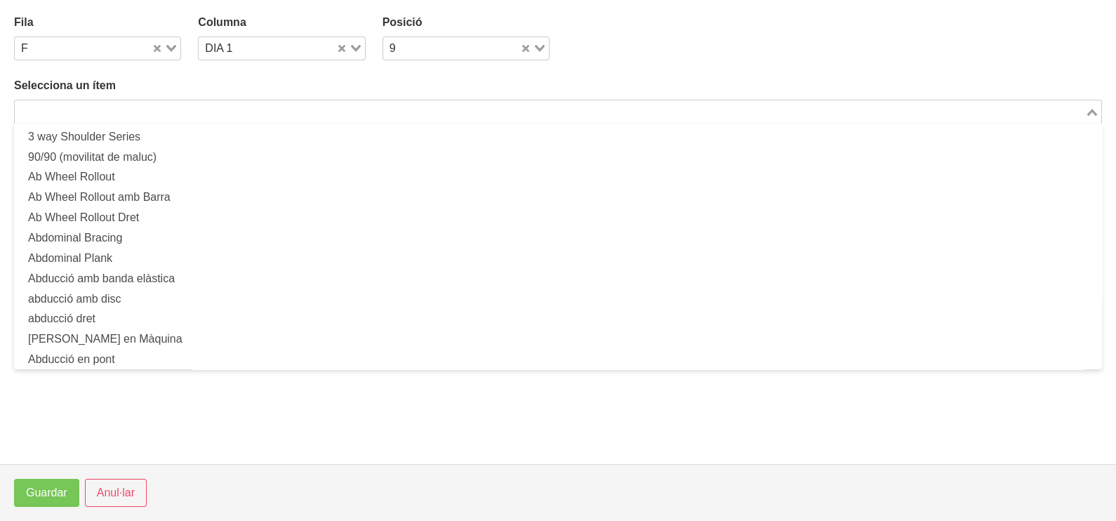
drag, startPoint x: 138, startPoint y: 109, endPoint x: 162, endPoint y: 77, distance: 40.0
click at [139, 108] on input "Search for option" at bounding box center [549, 111] width 1067 height 17
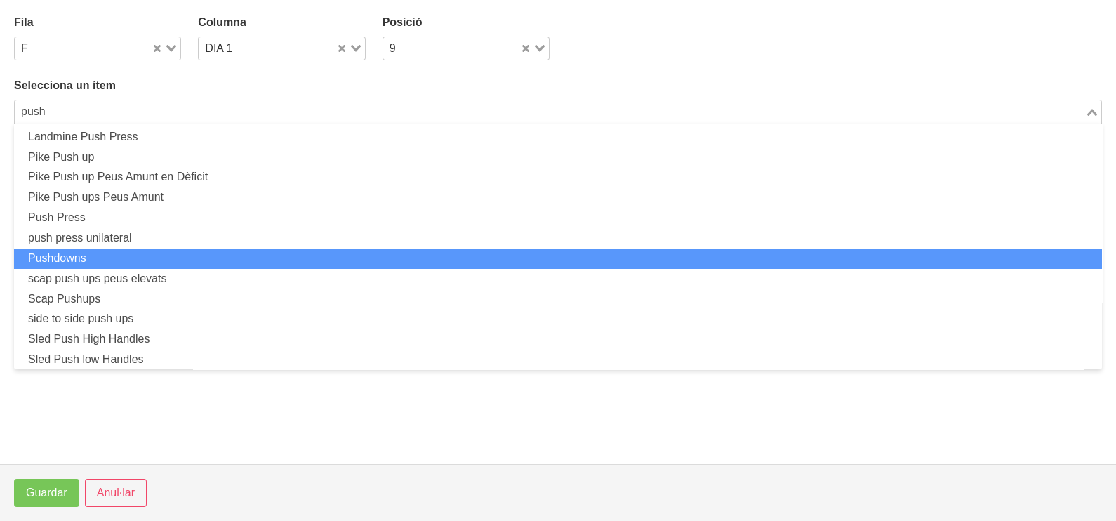
click at [103, 254] on li "Pushdowns" at bounding box center [557, 258] width 1087 height 20
type input "push"
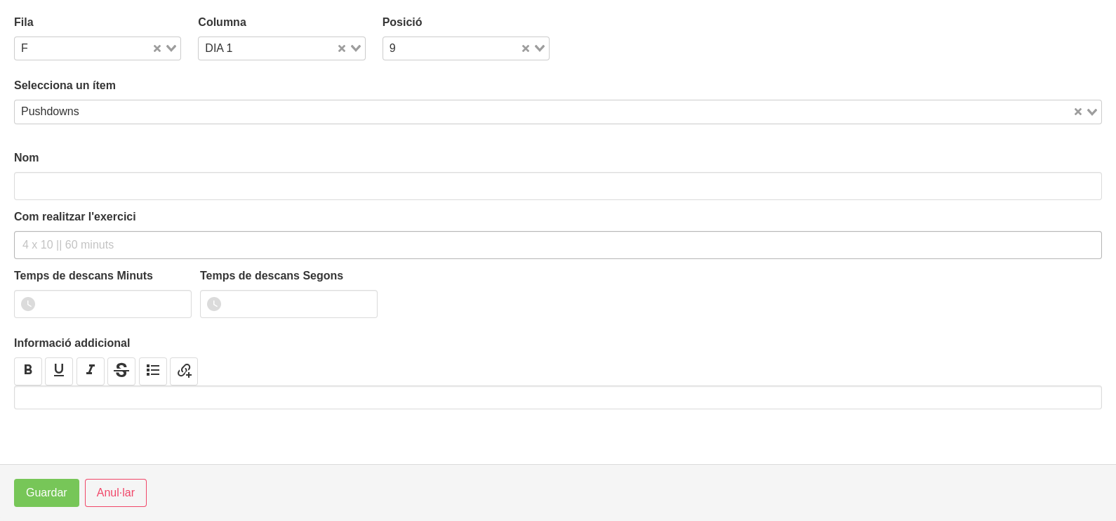
type input "Pushdowns"
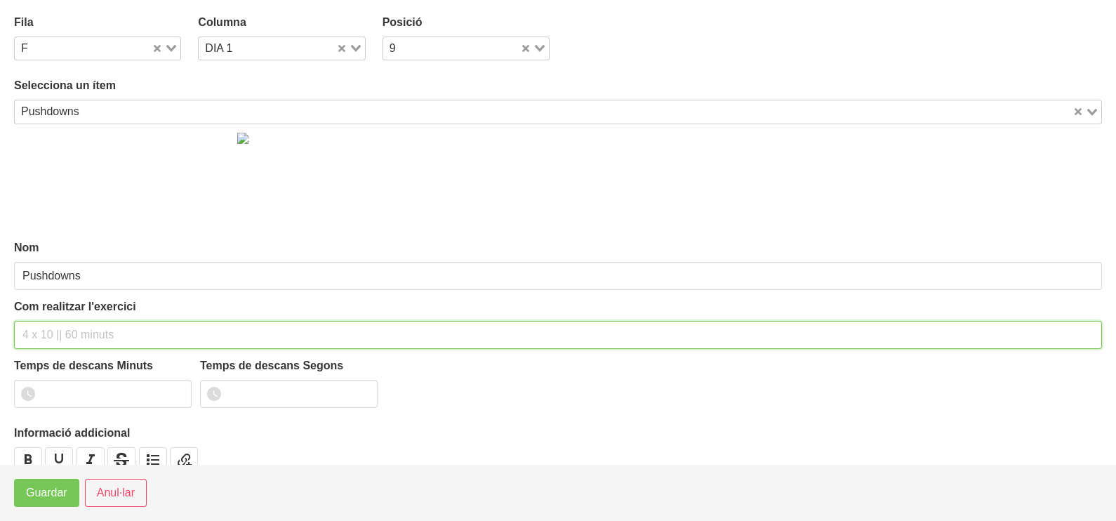
click at [55, 326] on input "text" at bounding box center [557, 335] width 1087 height 28
type input "3"
type input "2 x 8-10 a 3010 120""
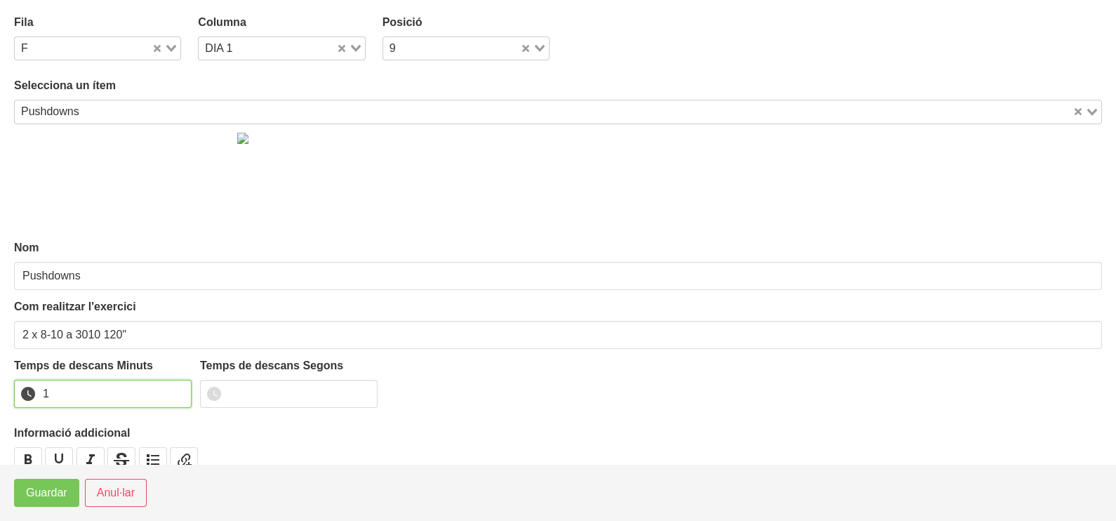
click at [179, 387] on input "1" at bounding box center [102, 394] width 177 height 28
drag, startPoint x: 179, startPoint y: 387, endPoint x: 84, endPoint y: 448, distance: 112.7
type input "2"
click at [157, 401] on input "2" at bounding box center [102, 394] width 177 height 28
click at [50, 490] on span "Guardar" at bounding box center [46, 492] width 41 height 17
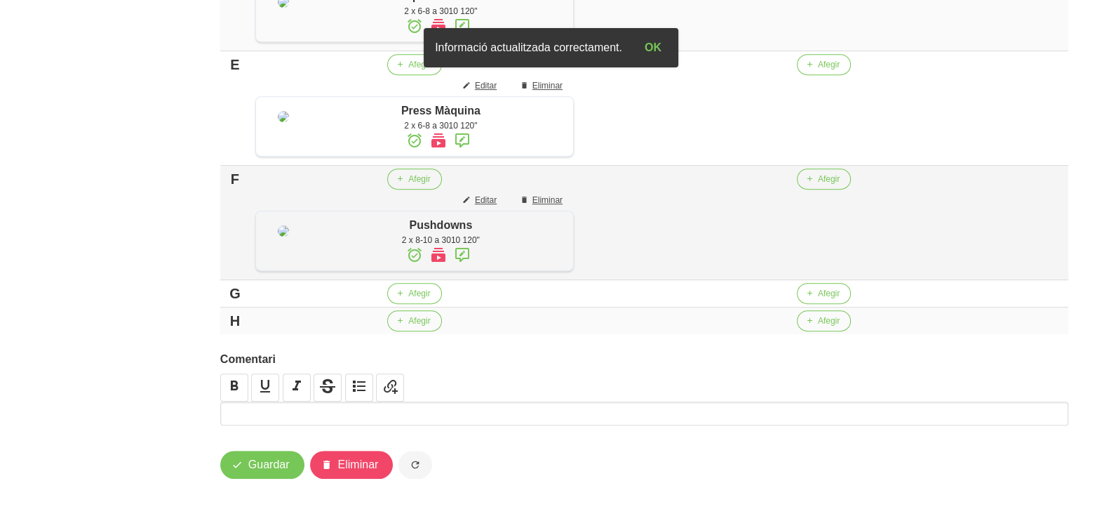
scroll to position [942, 0]
click at [410, 299] on span "Afegir" at bounding box center [419, 293] width 22 height 13
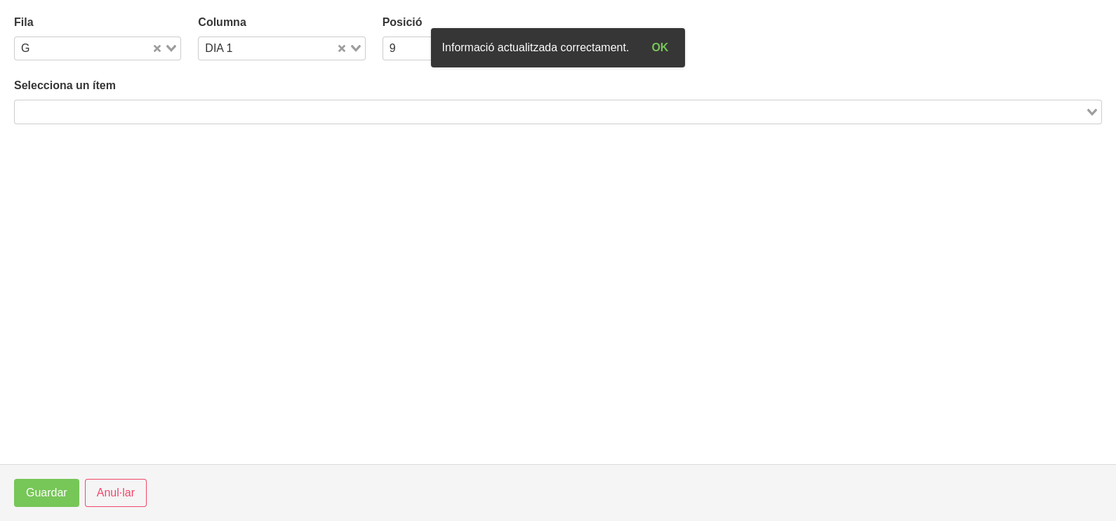
click at [145, 108] on input "Search for option" at bounding box center [549, 111] width 1067 height 17
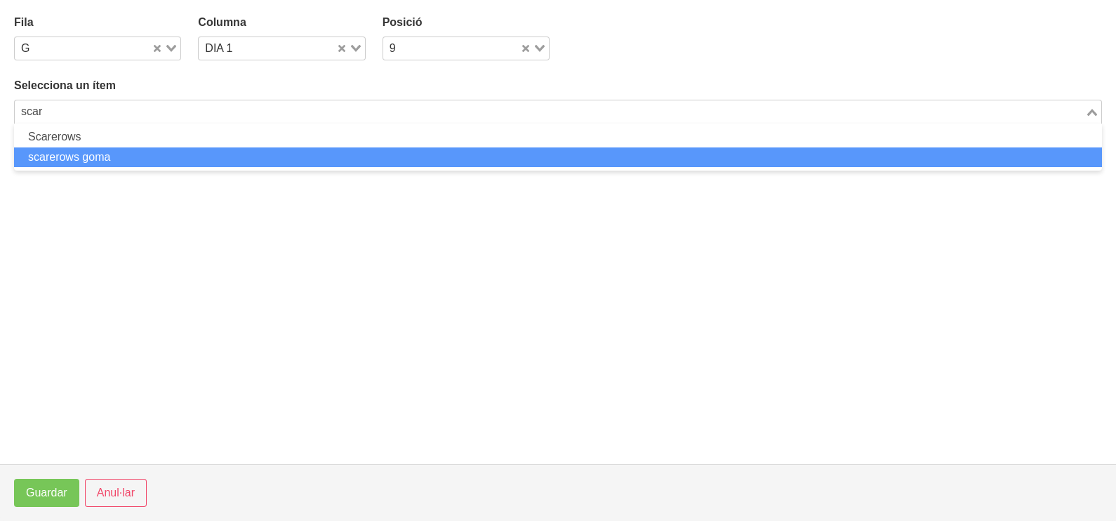
click at [131, 154] on li "scarerows goma" at bounding box center [557, 157] width 1087 height 20
type input "scar"
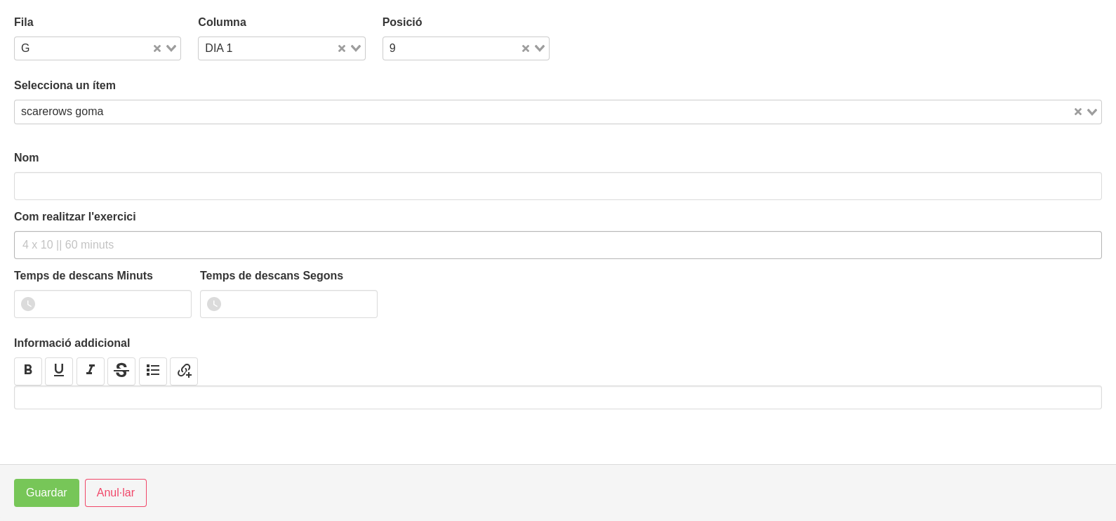
type input "scarerows goma"
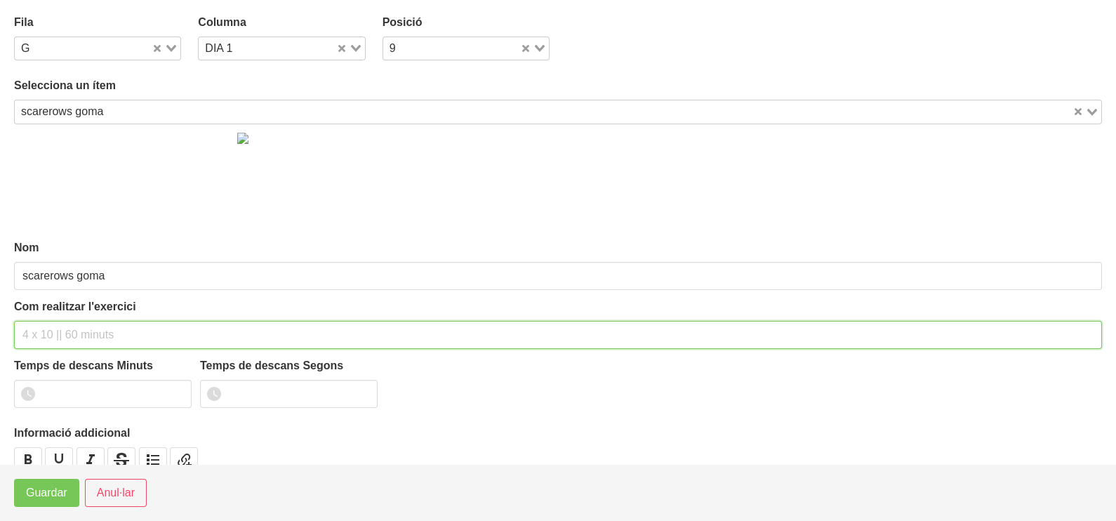
click at [58, 329] on input "text" at bounding box center [557, 335] width 1087 height 28
type input "2 x 10-15 a 2010 120""
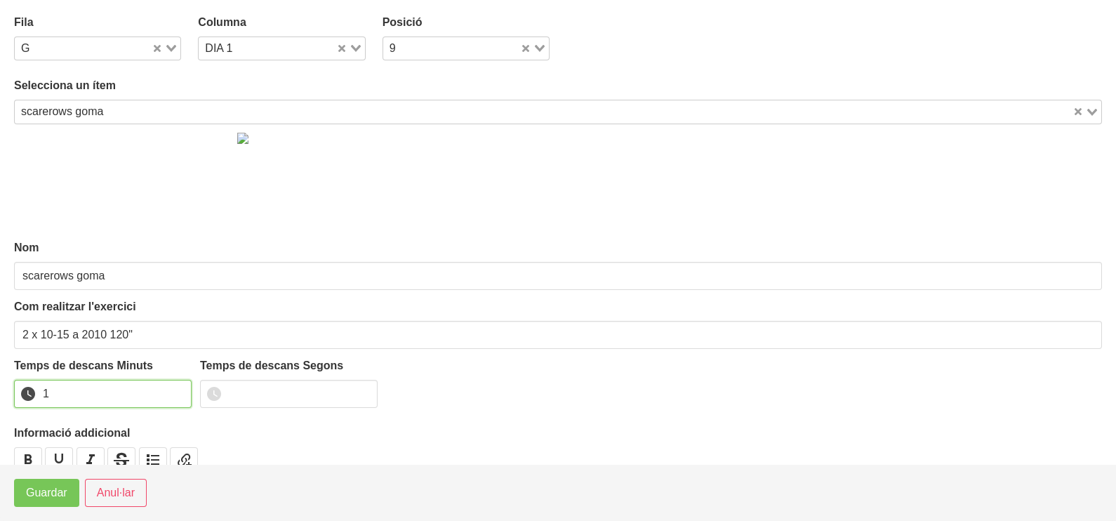
click at [178, 389] on input "1" at bounding box center [102, 394] width 177 height 28
drag, startPoint x: 178, startPoint y: 389, endPoint x: 105, endPoint y: 453, distance: 97.4
type input "2"
click at [154, 402] on input "2" at bounding box center [102, 394] width 177 height 28
click at [48, 509] on footer "Guardar Anul·lar" at bounding box center [558, 492] width 1116 height 57
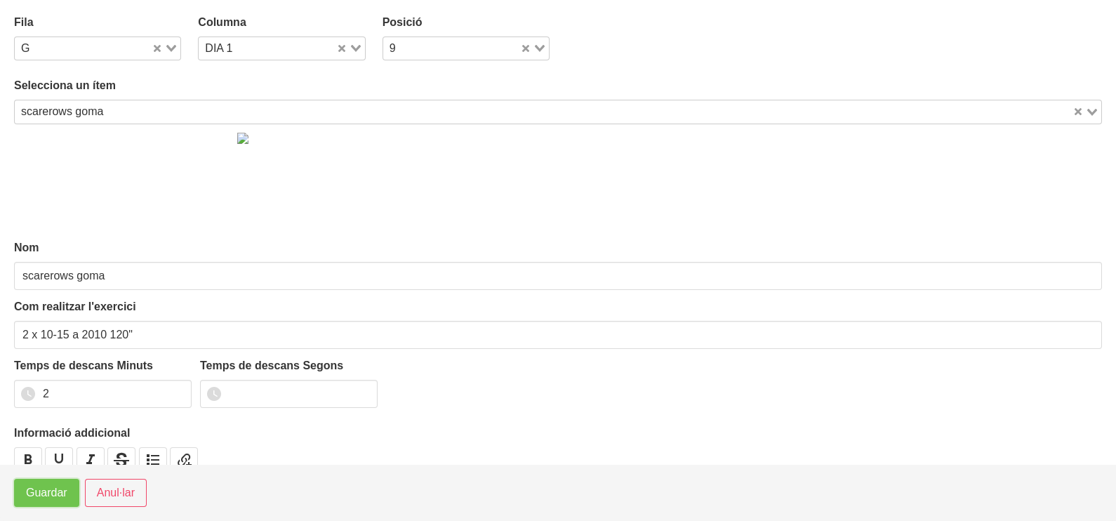
click at [54, 498] on span "Guardar" at bounding box center [46, 492] width 41 height 17
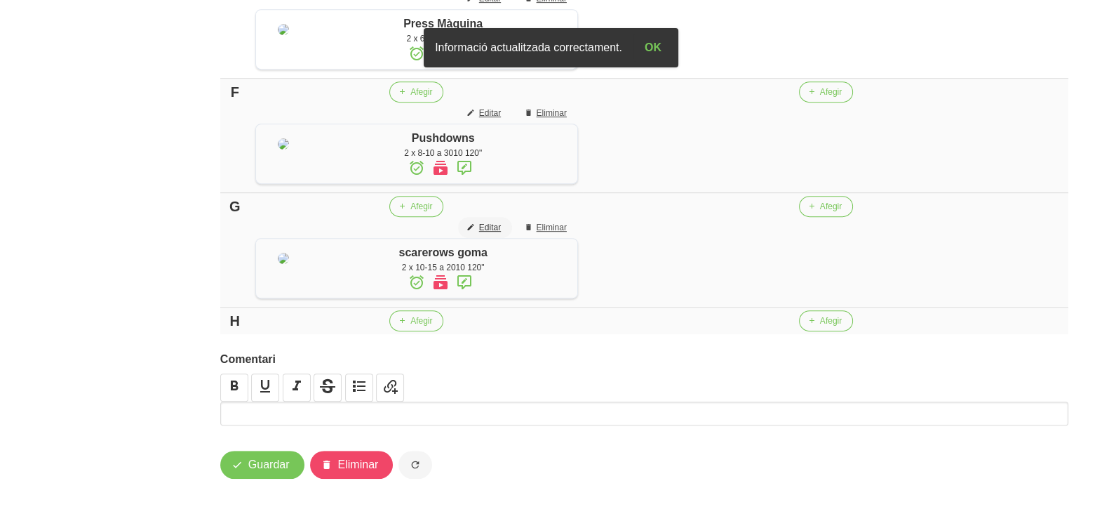
scroll to position [1051, 0]
click at [430, 313] on button "Afegir" at bounding box center [416, 320] width 54 height 21
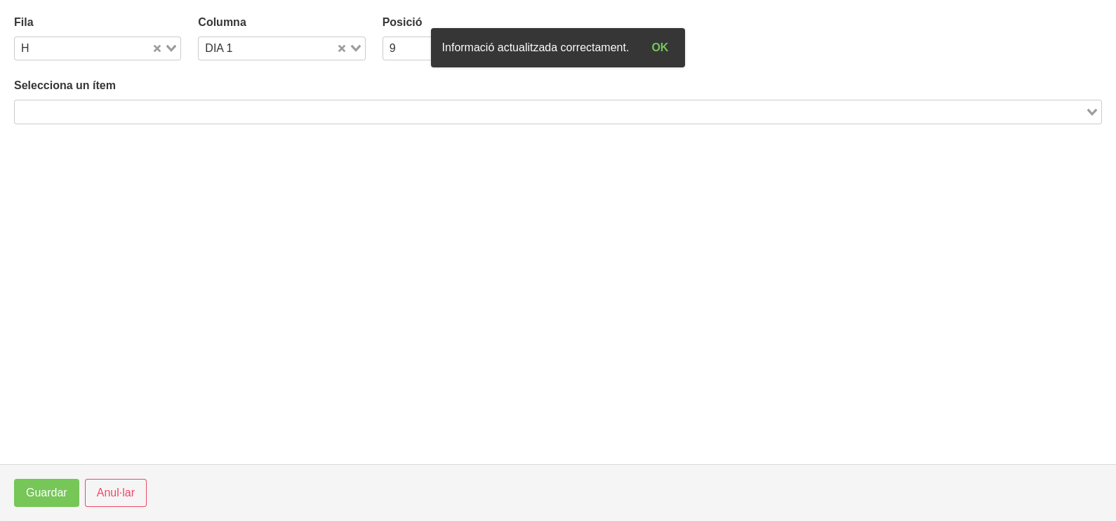
click at [229, 116] on input "Search for option" at bounding box center [549, 111] width 1067 height 17
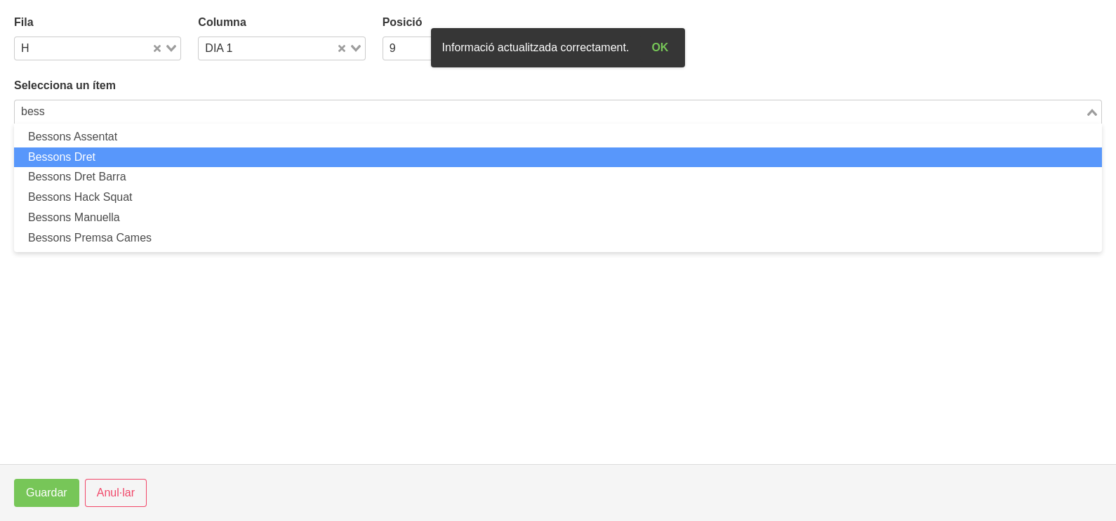
click at [142, 156] on li "Bessons Dret" at bounding box center [557, 157] width 1087 height 20
type input "bess"
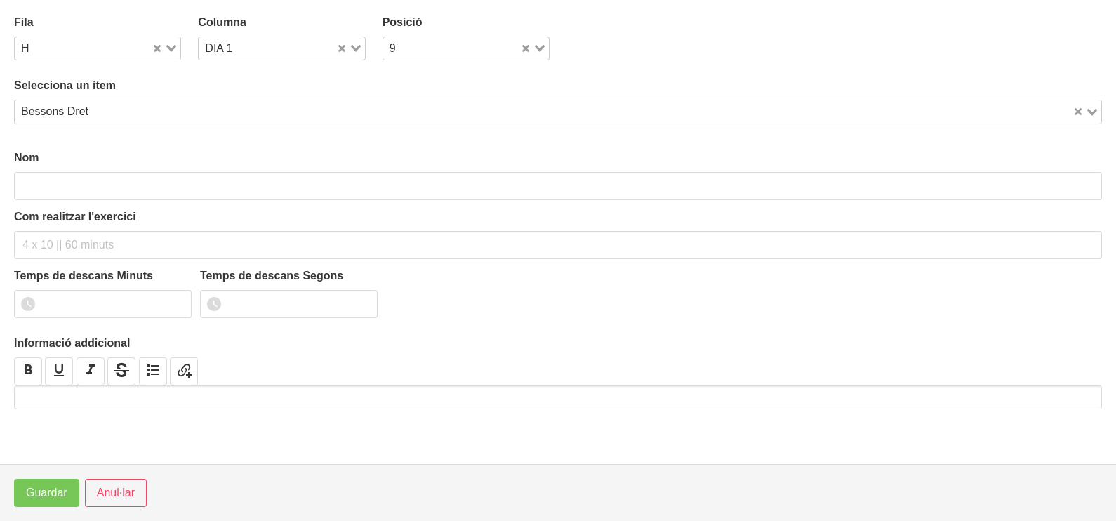
type input "Bessons Dret"
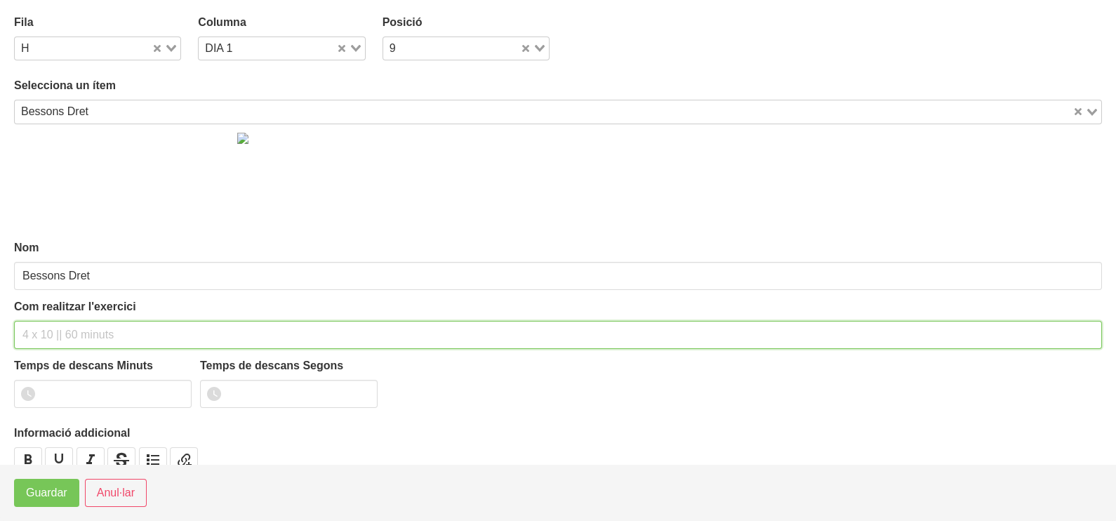
click at [67, 328] on input "text" at bounding box center [557, 335] width 1087 height 28
type input "1 x 6-8 (aguanta 3 segons a baix a cada repetició)"
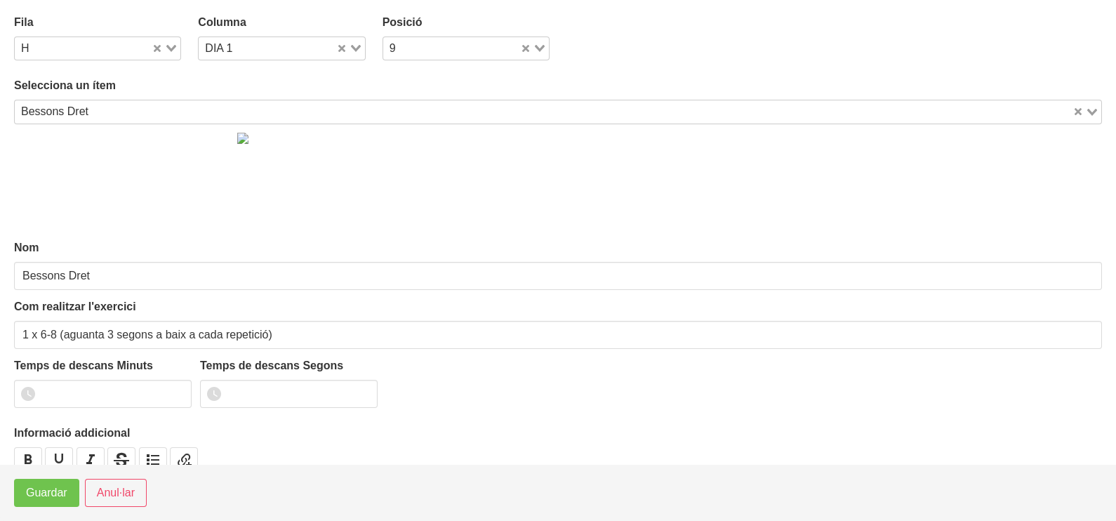
click at [39, 508] on footer "Guardar Anul·lar" at bounding box center [558, 492] width 1116 height 57
drag, startPoint x: 58, startPoint y: 474, endPoint x: 46, endPoint y: 485, distance: 17.4
click at [47, 484] on footer "Guardar Anul·lar" at bounding box center [558, 492] width 1116 height 57
click at [46, 485] on span "Guardar" at bounding box center [46, 492] width 41 height 17
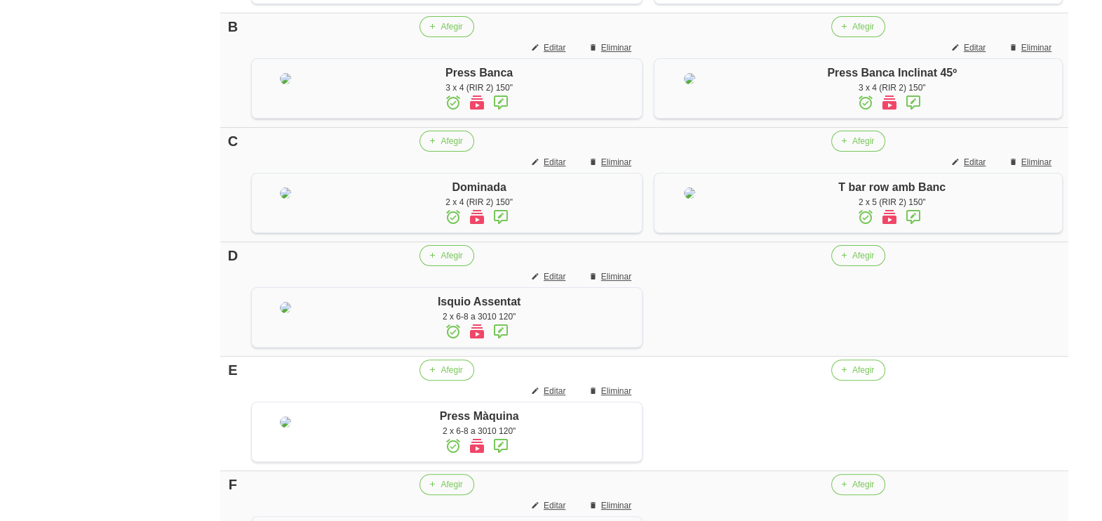
scroll to position [525, 0]
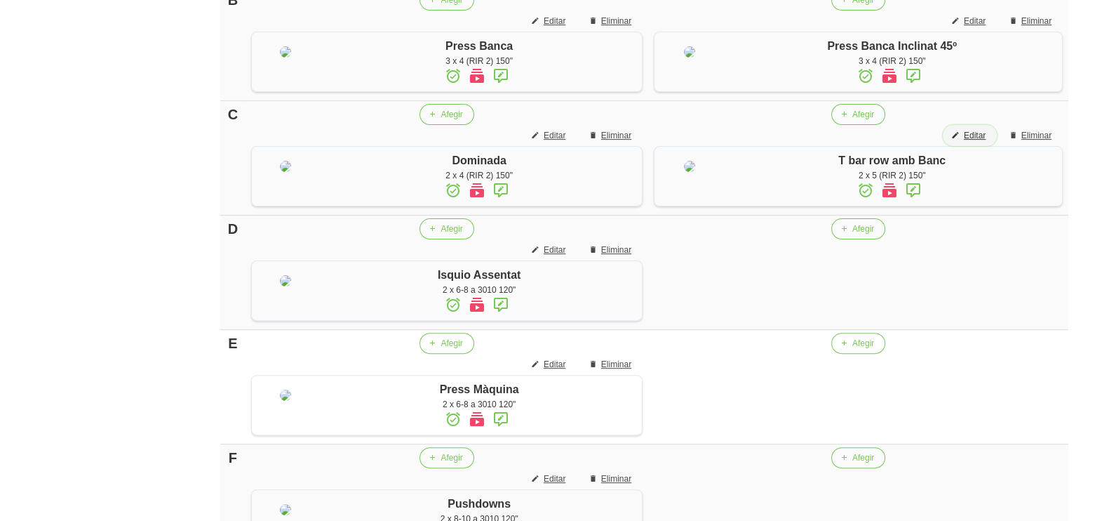
click at [979, 142] on span "Editar" at bounding box center [975, 135] width 22 height 13
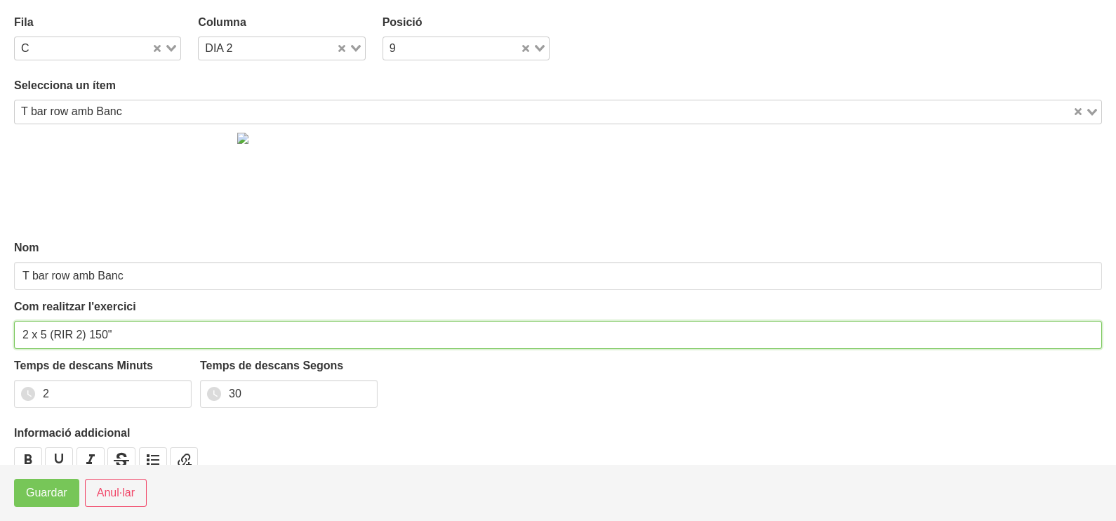
drag, startPoint x: 28, startPoint y: 330, endPoint x: 12, endPoint y: 330, distance: 16.1
click at [10, 330] on section "Fila C Loading... Columna DIA 2 Loading... Posició 9 Loading... Selecciona un í…" at bounding box center [558, 232] width 1116 height 464
type input "3 x 5 (RIR 2) 150""
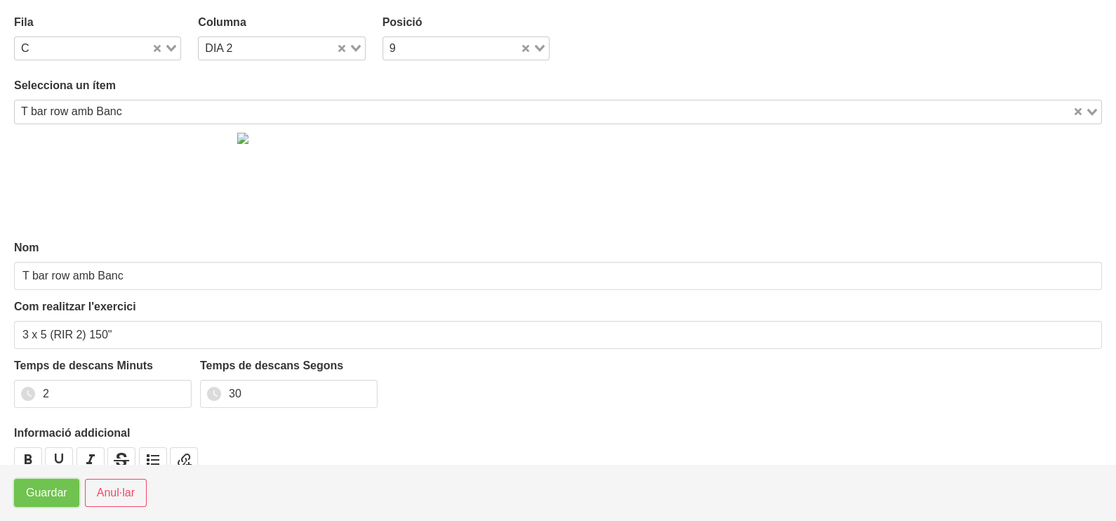
click at [46, 500] on span "Guardar" at bounding box center [46, 492] width 41 height 17
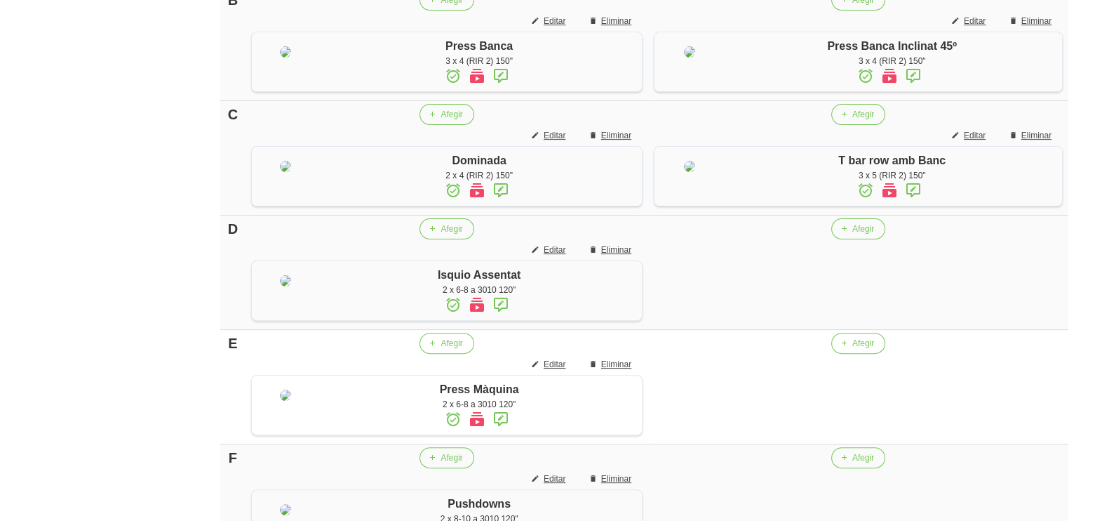
scroll to position [612, 0]
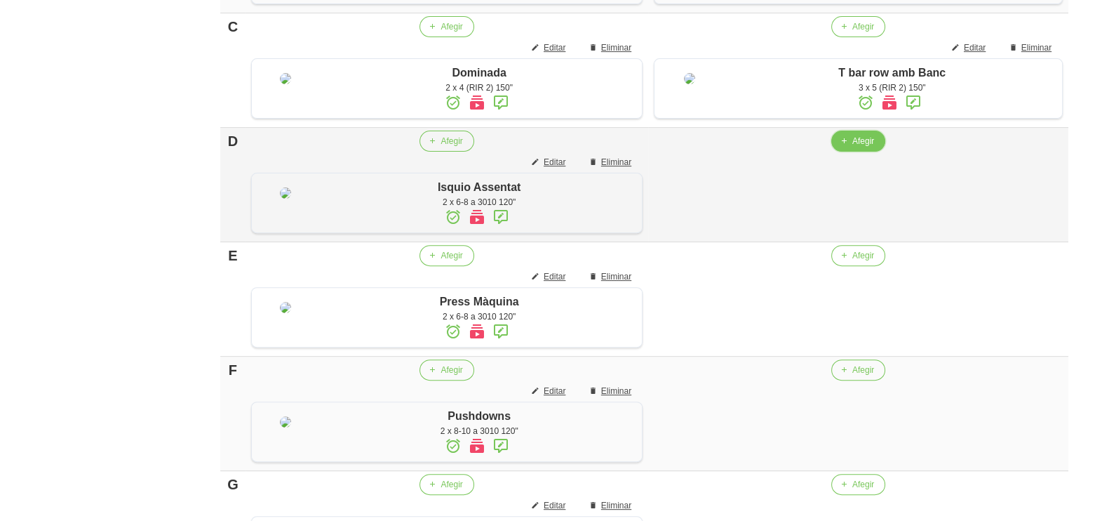
click at [849, 147] on span "button" at bounding box center [844, 141] width 13 height 13
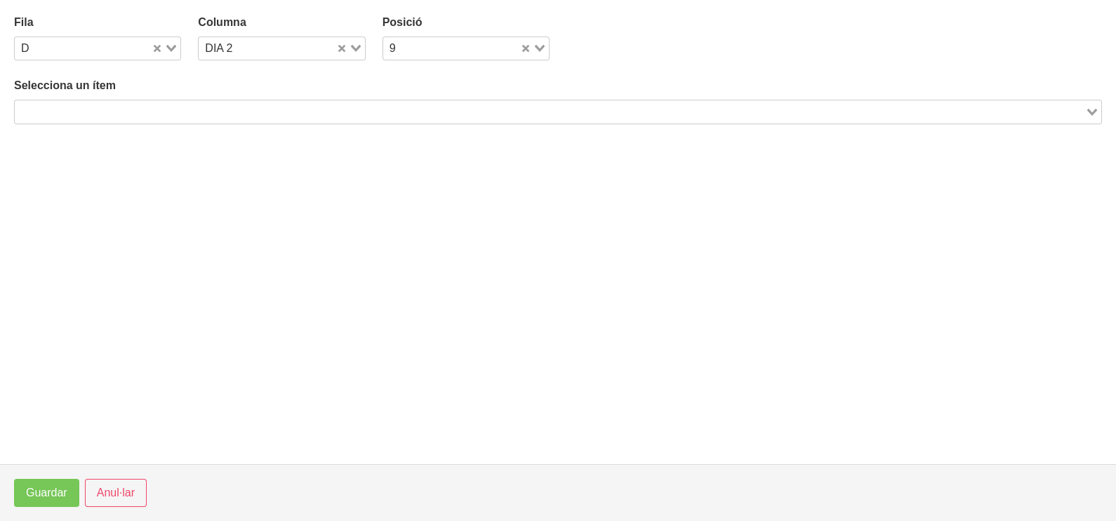
click at [210, 116] on input "Search for option" at bounding box center [549, 111] width 1067 height 17
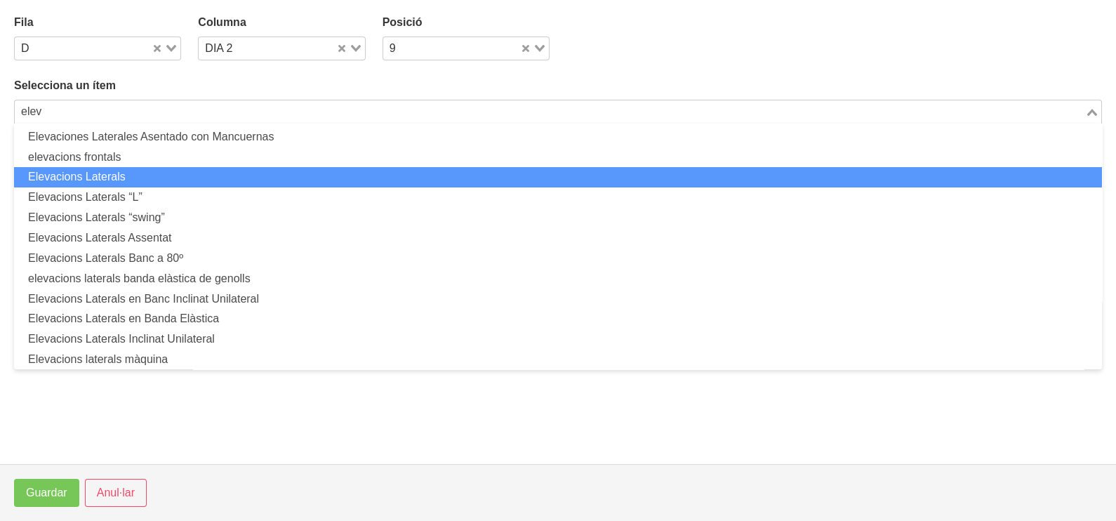
click at [139, 173] on li "Elevacions Laterals" at bounding box center [557, 177] width 1087 height 20
type input "elev"
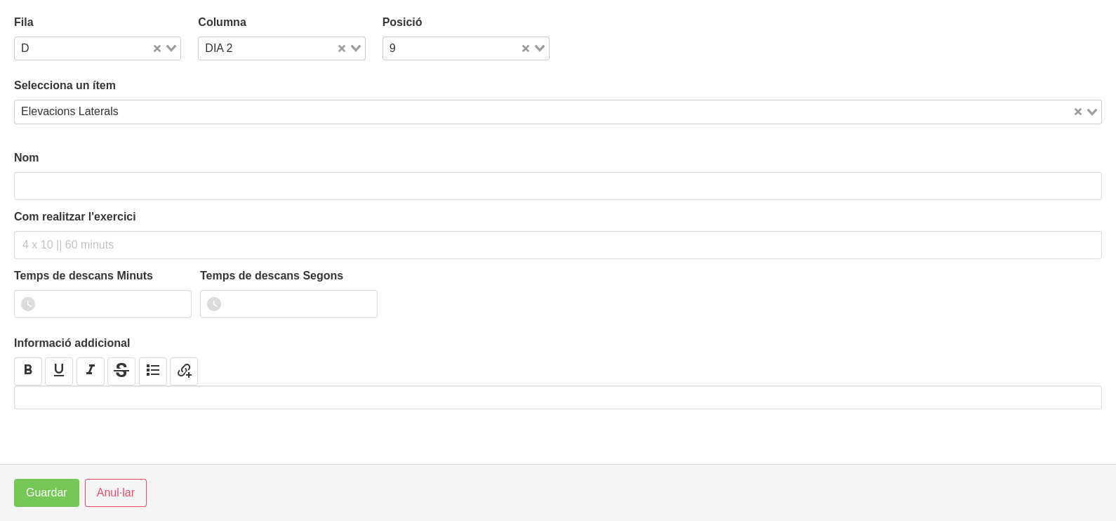
type input "Elevacions Laterals"
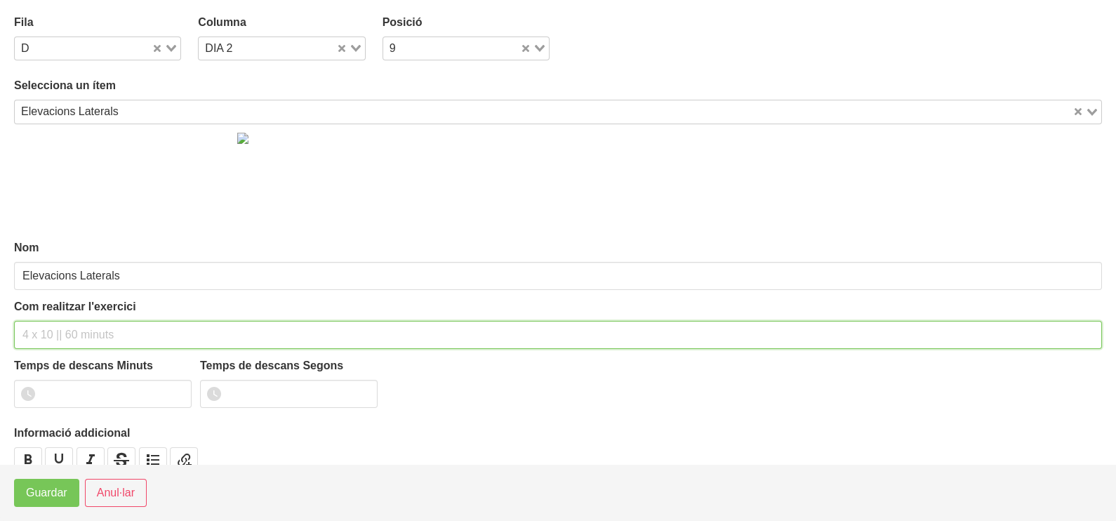
click at [50, 333] on input "text" at bounding box center [557, 335] width 1087 height 28
type input "2 x 8-10 a 2010 120""
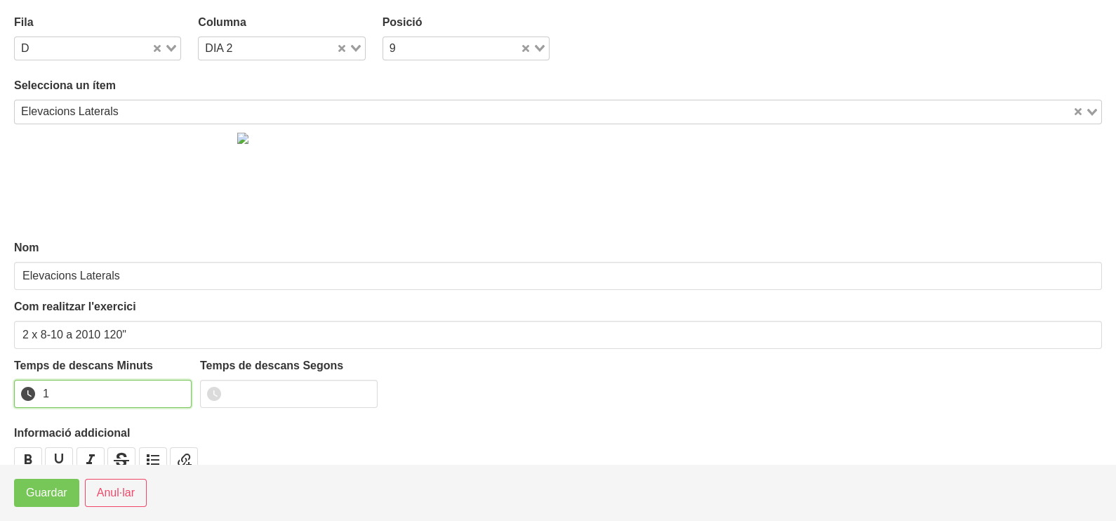
click at [177, 387] on input "1" at bounding box center [102, 394] width 177 height 28
drag, startPoint x: 177, startPoint y: 387, endPoint x: 62, endPoint y: 464, distance: 139.5
type input "2"
click at [166, 389] on input "2" at bounding box center [102, 394] width 177 height 28
click at [41, 490] on span "Guardar" at bounding box center [46, 492] width 41 height 17
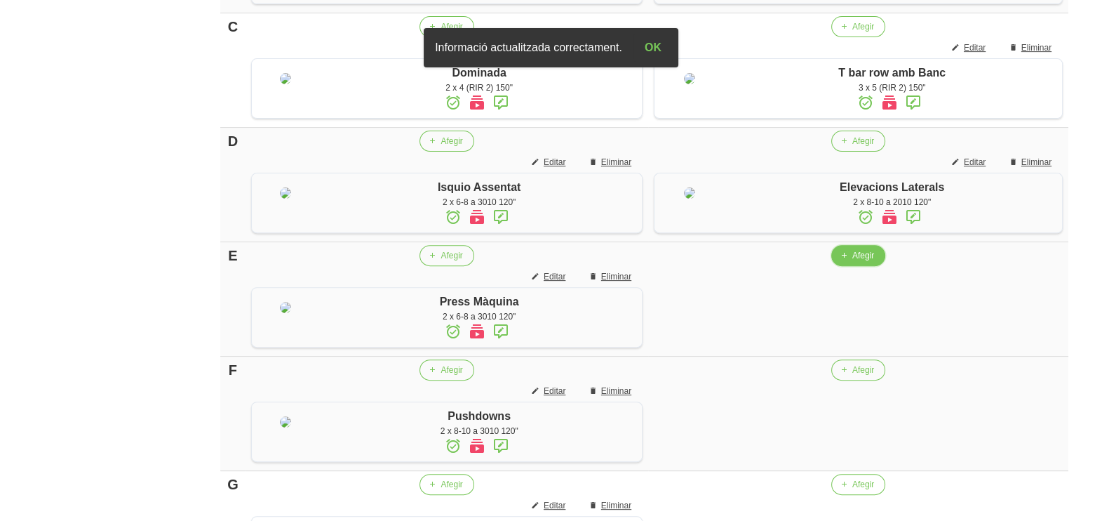
click at [850, 266] on button "Afegir" at bounding box center [858, 255] width 54 height 21
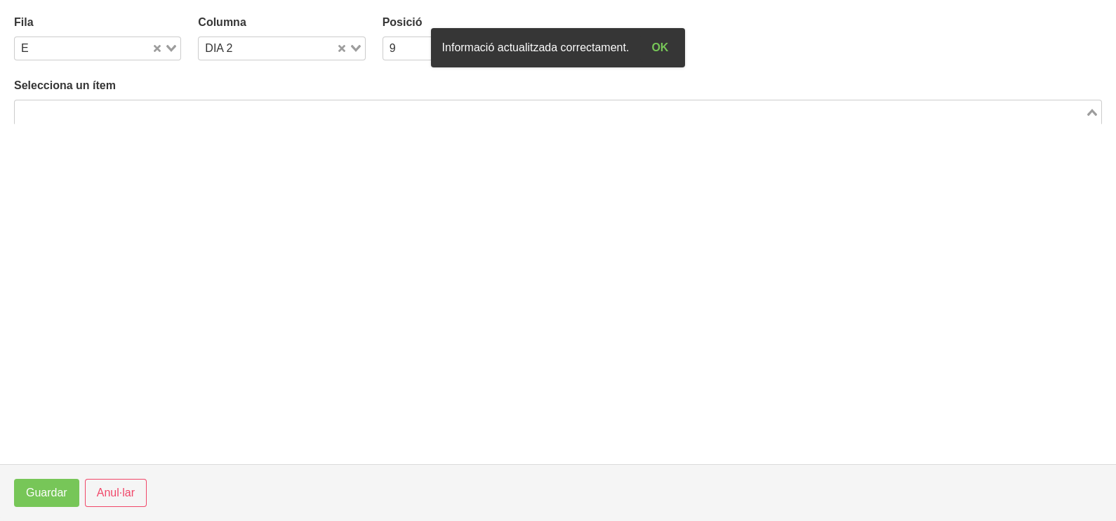
click at [165, 112] on input "Search for option" at bounding box center [549, 111] width 1067 height 17
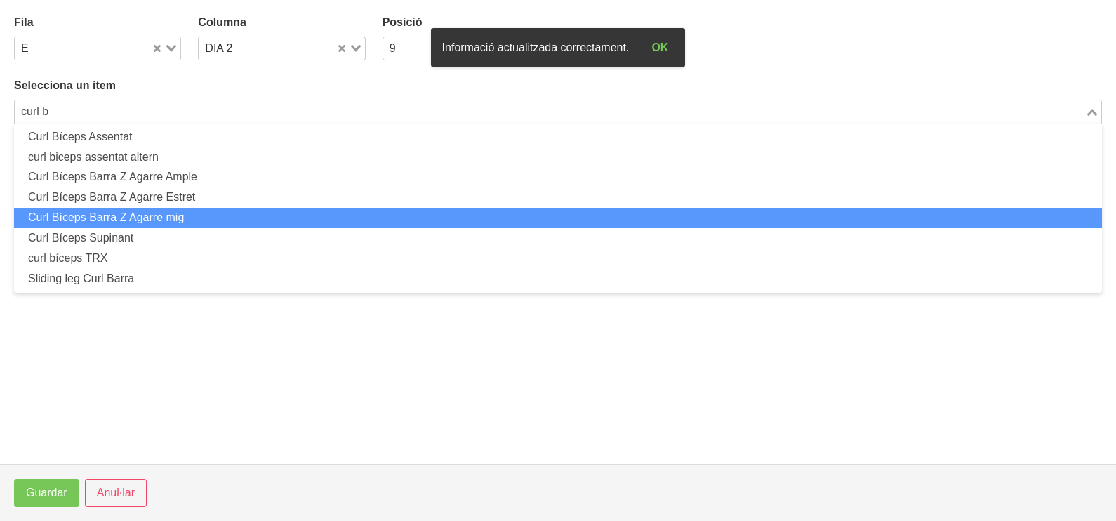
drag, startPoint x: 159, startPoint y: 217, endPoint x: 151, endPoint y: 215, distance: 8.5
click at [151, 215] on li "Curl Bíceps Barra Z Agarre mig" at bounding box center [557, 218] width 1087 height 20
type input "curl b"
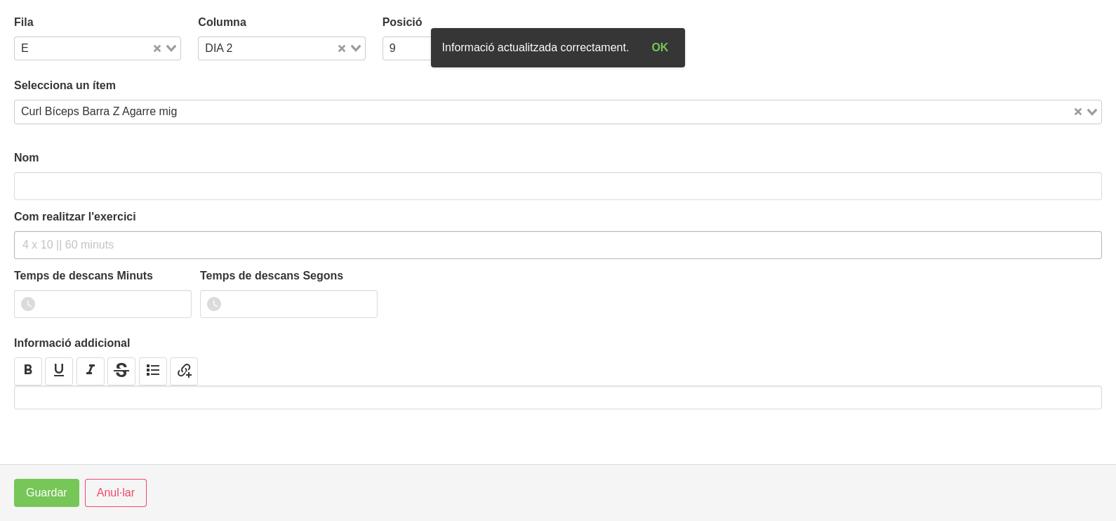
type input "Curl Bíceps Barra Z Agarre mig"
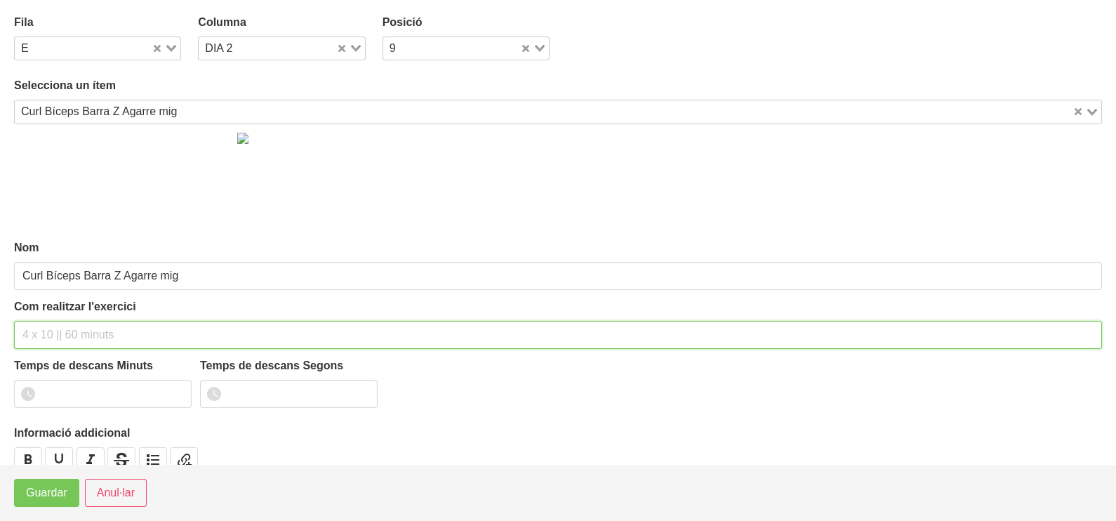
drag, startPoint x: 58, startPoint y: 330, endPoint x: 47, endPoint y: 321, distance: 14.0
click at [58, 326] on input "text" at bounding box center [557, 335] width 1087 height 28
type input "2 x 6-8 a 3010 120""
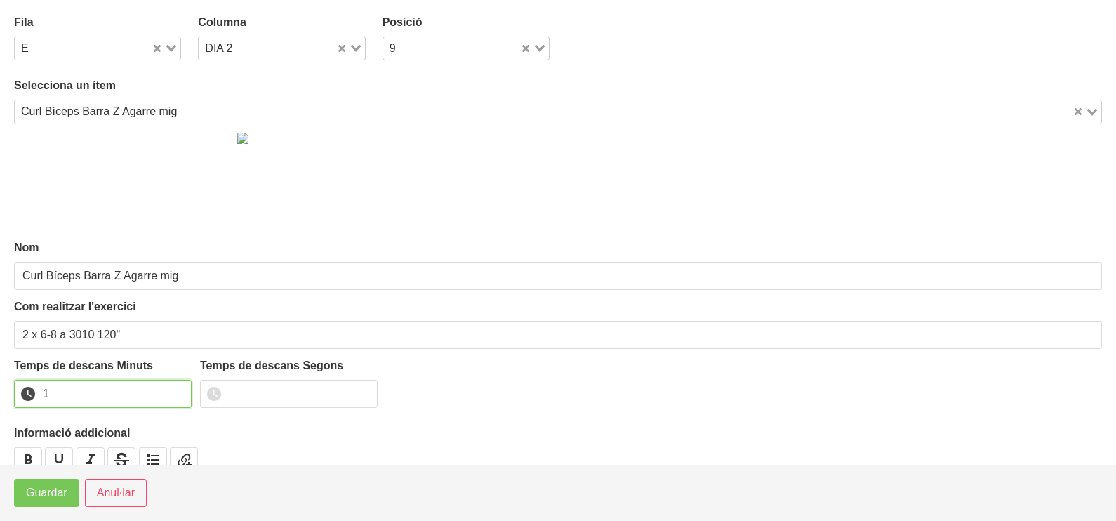
click at [175, 386] on input "1" at bounding box center [102, 394] width 177 height 28
drag, startPoint x: 175, startPoint y: 386, endPoint x: 97, endPoint y: 453, distance: 103.0
type input "2"
click at [154, 400] on input "2" at bounding box center [102, 394] width 177 height 28
click at [53, 488] on span "Guardar" at bounding box center [46, 492] width 41 height 17
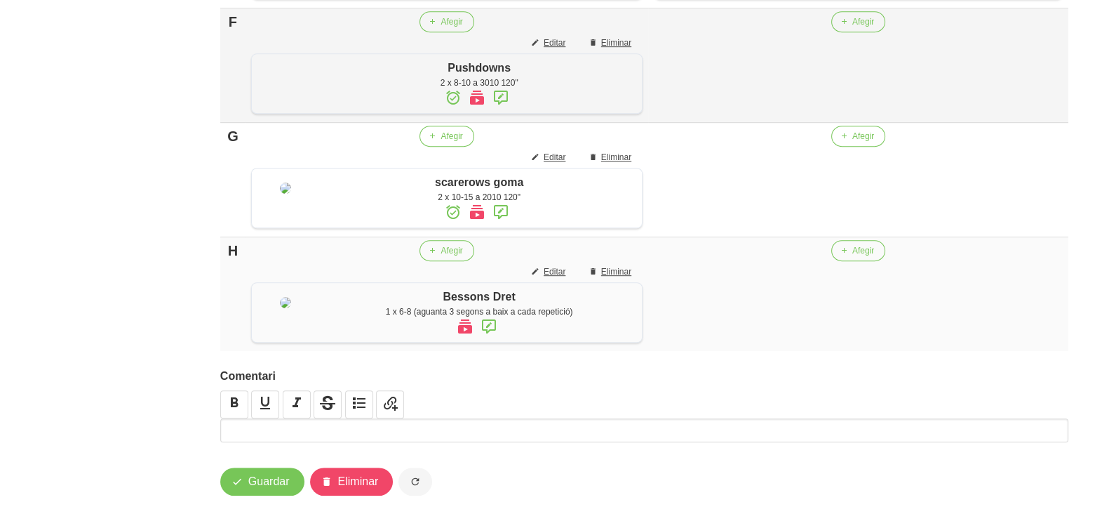
scroll to position [963, 0]
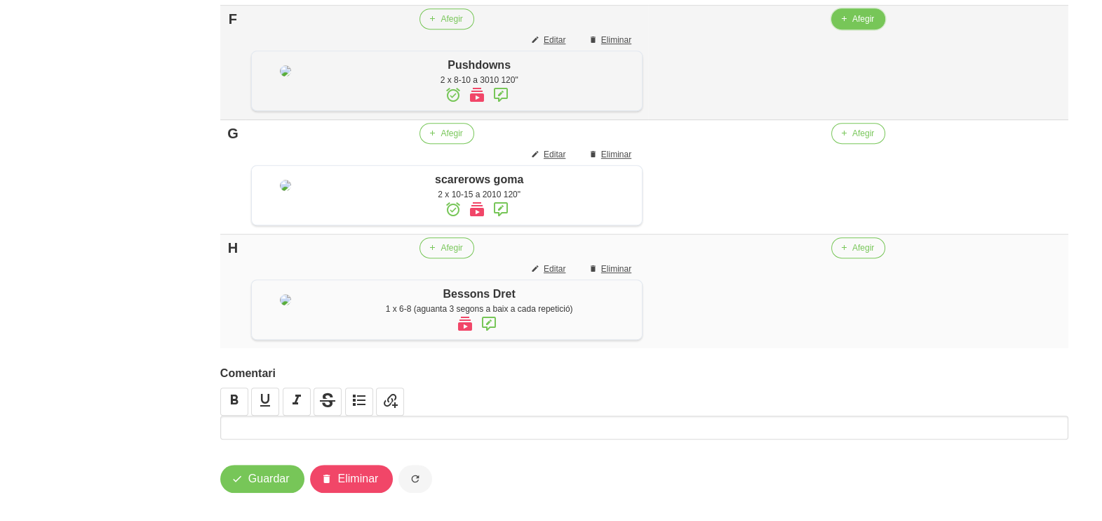
click at [855, 25] on span "Afegir" at bounding box center [863, 19] width 22 height 13
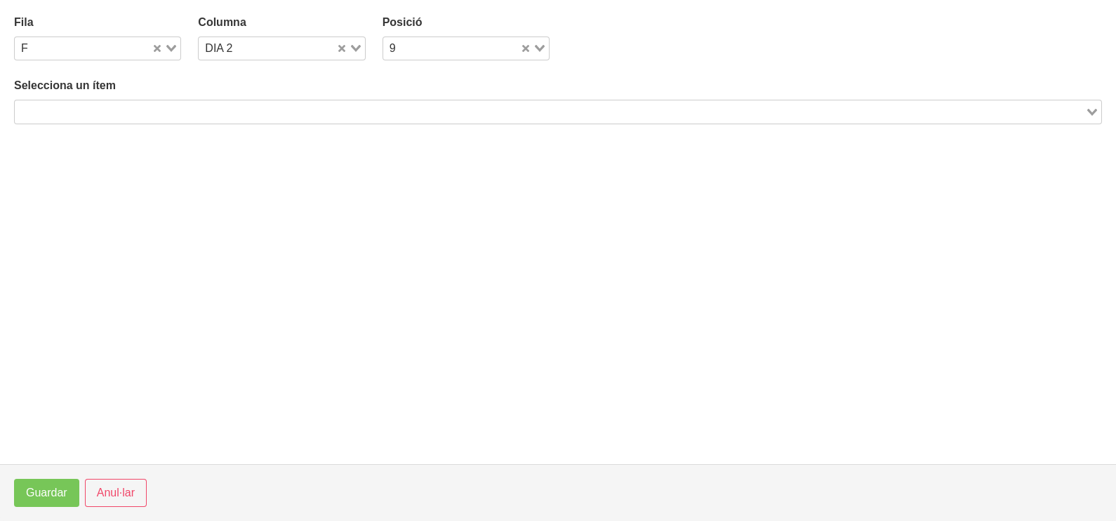
click at [182, 112] on input "Search for option" at bounding box center [549, 111] width 1067 height 17
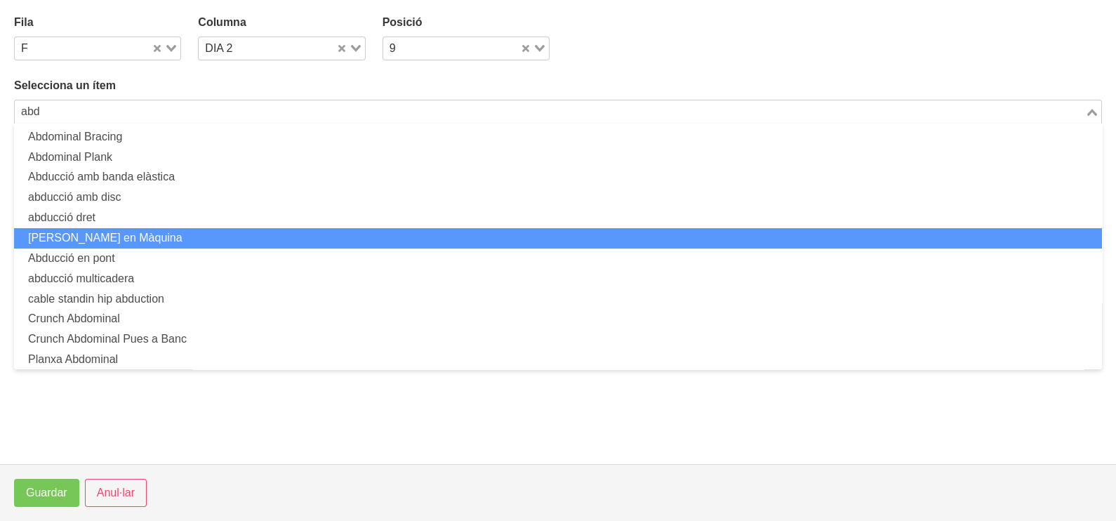
click at [133, 233] on li "[PERSON_NAME] en Màquina" at bounding box center [557, 238] width 1087 height 20
type input "abd"
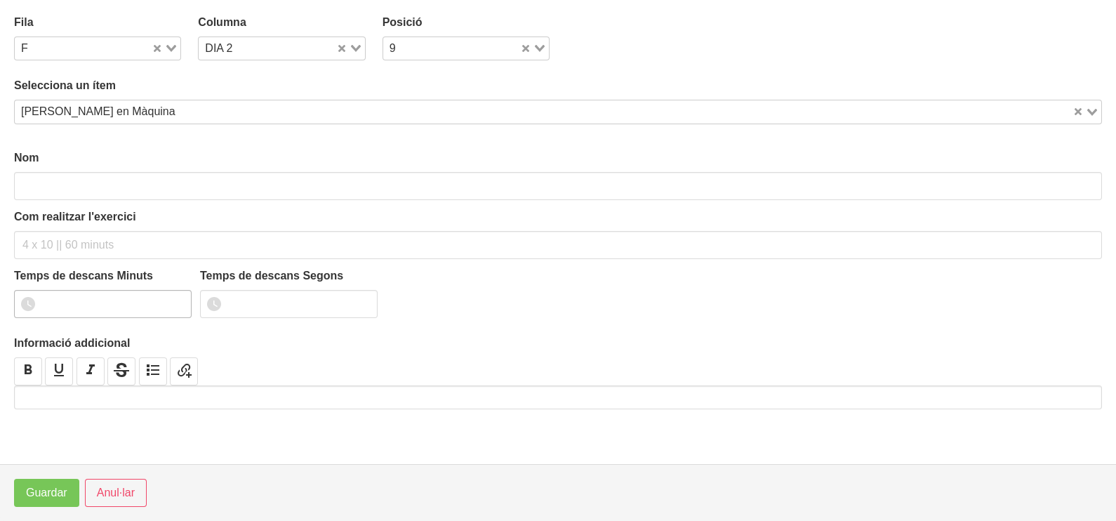
type input "[PERSON_NAME] en Màquina"
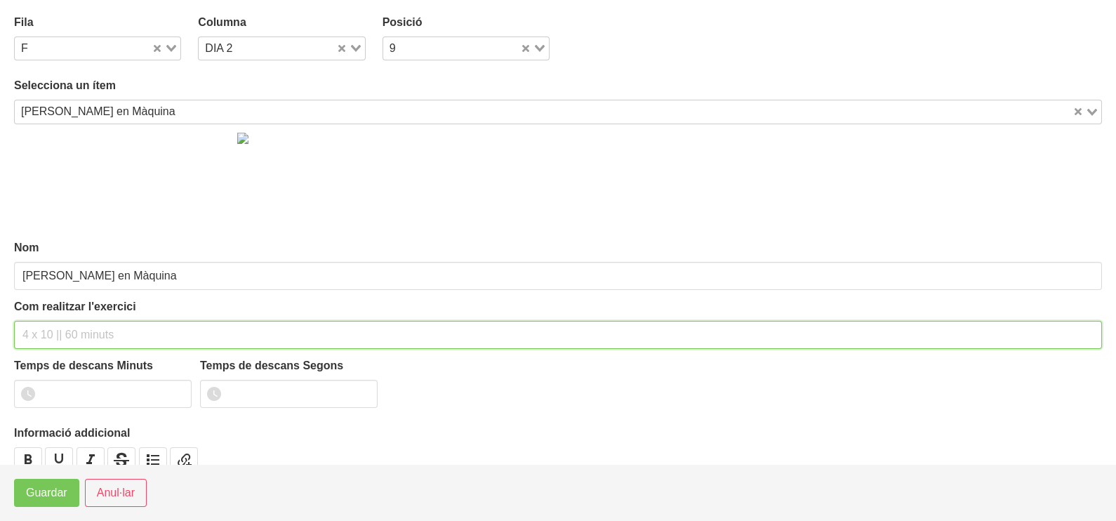
click at [57, 326] on input "text" at bounding box center [557, 335] width 1087 height 28
type input "2 x 10-15 a 2011 120""
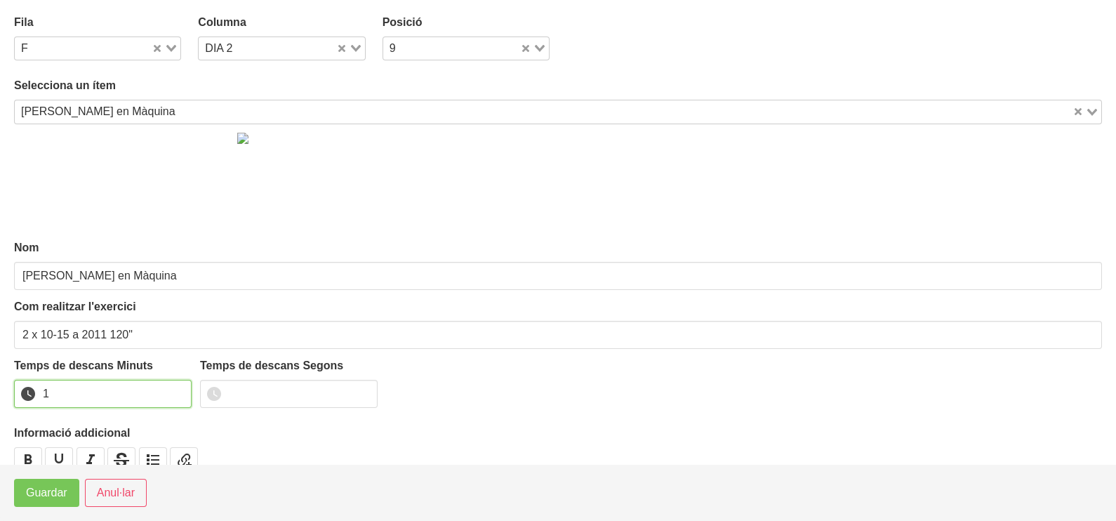
click at [175, 388] on input "1" at bounding box center [102, 394] width 177 height 28
drag, startPoint x: 175, startPoint y: 388, endPoint x: 42, endPoint y: 467, distance: 155.1
type input "2"
click at [165, 396] on input "2" at bounding box center [102, 394] width 177 height 28
click at [32, 488] on span "Guardar" at bounding box center [46, 492] width 41 height 17
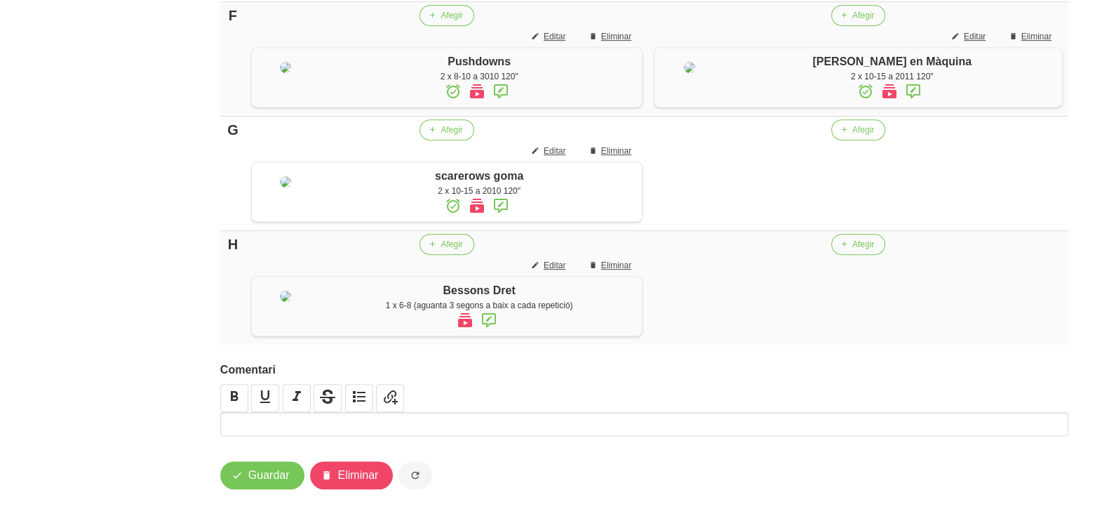
scroll to position [1051, 0]
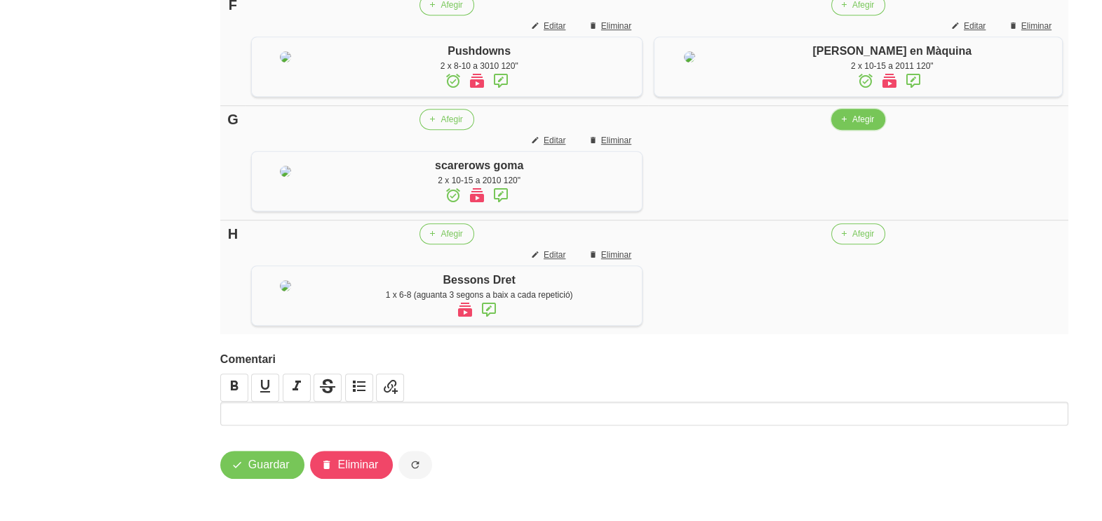
click at [857, 126] on span "Afegir" at bounding box center [863, 119] width 22 height 13
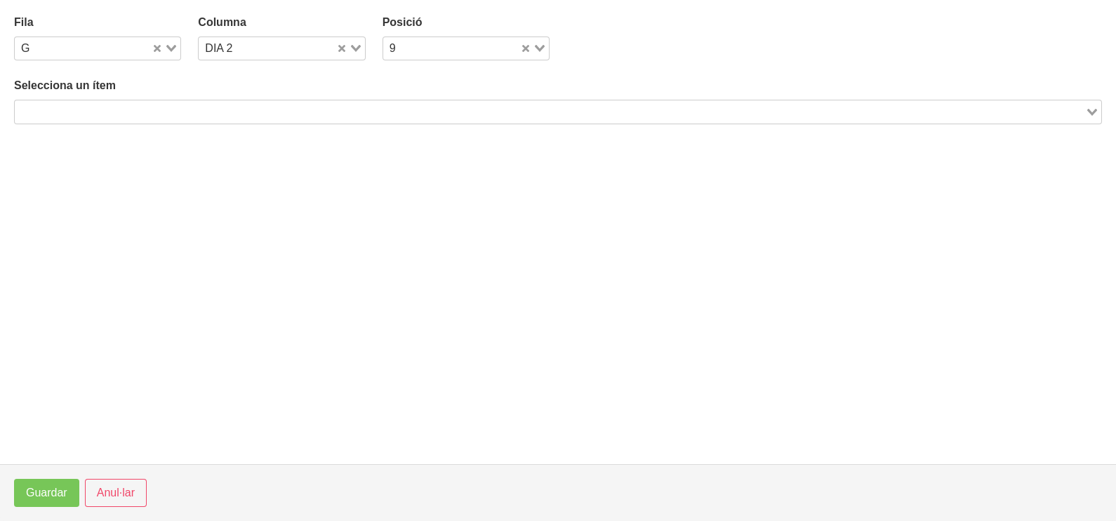
drag, startPoint x: 229, startPoint y: 105, endPoint x: 225, endPoint y: 87, distance: 18.6
click at [229, 102] on div "Search for option" at bounding box center [550, 110] width 1070 height 20
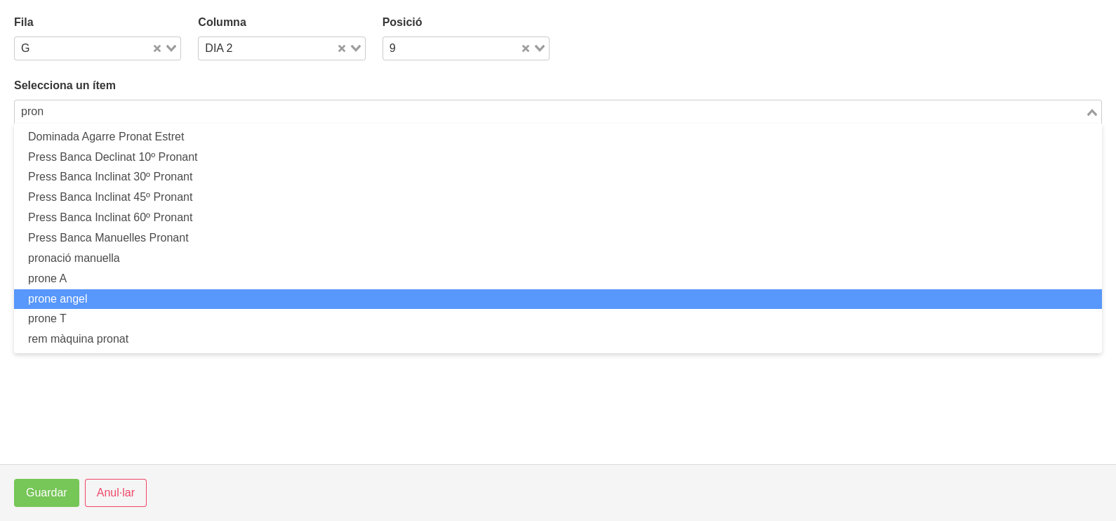
click at [107, 297] on li "prone angel" at bounding box center [557, 299] width 1087 height 20
type input "pron"
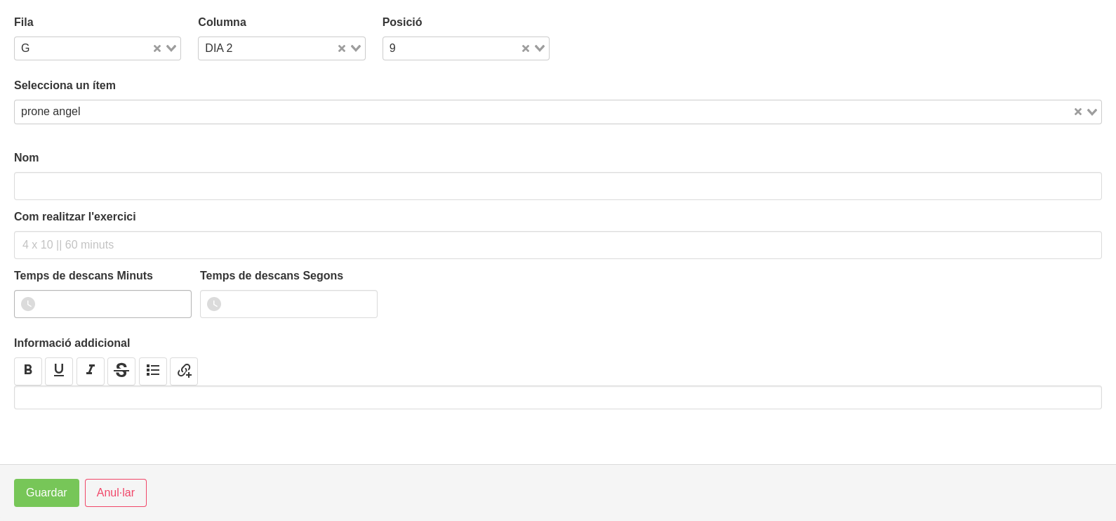
type input "prone angel"
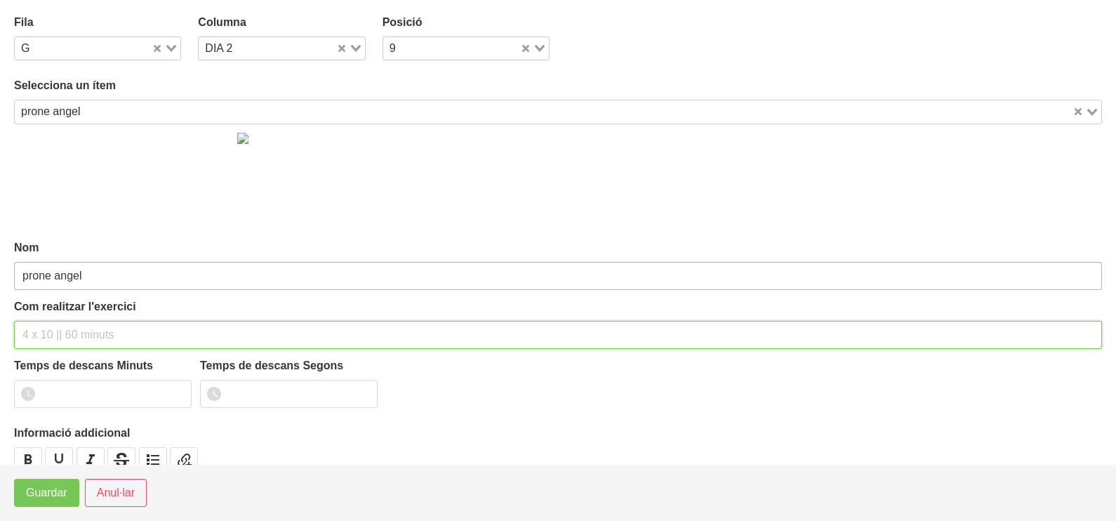
drag, startPoint x: 56, startPoint y: 327, endPoint x: 72, endPoint y: 272, distance: 57.7
click at [62, 314] on div "Com realitzar l'exercici" at bounding box center [557, 323] width 1087 height 51
type input "2 x 8-10 a 2010 120""
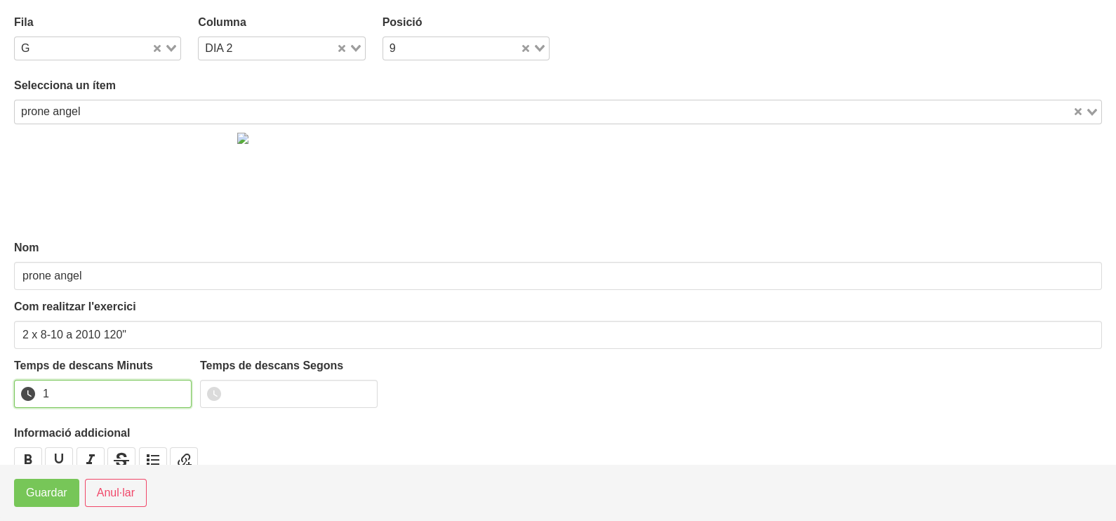
click at [175, 388] on input "1" at bounding box center [102, 394] width 177 height 28
type input "2"
click at [175, 388] on input "2" at bounding box center [102, 394] width 177 height 28
click at [113, 491] on span "Anul·lar" at bounding box center [116, 492] width 38 height 17
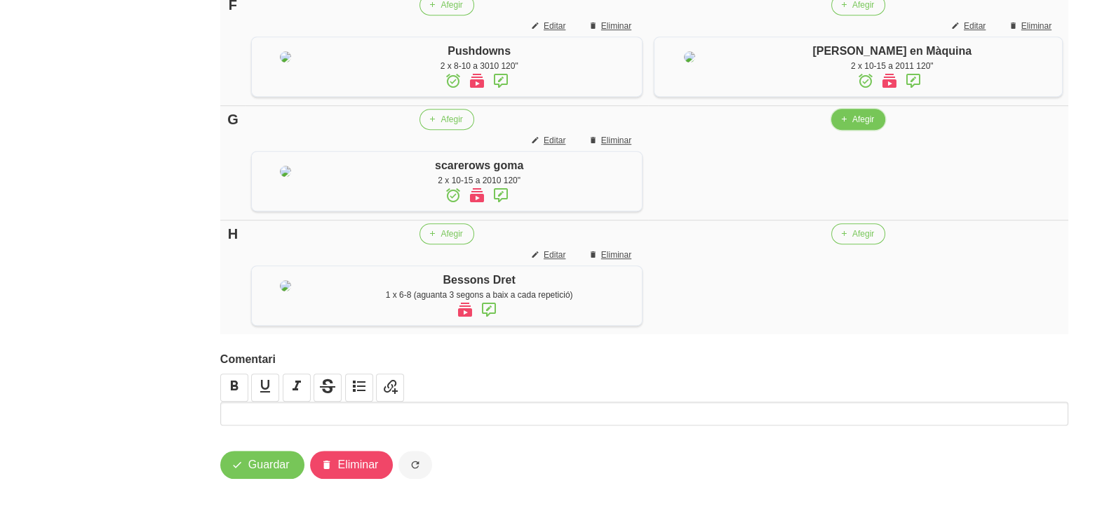
click at [848, 126] on span "button" at bounding box center [844, 119] width 13 height 13
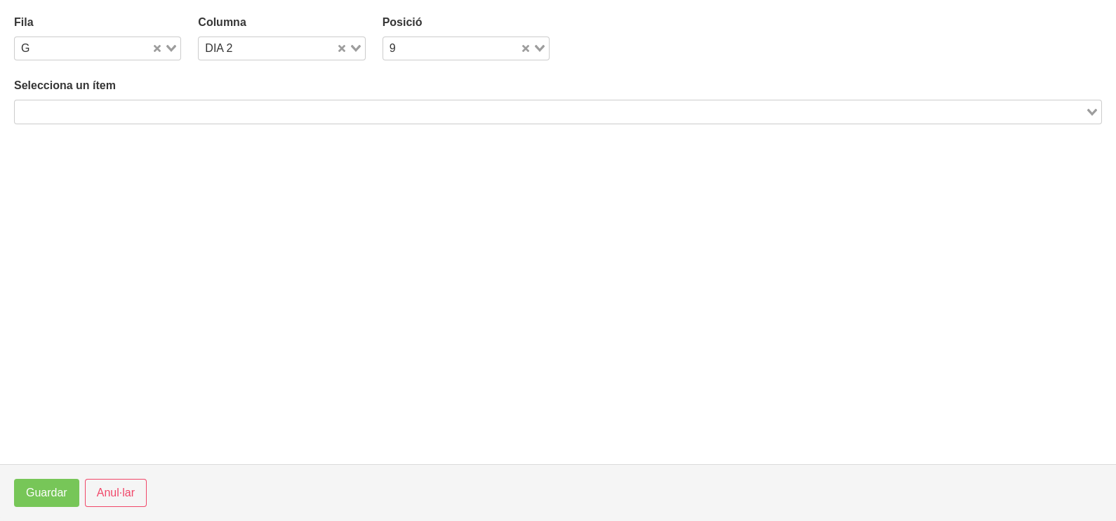
click at [203, 103] on input "Search for option" at bounding box center [549, 111] width 1067 height 17
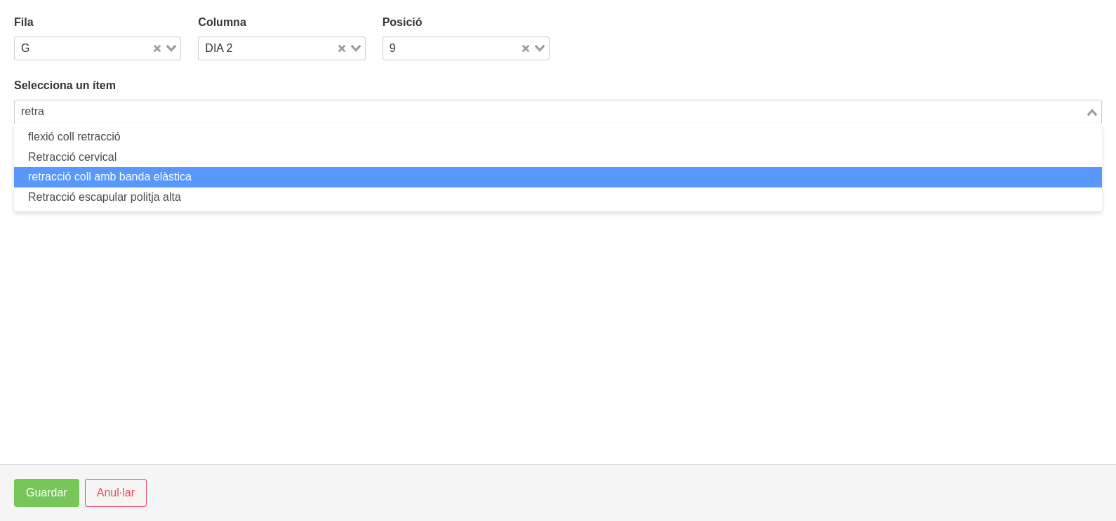
click at [154, 178] on li "retracció coll amb banda elàstica" at bounding box center [557, 177] width 1087 height 20
type input "retra"
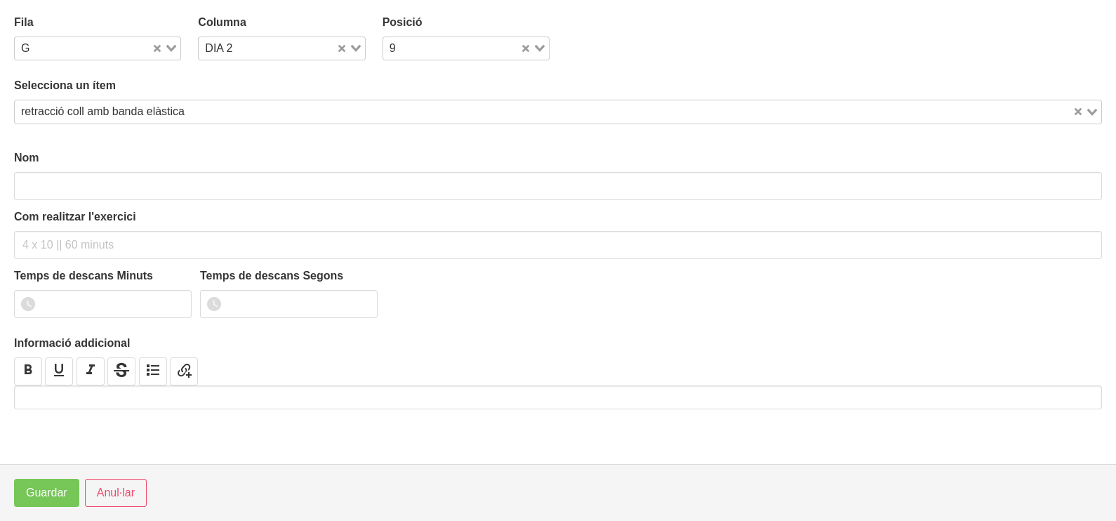
type input "retracció coll amb banda elàstica"
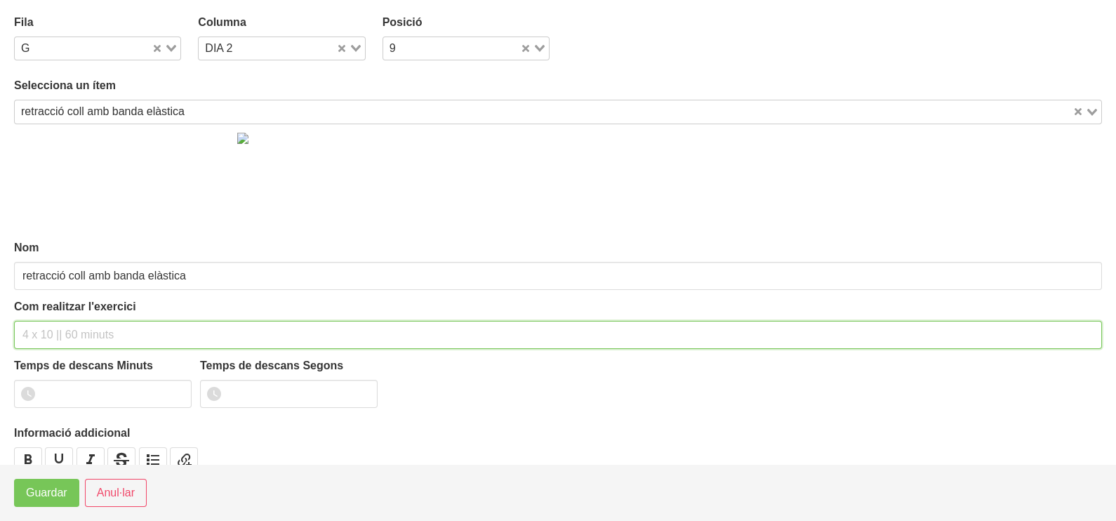
drag, startPoint x: 69, startPoint y: 324, endPoint x: 81, endPoint y: 207, distance: 117.7
click at [74, 312] on div "Com realitzar l'exercici" at bounding box center [557, 323] width 1087 height 51
type input "2 x 45 segons 120""
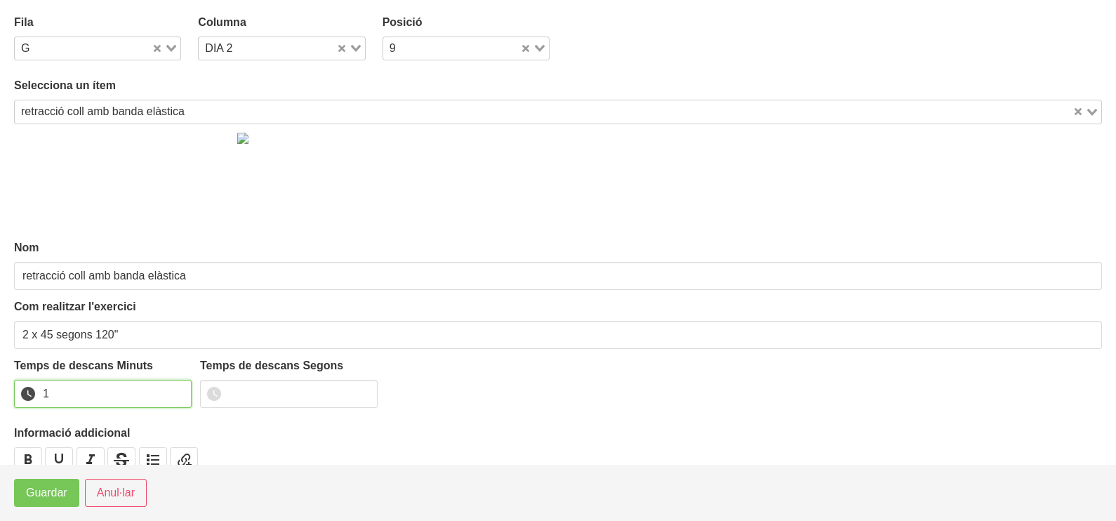
click at [176, 389] on input "1" at bounding box center [102, 394] width 177 height 28
drag, startPoint x: 176, startPoint y: 389, endPoint x: 86, endPoint y: 446, distance: 105.9
type input "2"
click at [175, 389] on input "2" at bounding box center [102, 394] width 177 height 28
click at [43, 494] on span "Guardar" at bounding box center [46, 492] width 41 height 17
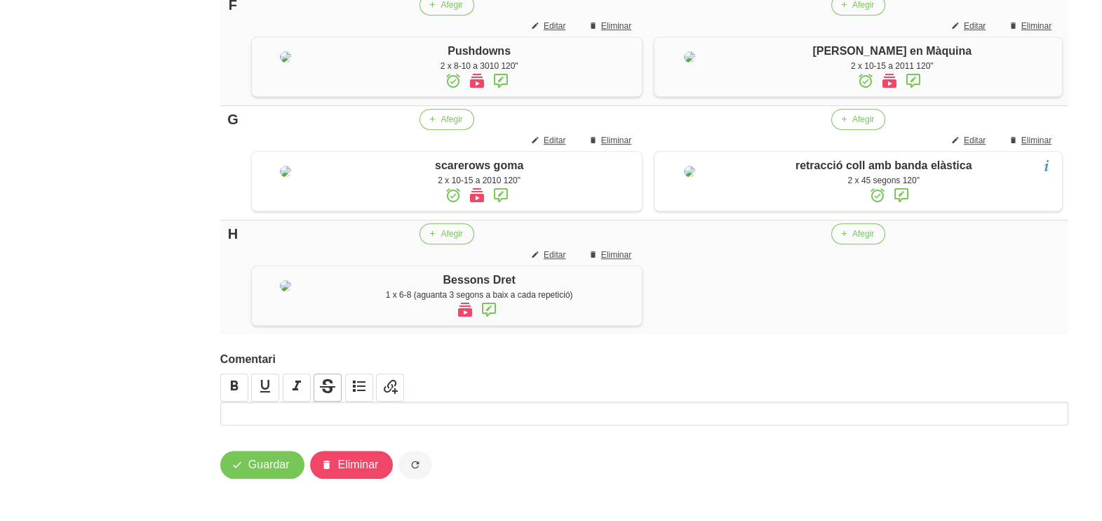
scroll to position [1184, 0]
click at [277, 473] on span "Guardar" at bounding box center [268, 464] width 41 height 17
